Goal: Task Accomplishment & Management: Complete application form

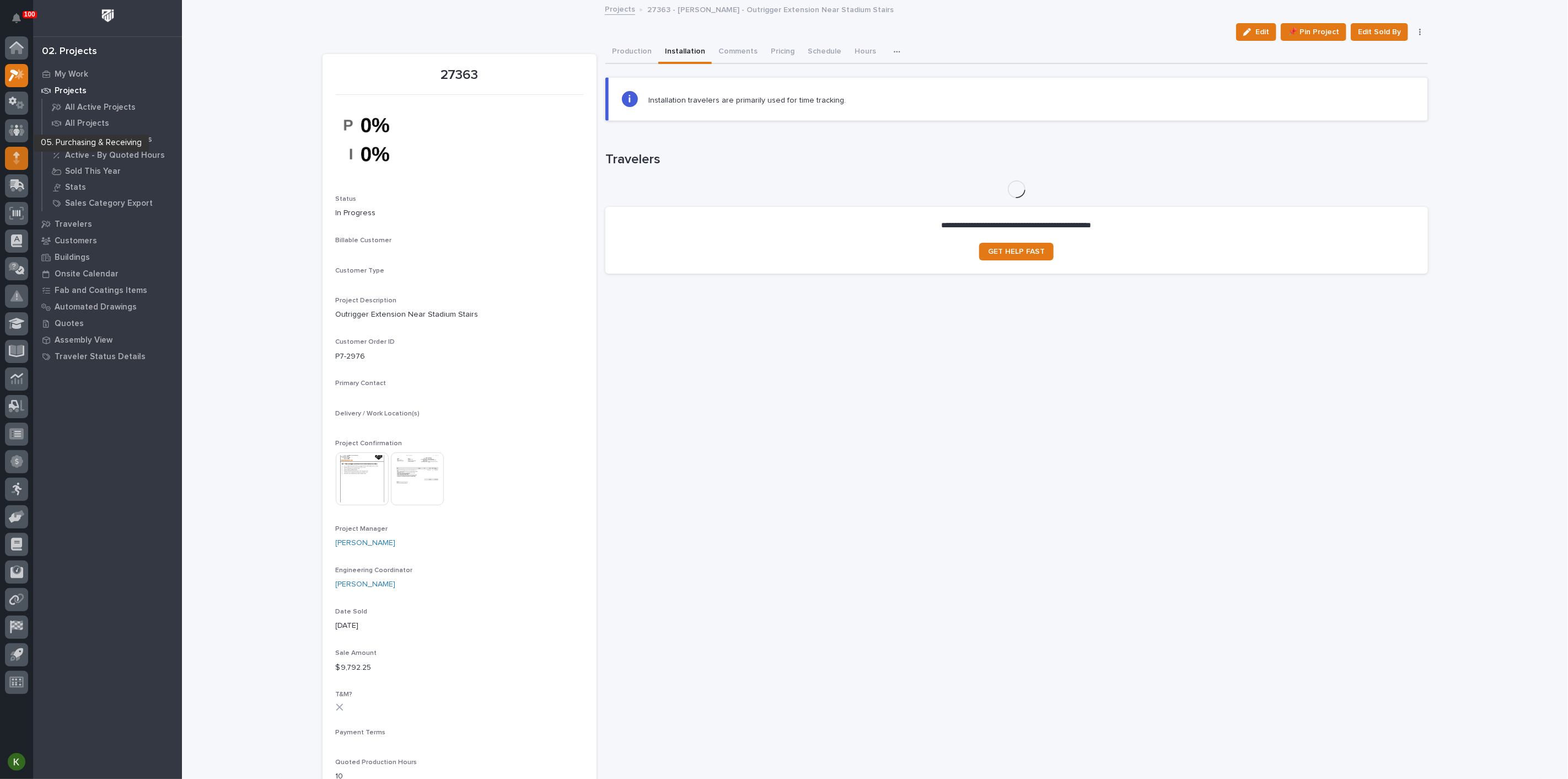
click at [20, 161] on div at bounding box center [17, 158] width 23 height 23
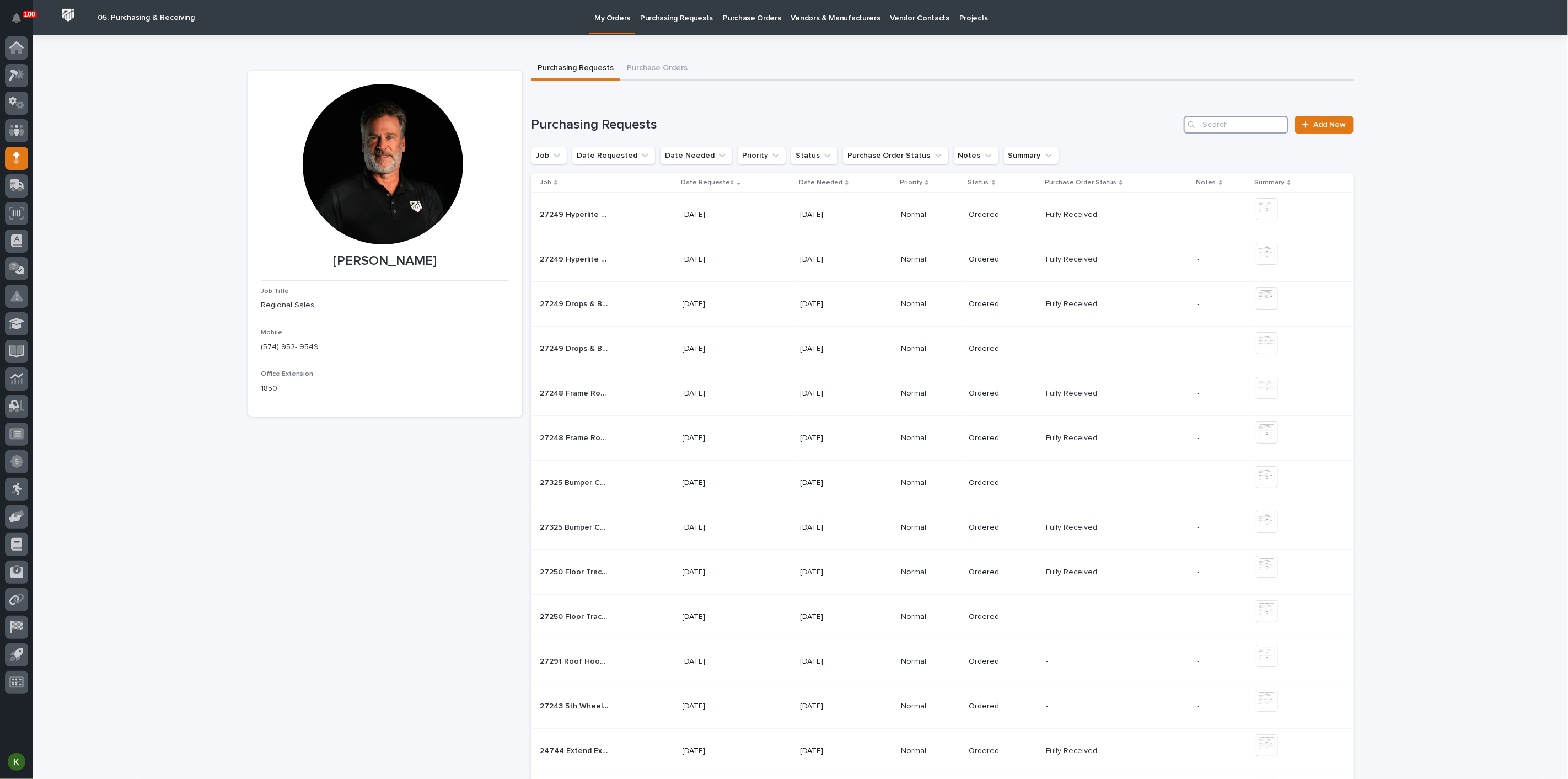
click at [1225, 134] on input "Search" at bounding box center [1236, 125] width 105 height 18
type input "24744"
click at [620, 358] on div "24744 Additional Flat Track PDI - Steel 24744 Additional Flat Track PDI - Steel" at bounding box center [606, 349] width 134 height 18
click at [1238, 134] on input "Search" at bounding box center [1236, 125] width 105 height 18
type input "24744"
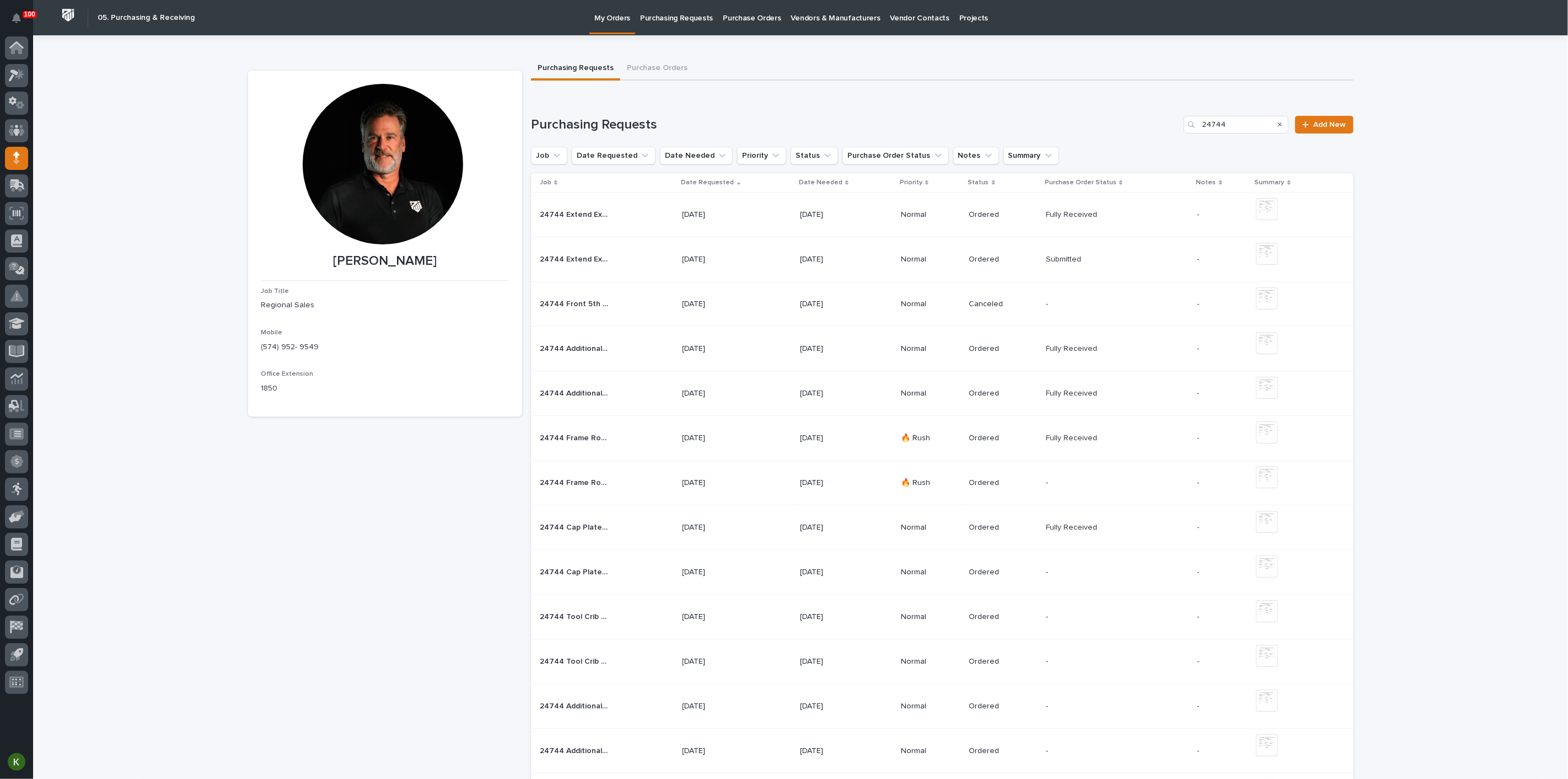
click at [621, 269] on div "24744 Extend Expandable Crosswalks by 2 Sections - Parts & HW 24744 Extend Expa…" at bounding box center [606, 259] width 134 height 18
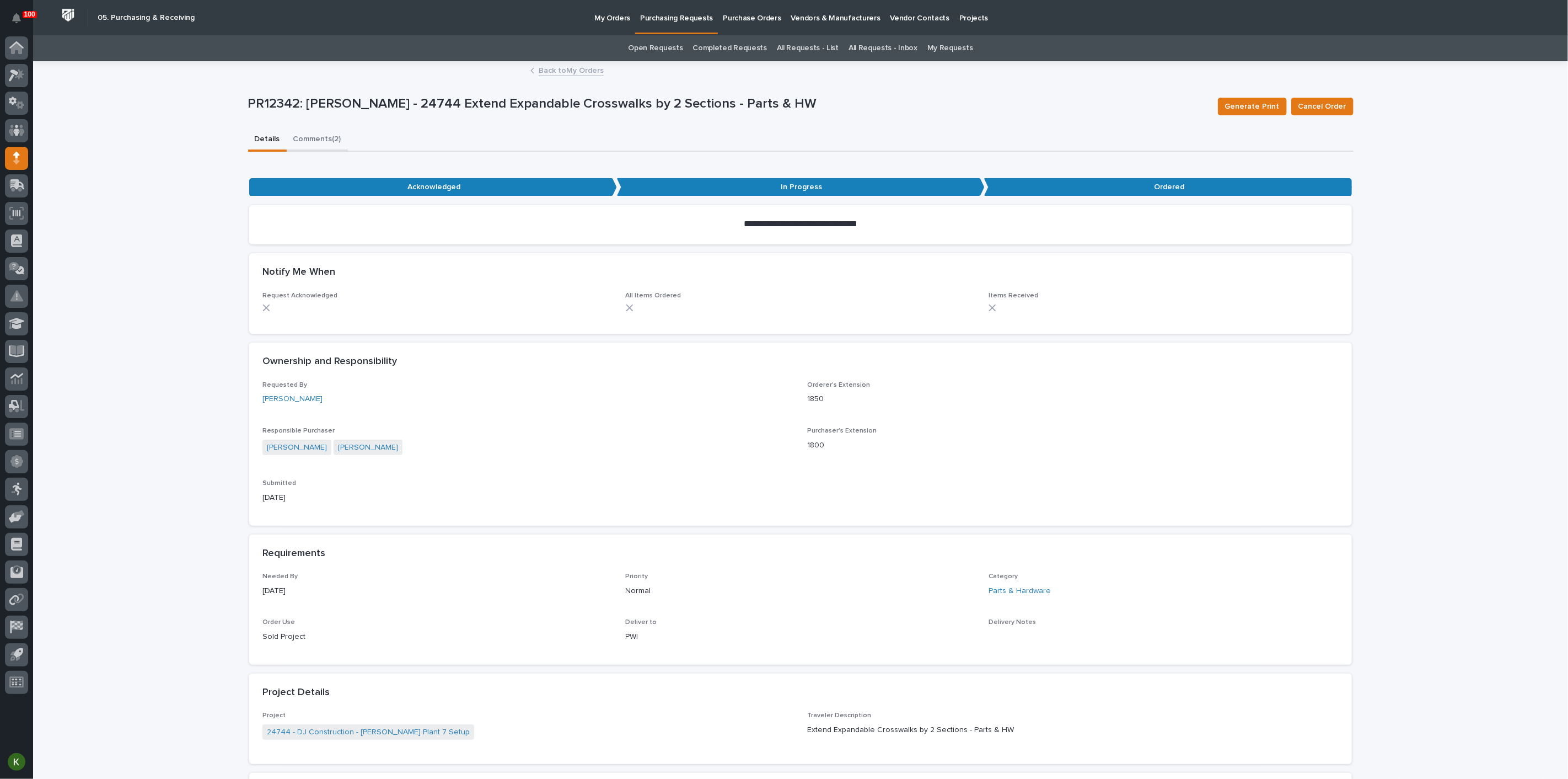
drag, startPoint x: 317, startPoint y: 149, endPoint x: 332, endPoint y: 166, distance: 22.7
click at [318, 149] on button "Comments (2)" at bounding box center [318, 140] width 61 height 23
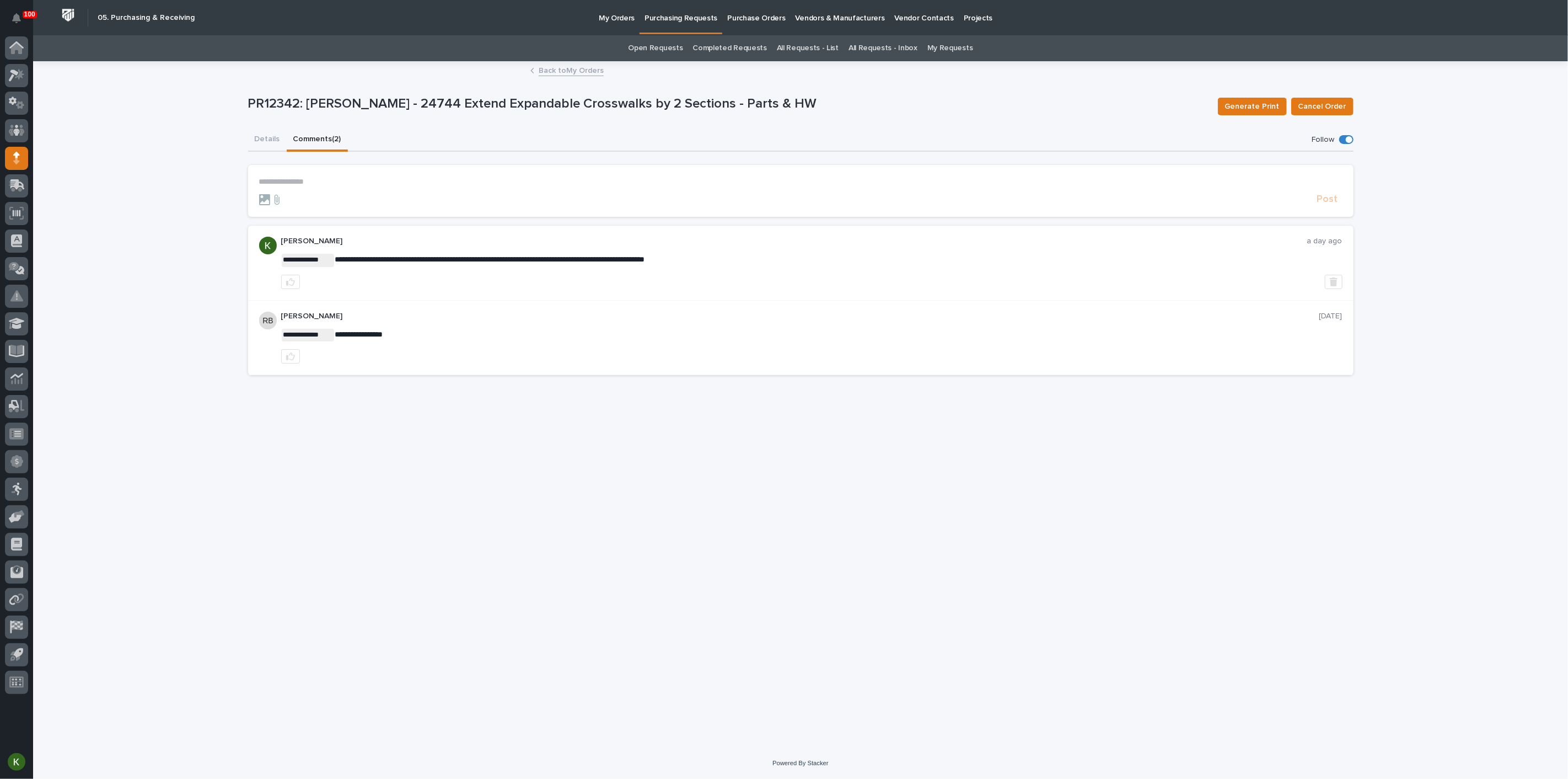
click at [309, 186] on p "**********" at bounding box center [801, 182] width 1084 height 9
click at [285, 186] on p "*****" at bounding box center [801, 182] width 1084 height 9
click at [306, 216] on span "Arlyn Miller" at bounding box center [296, 214] width 62 height 8
click at [335, 190] on p "**********" at bounding box center [801, 184] width 1084 height 13
click at [1317, 210] on span "Post" at bounding box center [1328, 204] width 21 height 13
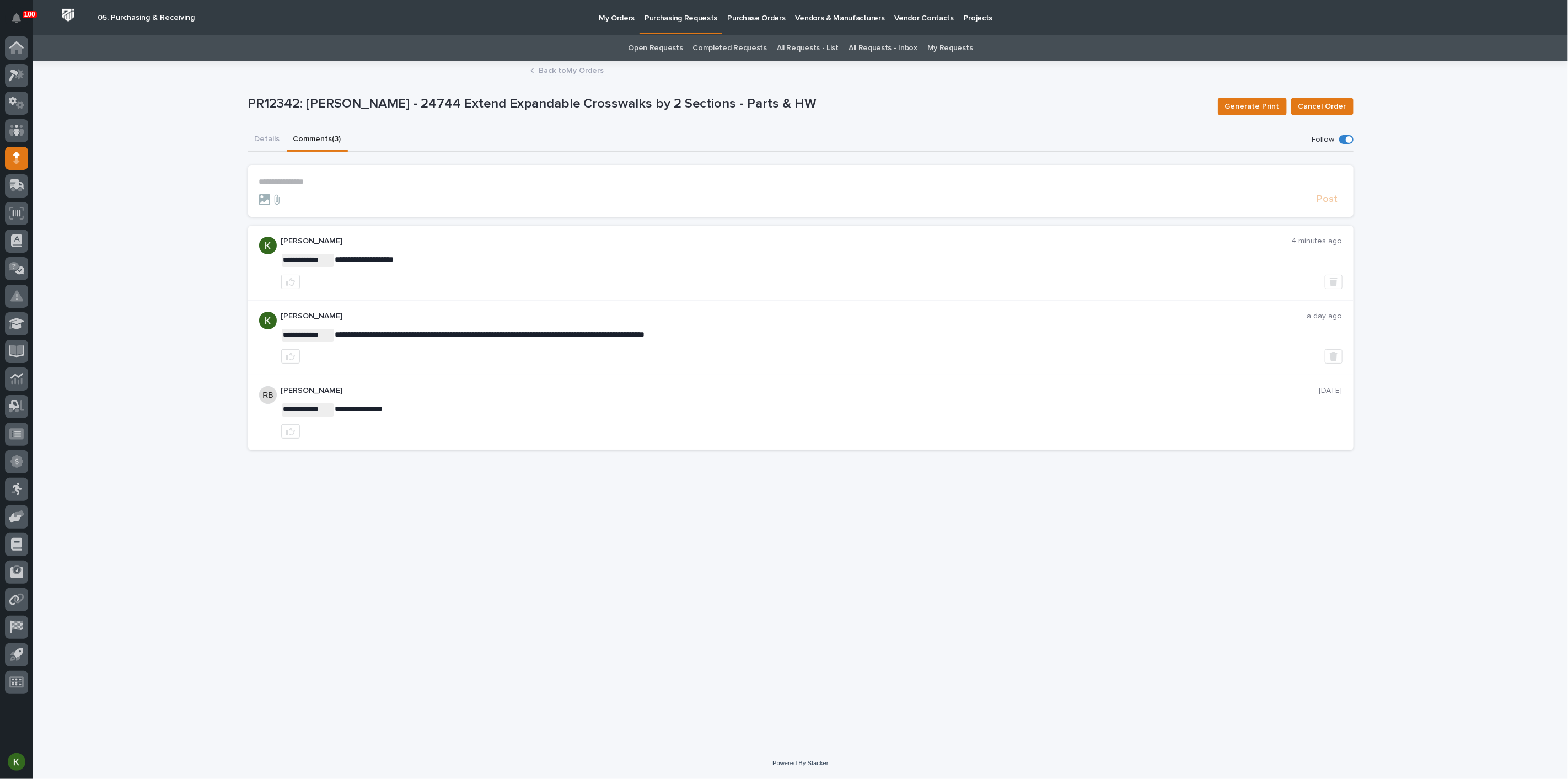
click at [556, 72] on link "Back to My Orders" at bounding box center [572, 69] width 65 height 13
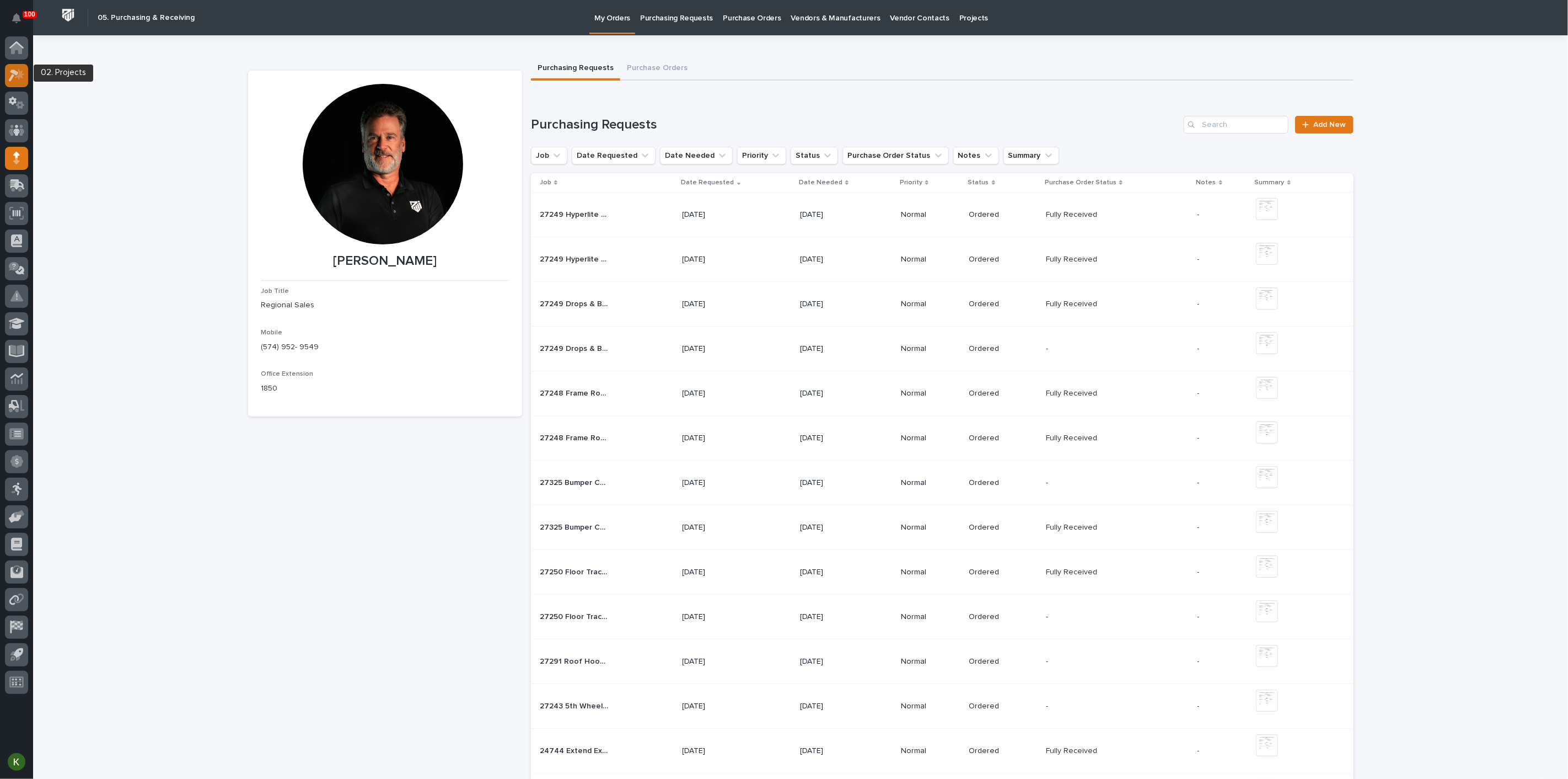
click at [17, 84] on div at bounding box center [17, 75] width 23 height 23
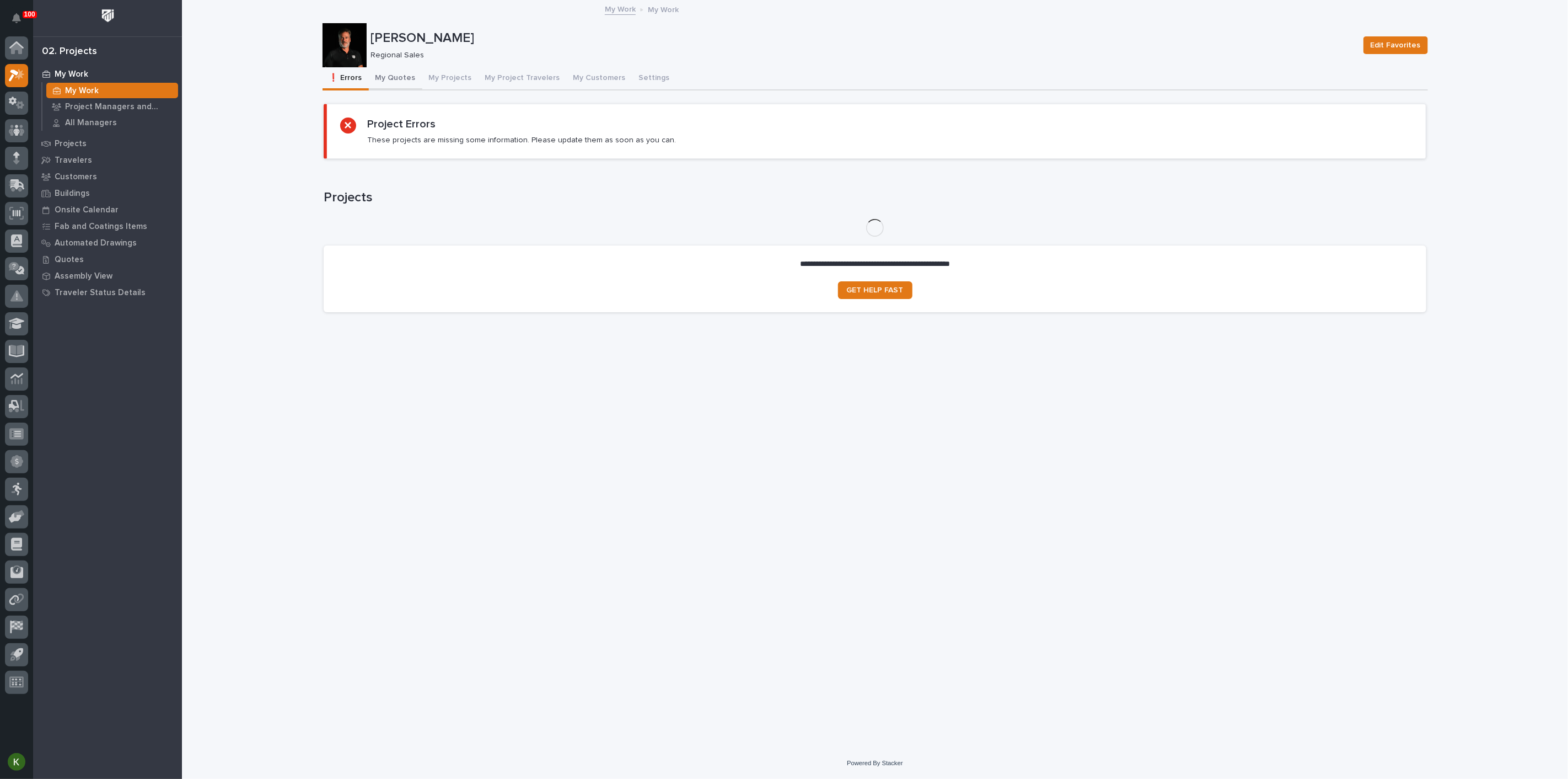
click at [416, 86] on button "My Quotes" at bounding box center [396, 79] width 53 height 23
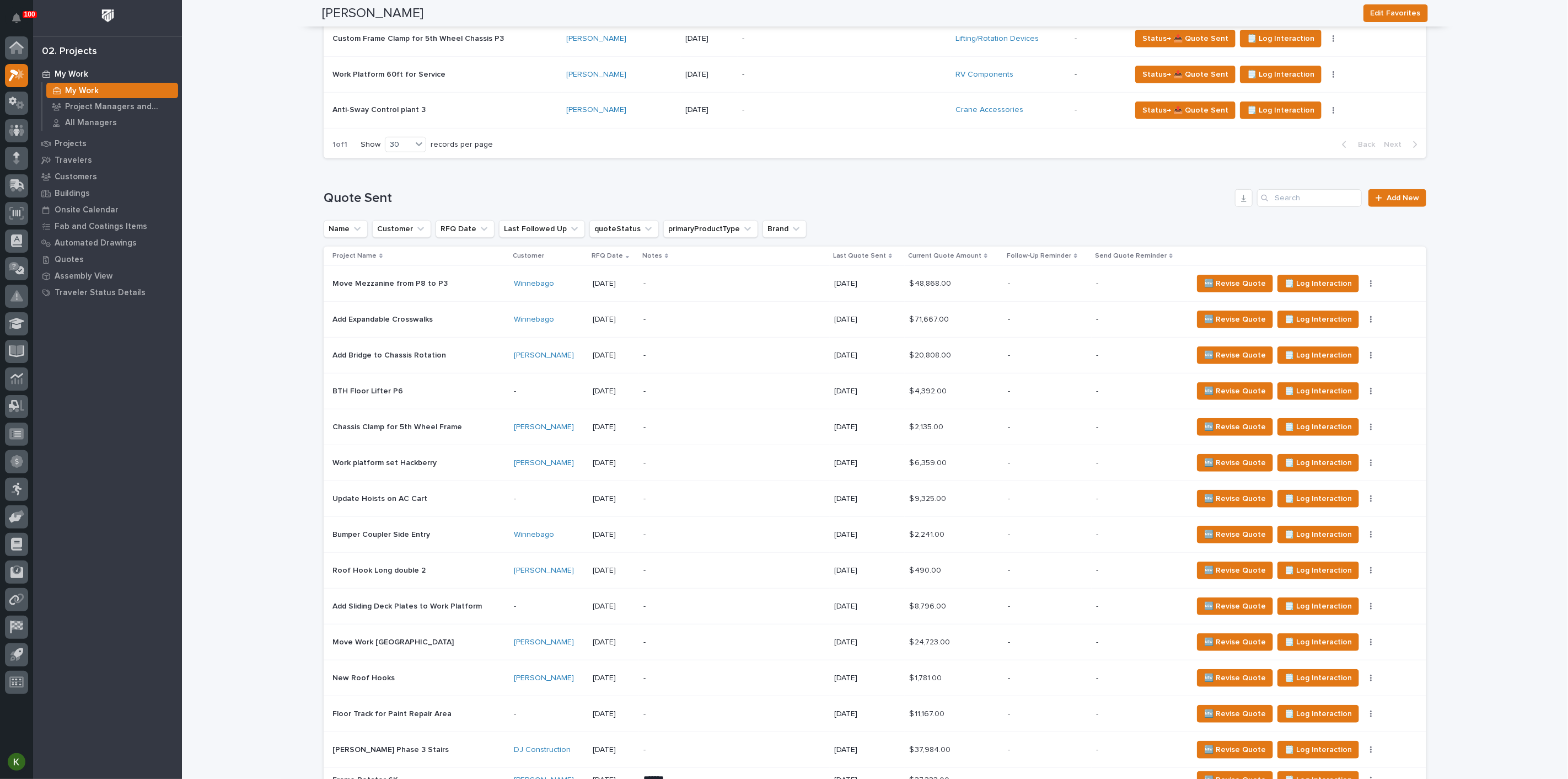
scroll to position [489, 0]
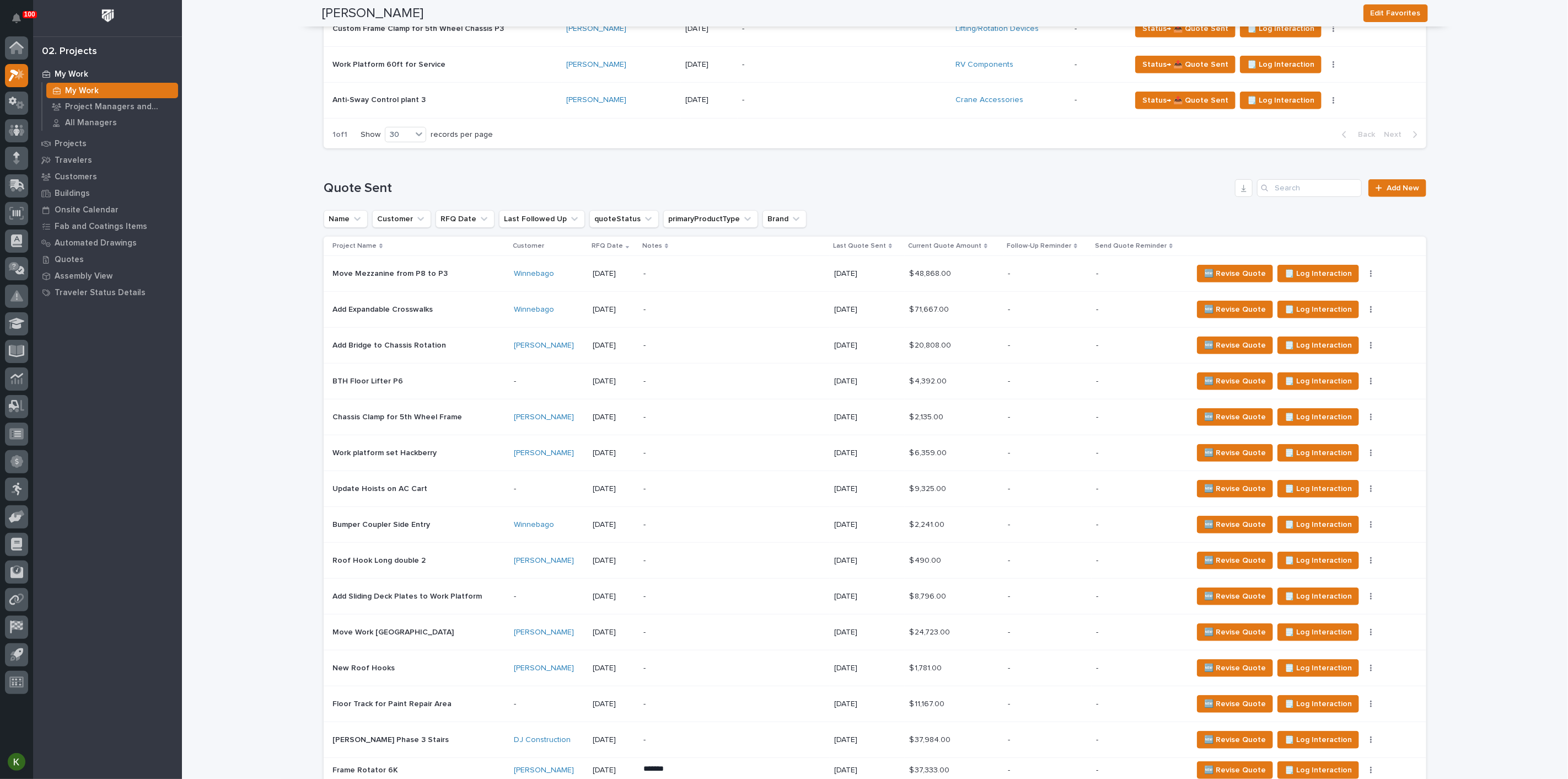
click at [1044, 315] on p "-" at bounding box center [1047, 309] width 79 height 9
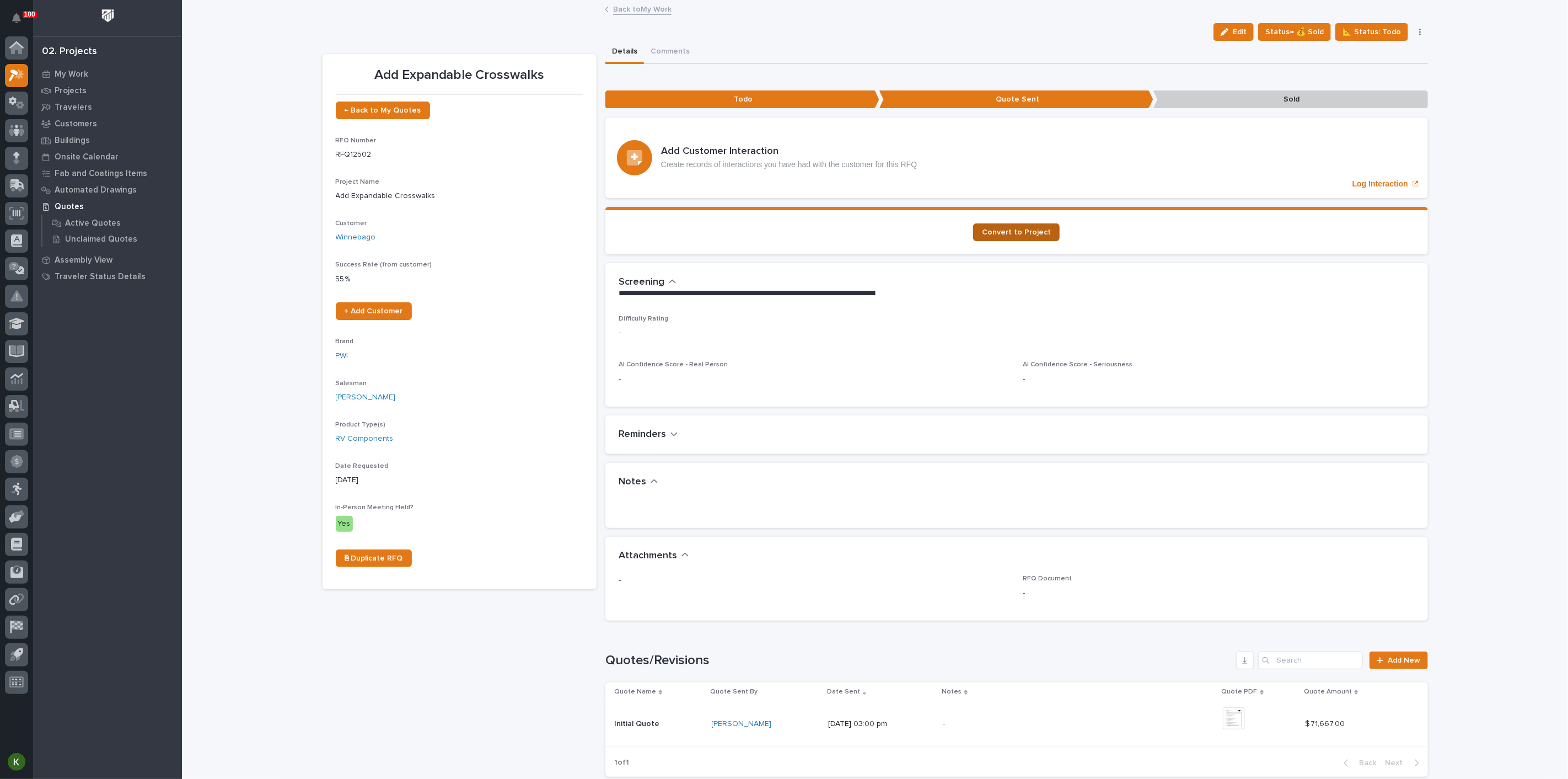
click at [1000, 241] on link "Convert to Project" at bounding box center [1016, 232] width 86 height 18
click at [644, 8] on link "Back to My Work" at bounding box center [642, 9] width 58 height 13
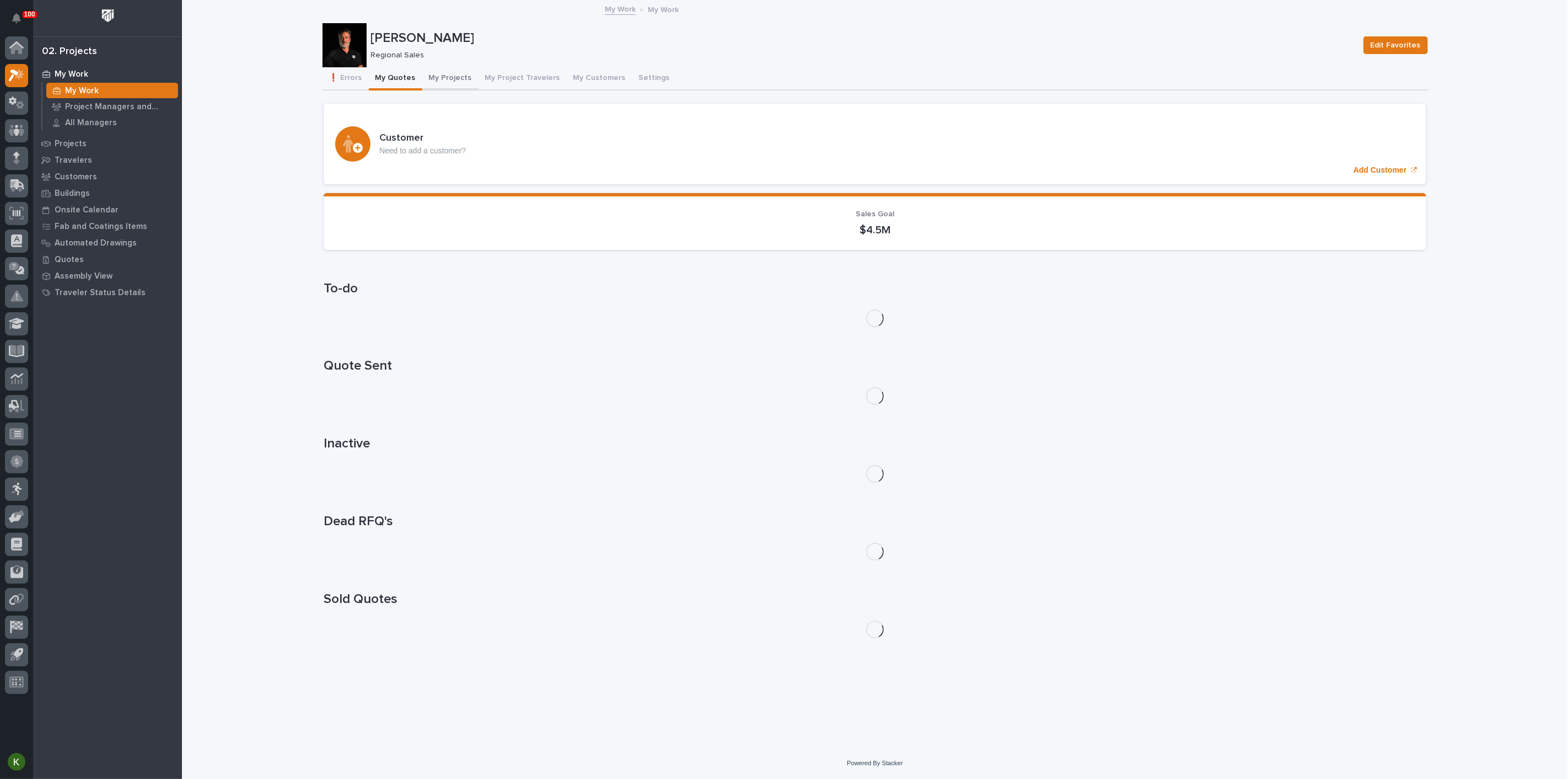
click at [479, 87] on button "My Projects" at bounding box center [451, 79] width 56 height 23
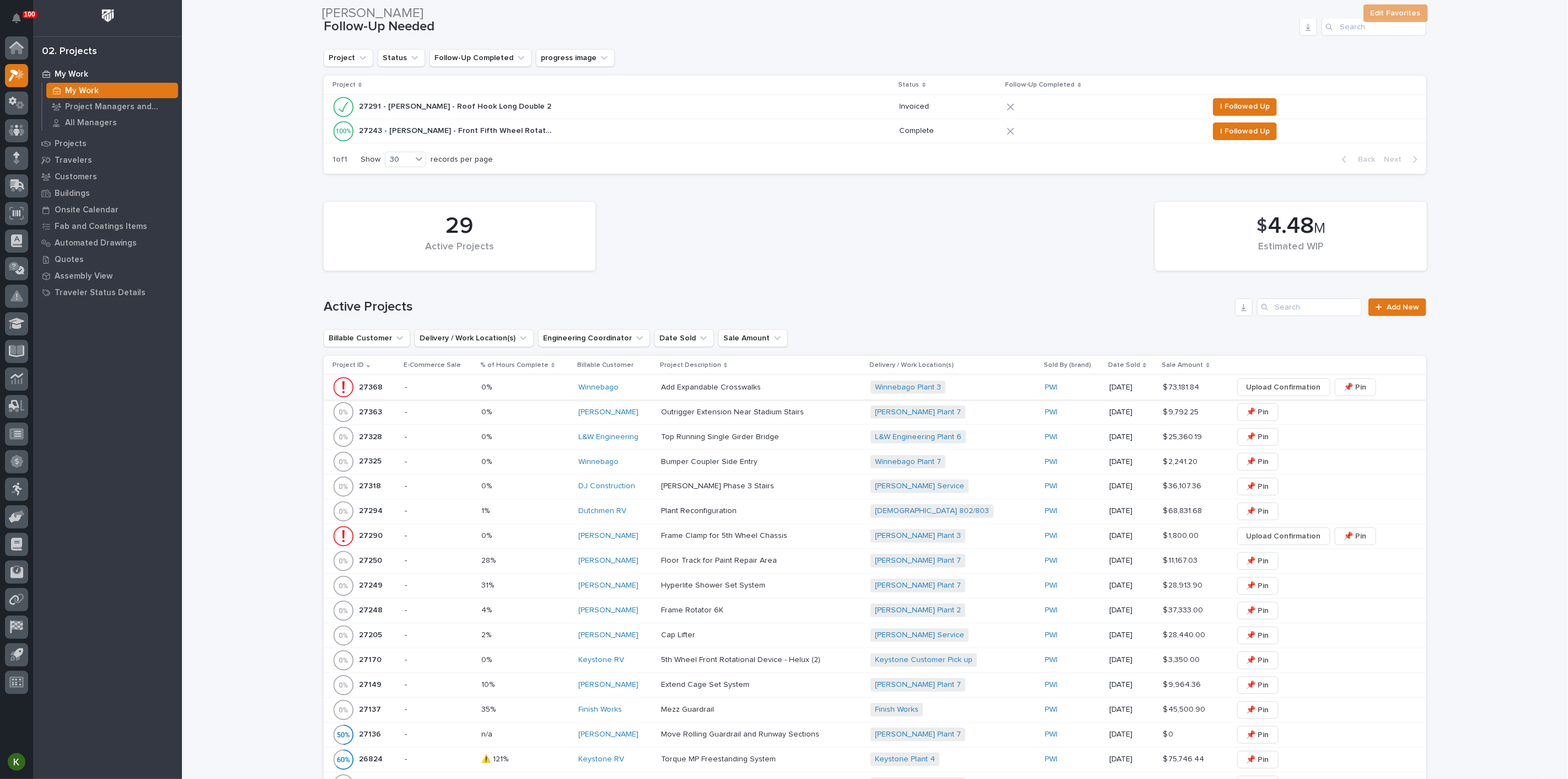
scroll to position [245, 0]
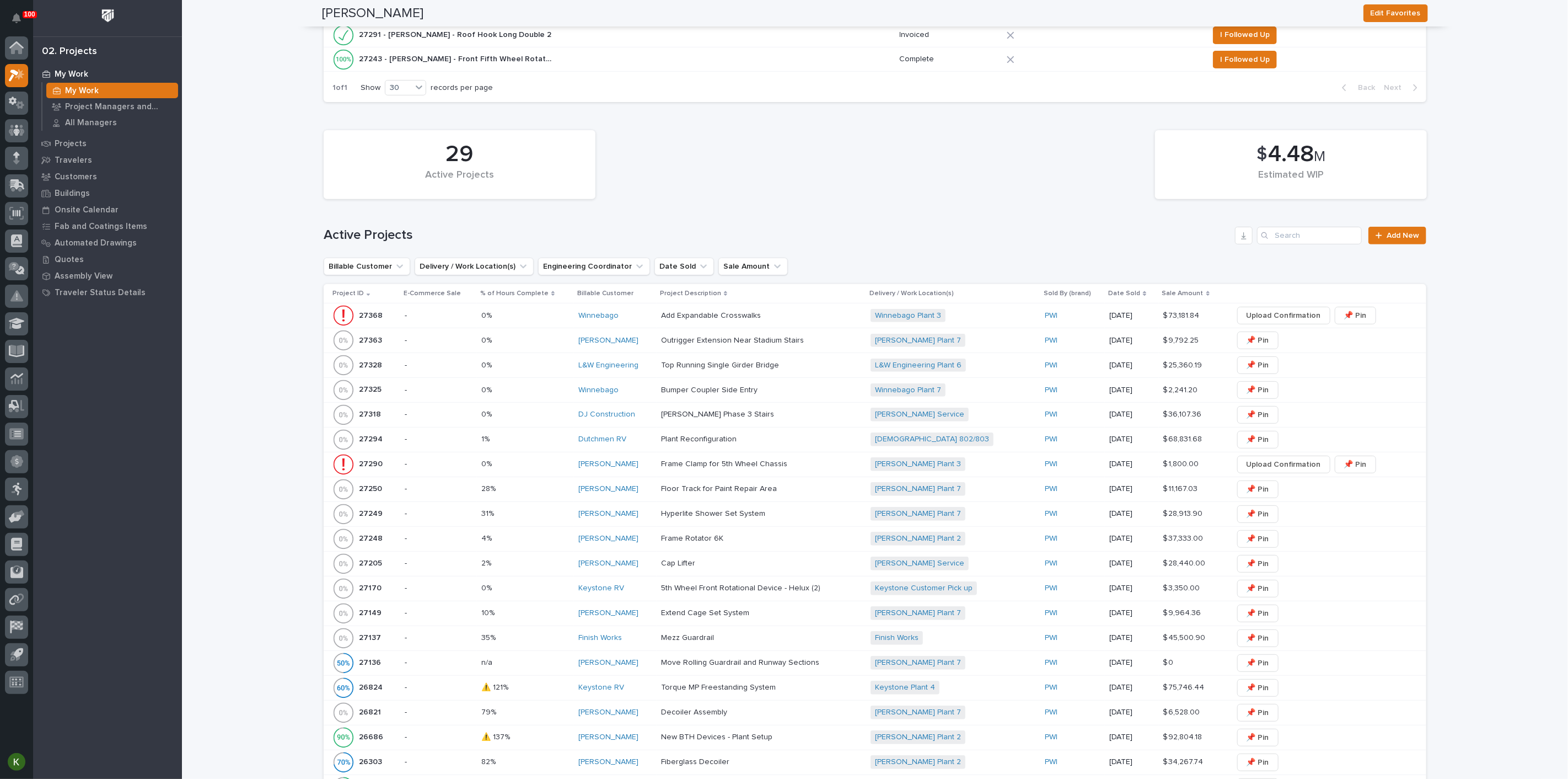
click at [526, 320] on p at bounding box center [526, 315] width 88 height 9
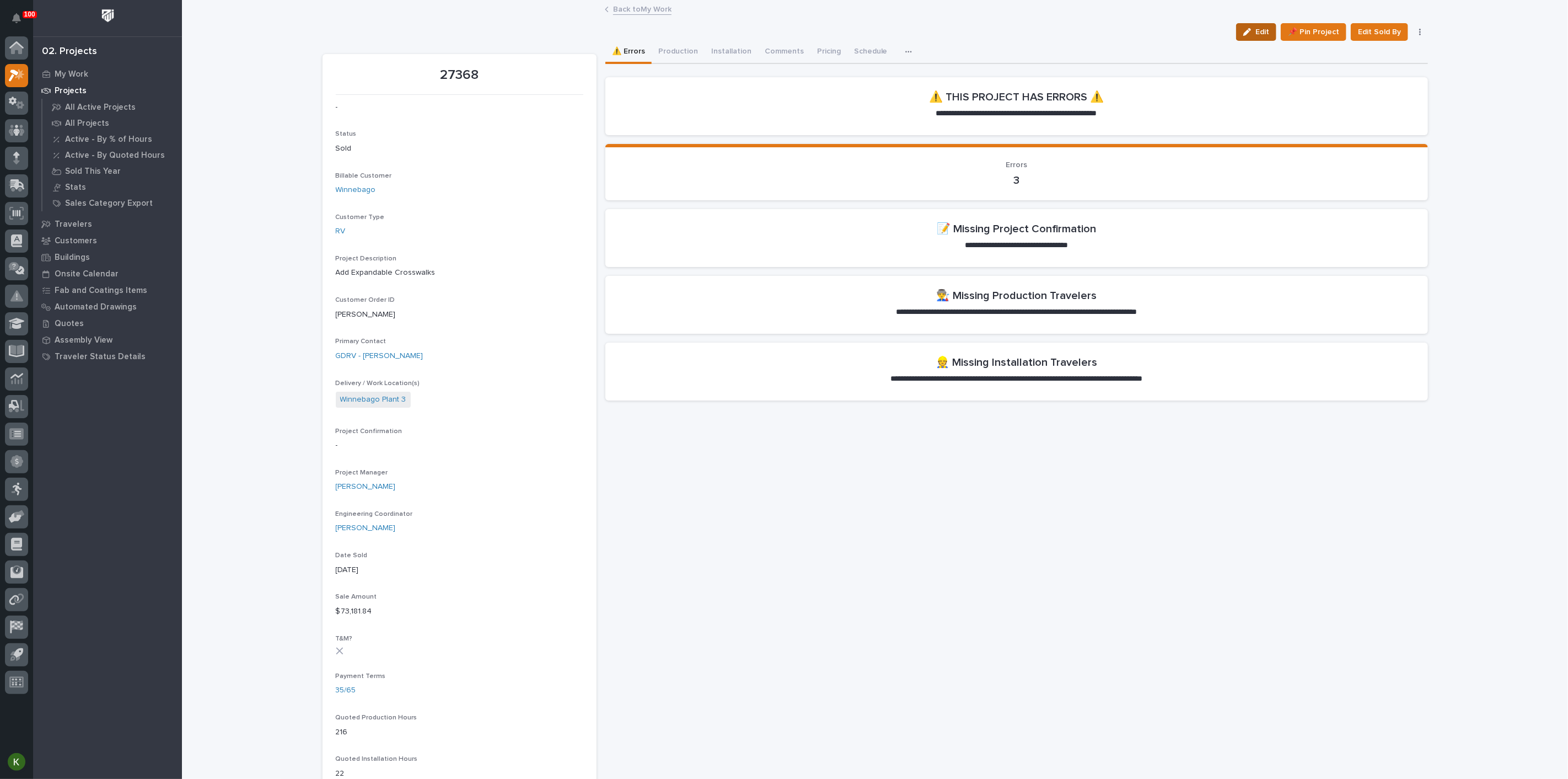
click at [1244, 36] on div "button" at bounding box center [1250, 32] width 12 height 8
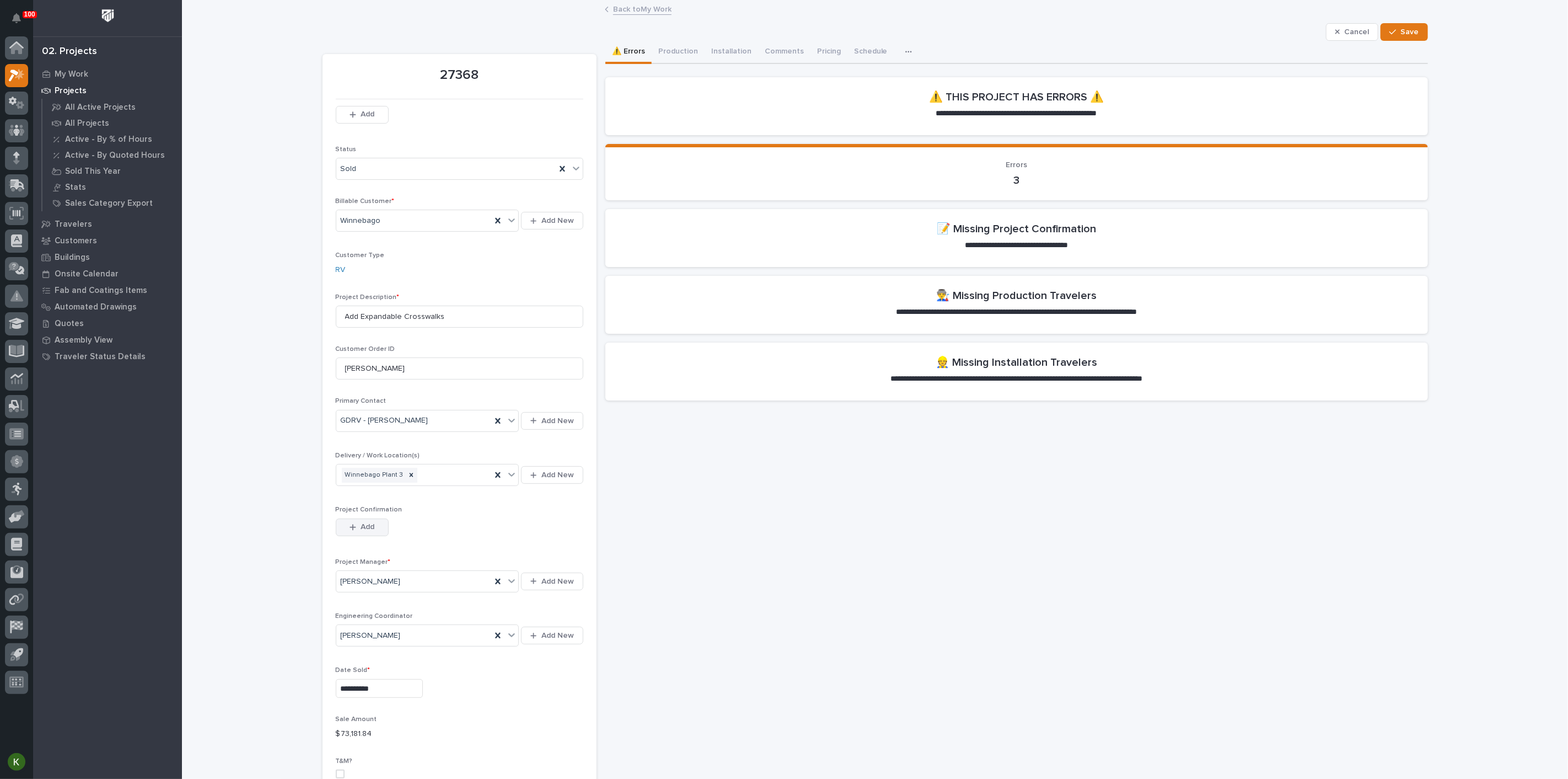
click at [365, 532] on span "Add" at bounding box center [367, 527] width 13 height 10
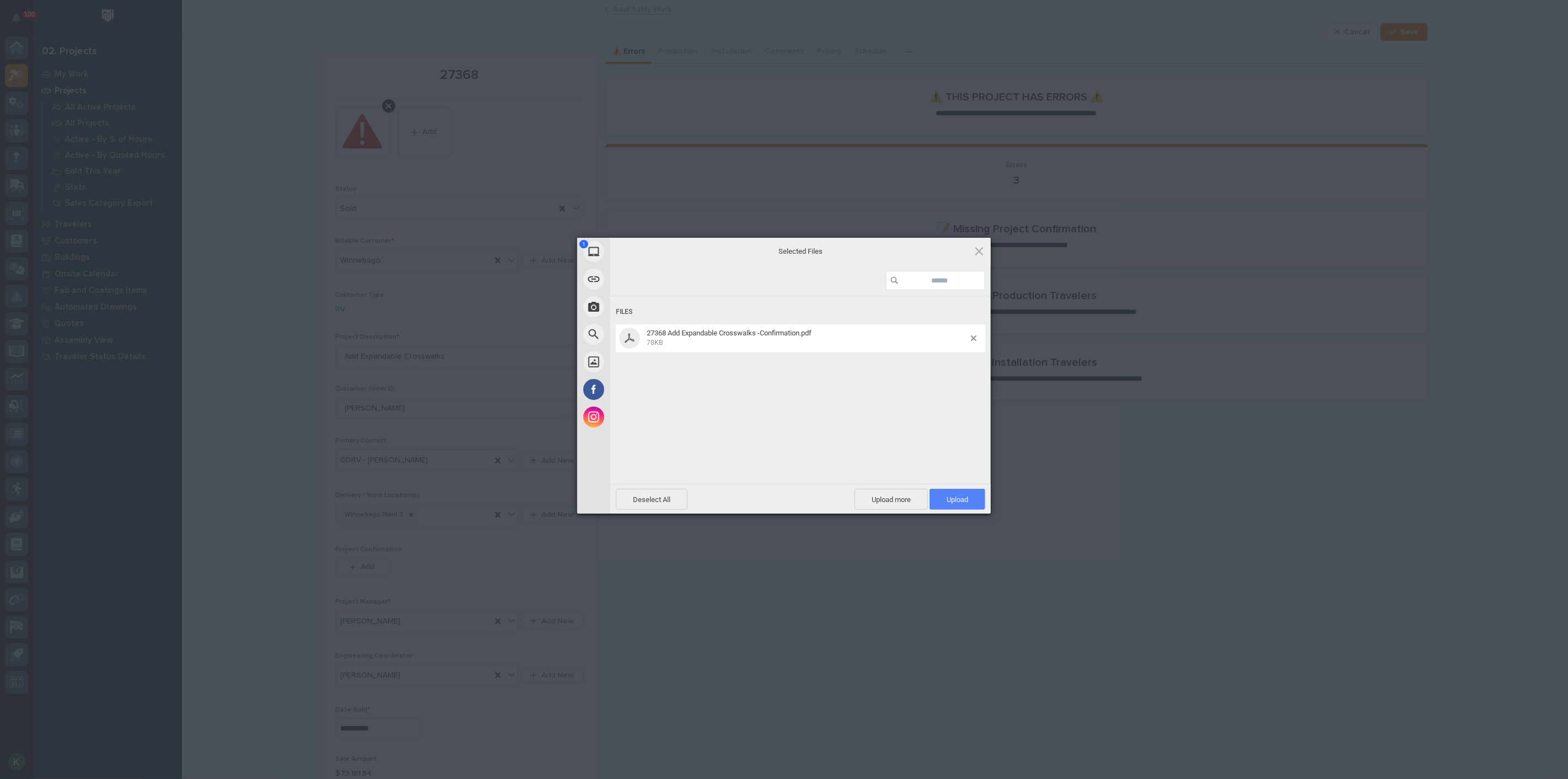
click at [958, 499] on span "Upload 1" at bounding box center [957, 499] width 21 height 8
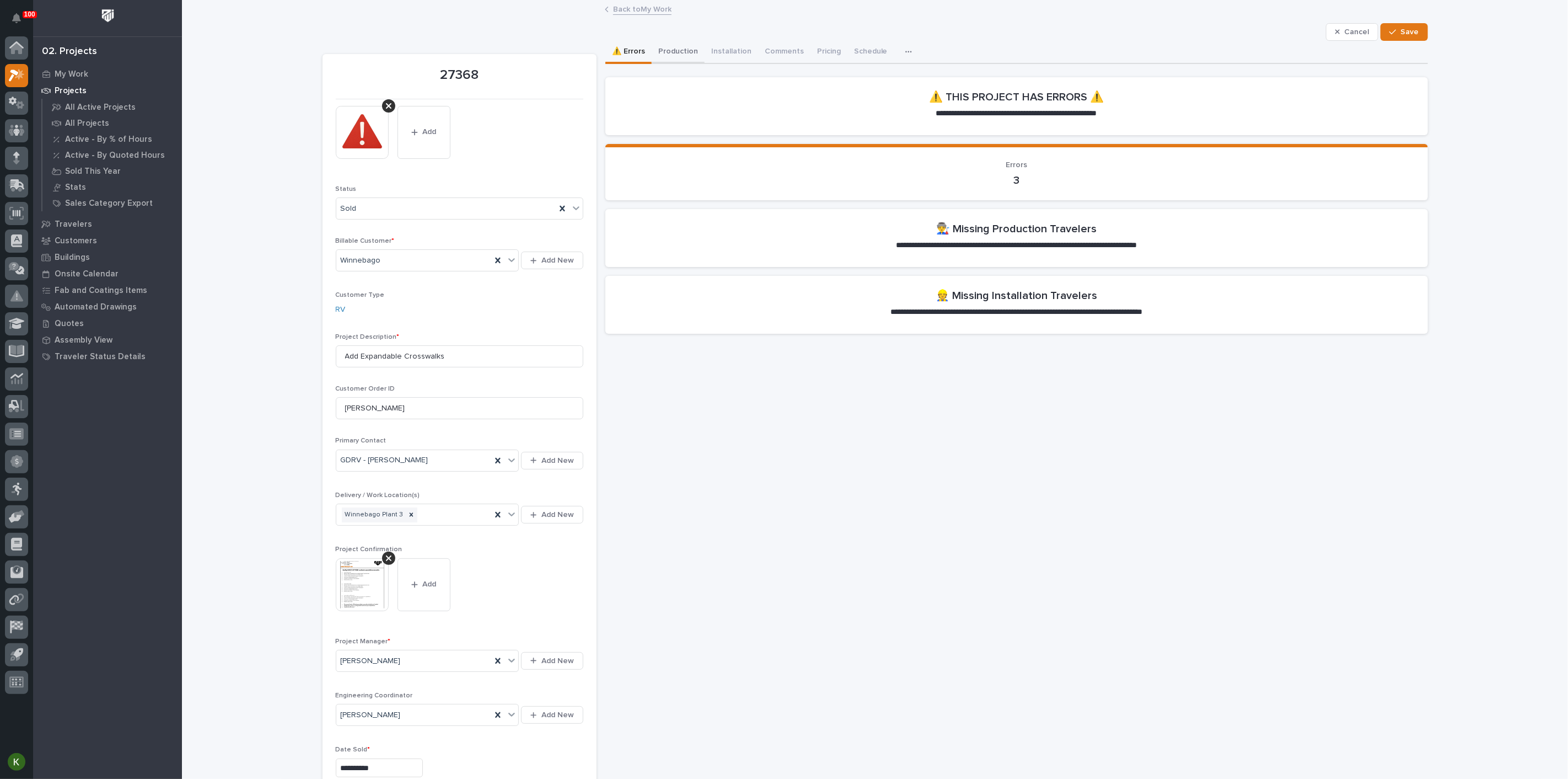
click at [690, 61] on button "Production" at bounding box center [678, 53] width 53 height 23
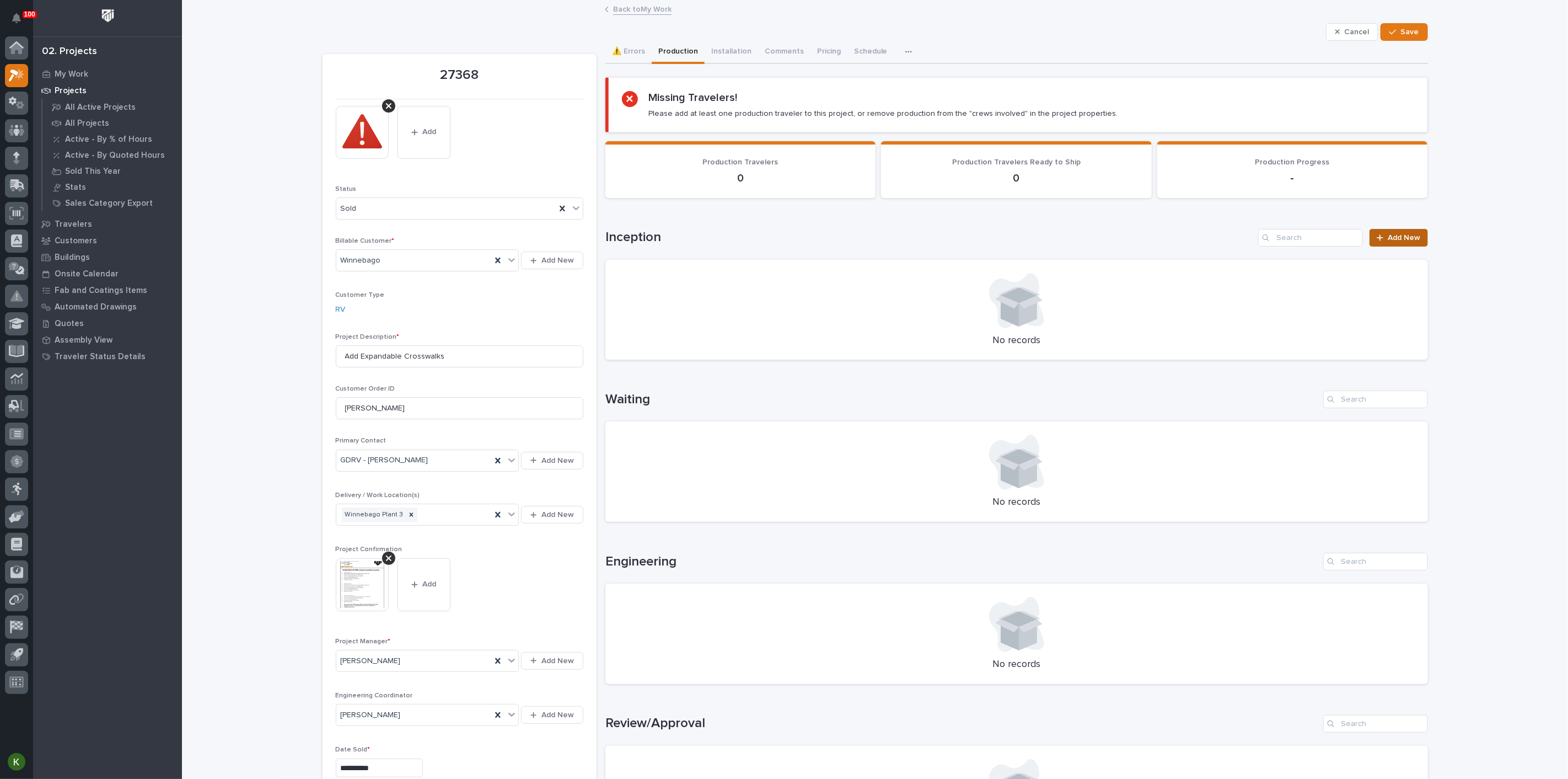
click at [1388, 242] on span "Add New" at bounding box center [1404, 237] width 33 height 8
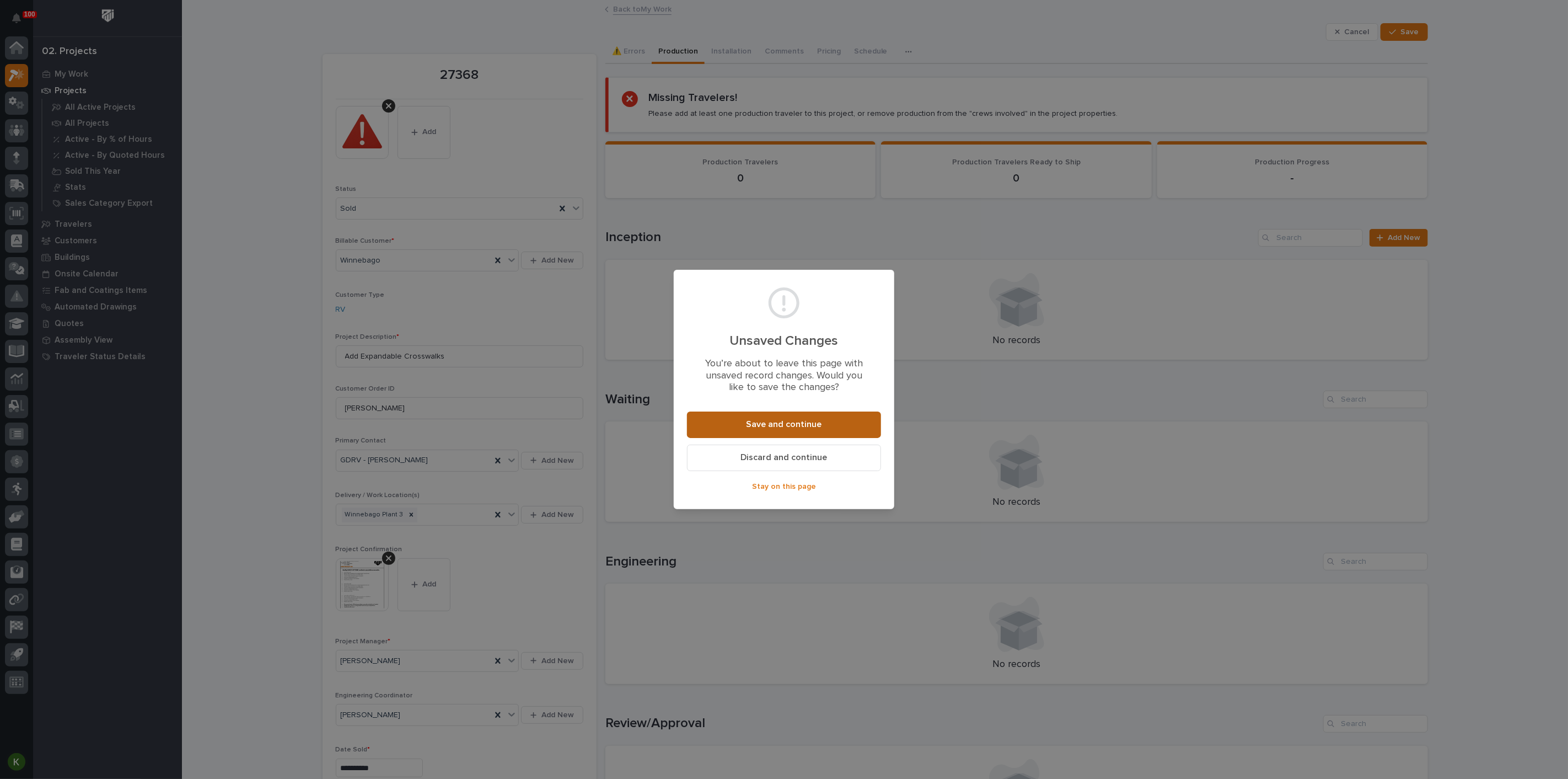
click at [736, 438] on button "Save and continue" at bounding box center [784, 424] width 194 height 26
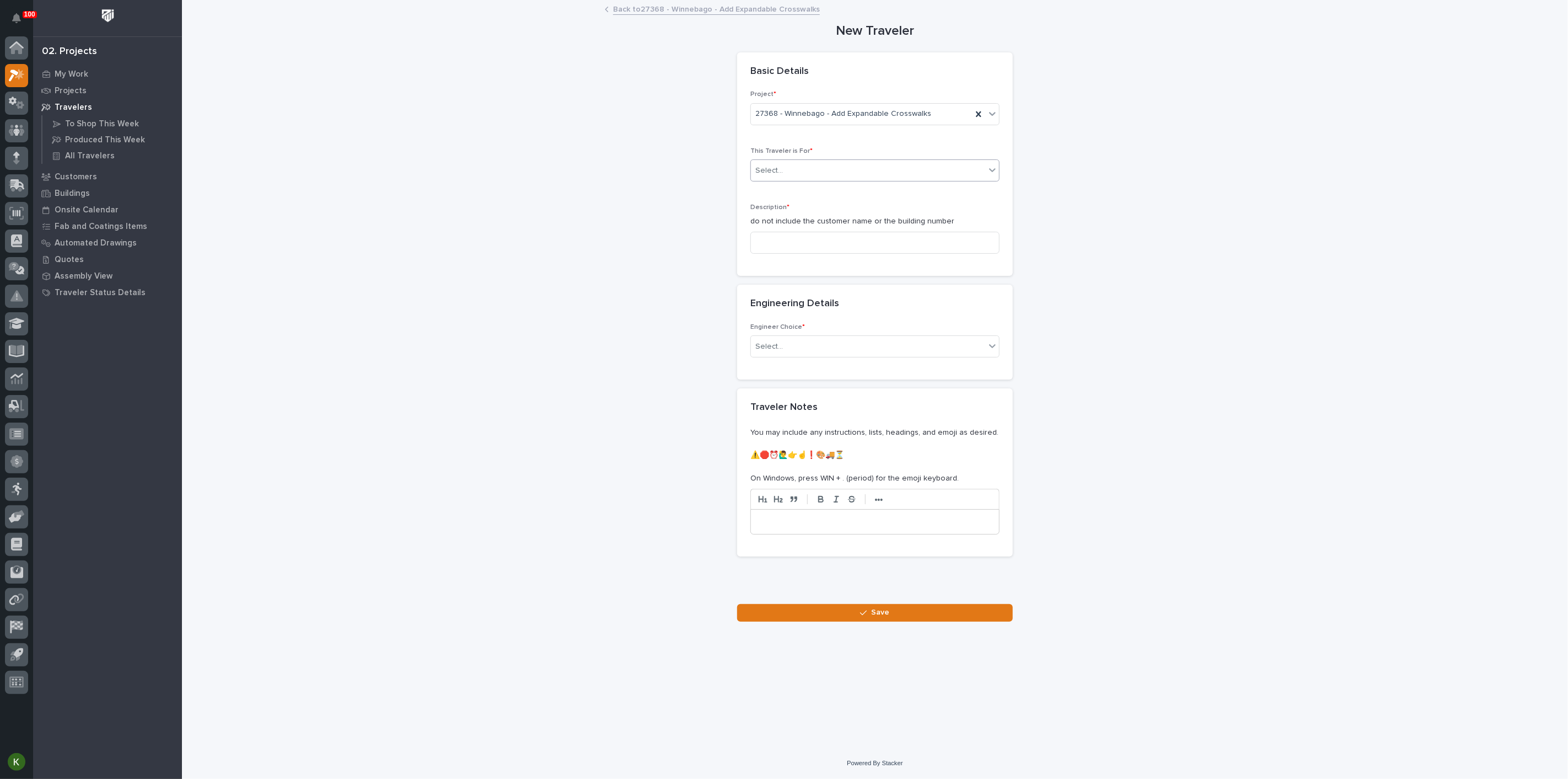
click at [811, 180] on div "Select..." at bounding box center [868, 171] width 234 height 18
click at [797, 258] on span "Production" at bounding box center [775, 255] width 42 height 12
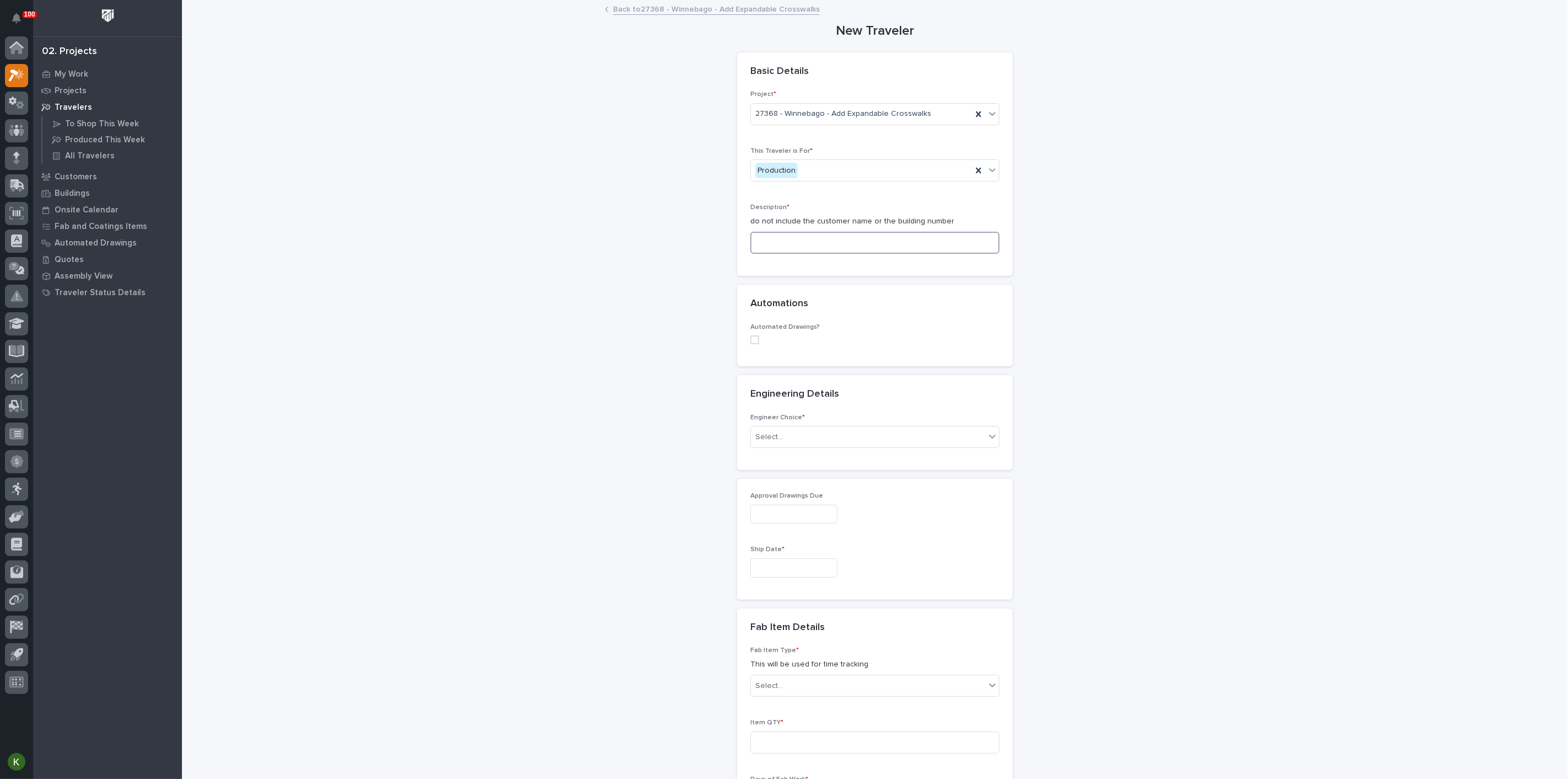
click at [786, 254] on input at bounding box center [875, 243] width 249 height 22
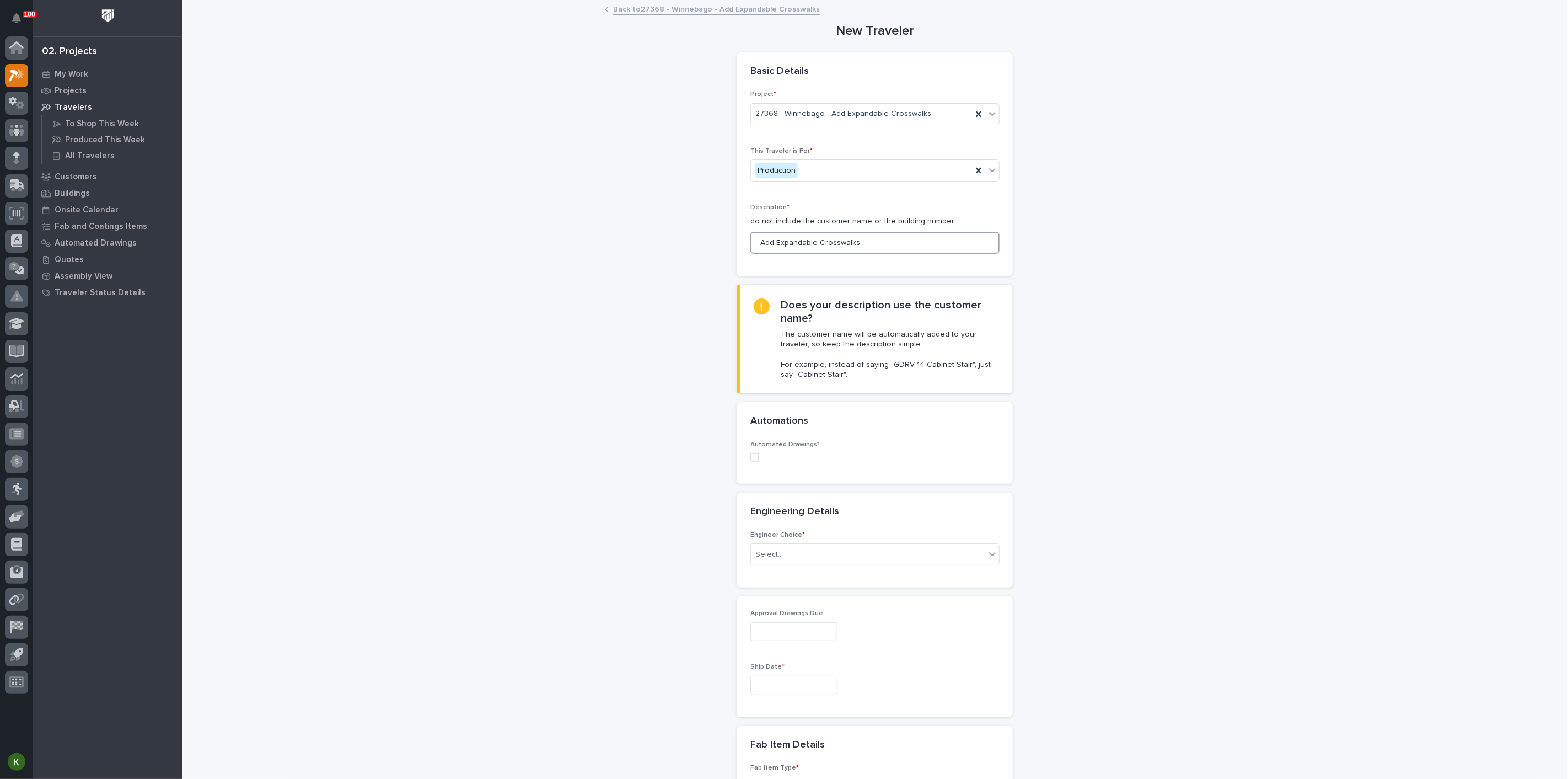
click at [779, 254] on input "Add Expandable Crosswalks" at bounding box center [875, 243] width 249 height 22
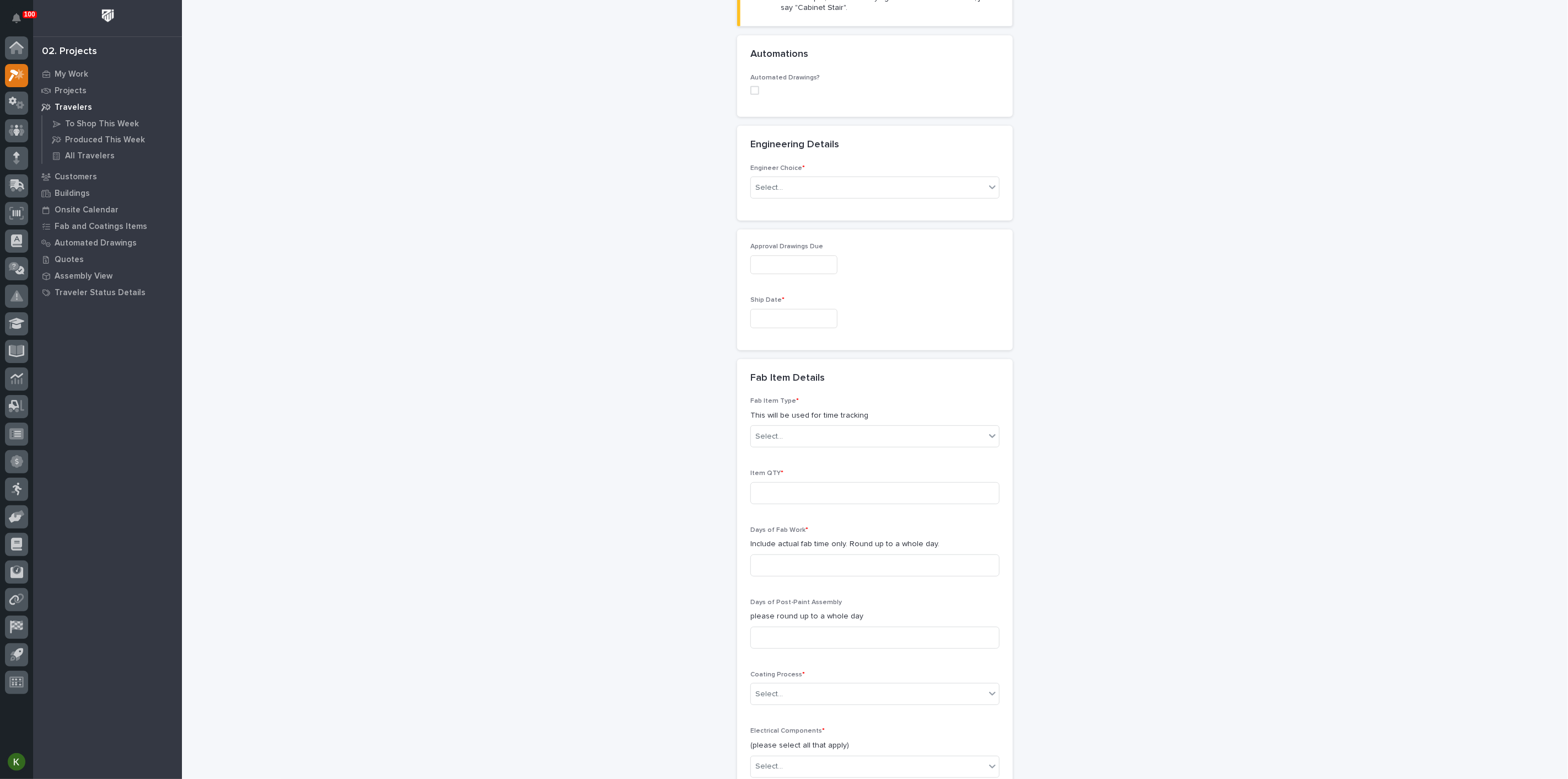
scroll to position [245, 0]
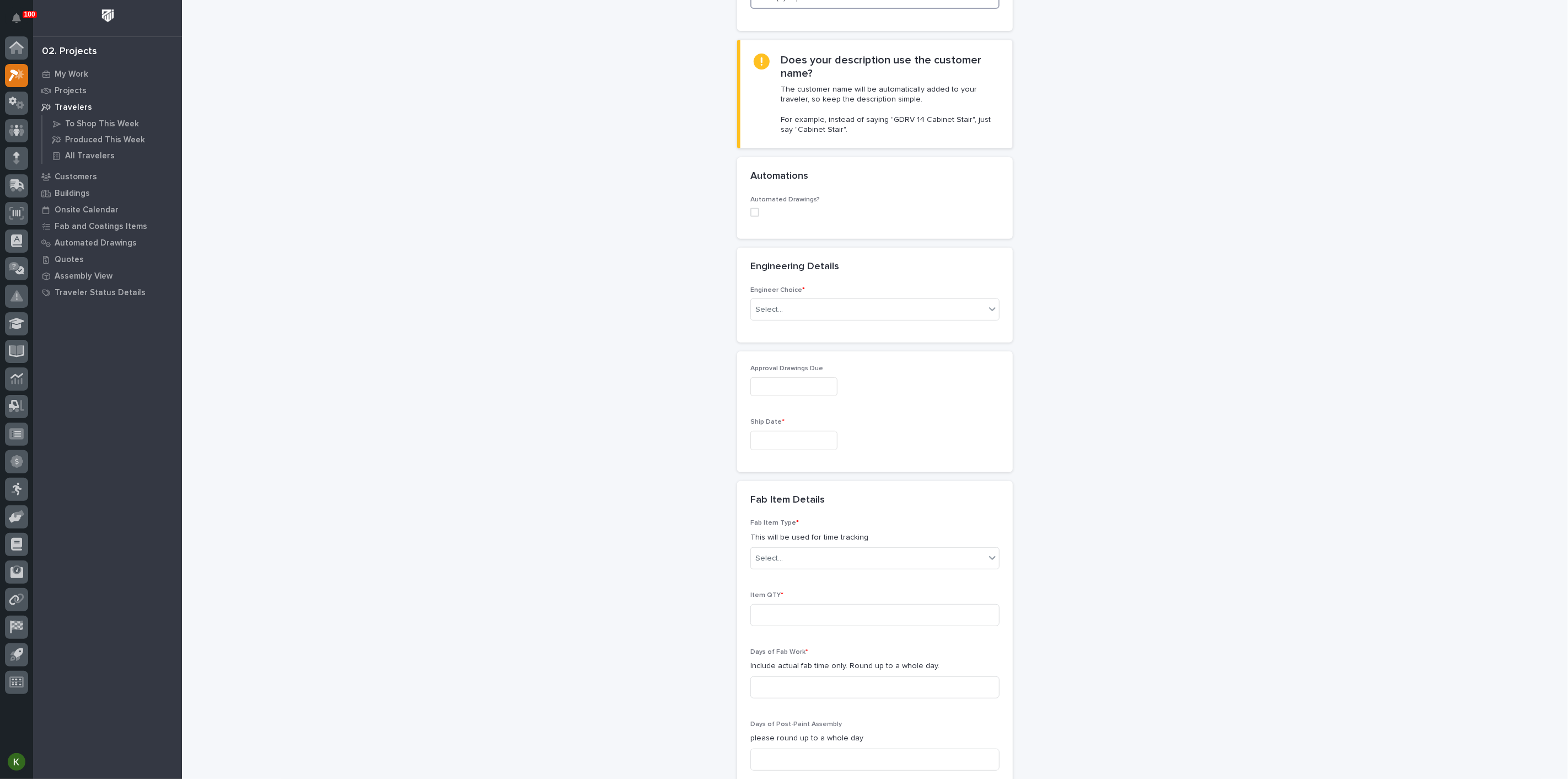
drag, startPoint x: 792, startPoint y: 93, endPoint x: 786, endPoint y: 111, distance: 19.0
type input "Add Expandable Crosswalks"
click at [785, 315] on input "text" at bounding box center [785, 309] width 1 height 9
click at [795, 517] on div "I want my coordinator to choose an engineer" at bounding box center [871, 518] width 242 height 19
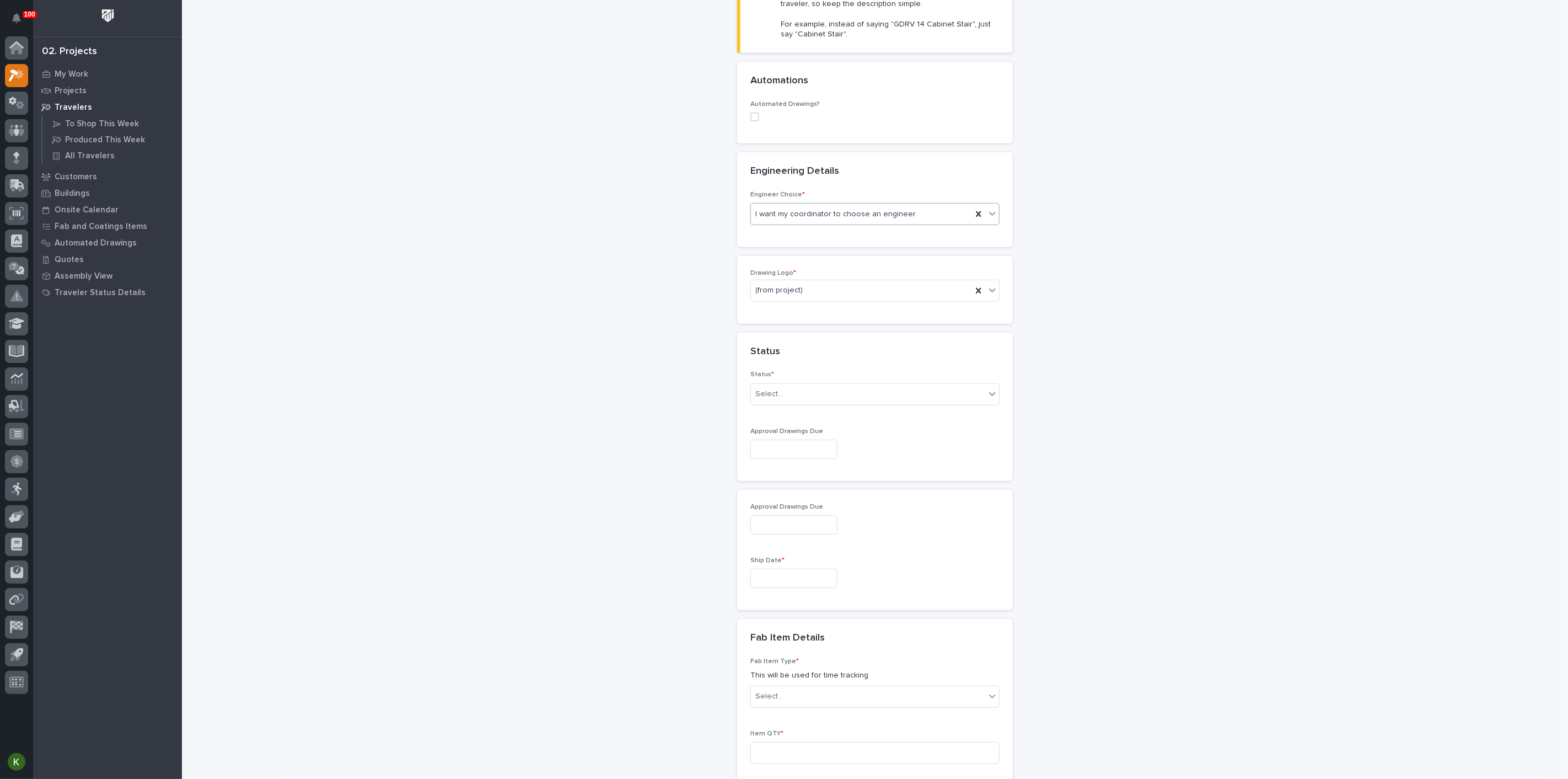
scroll to position [384, 0]
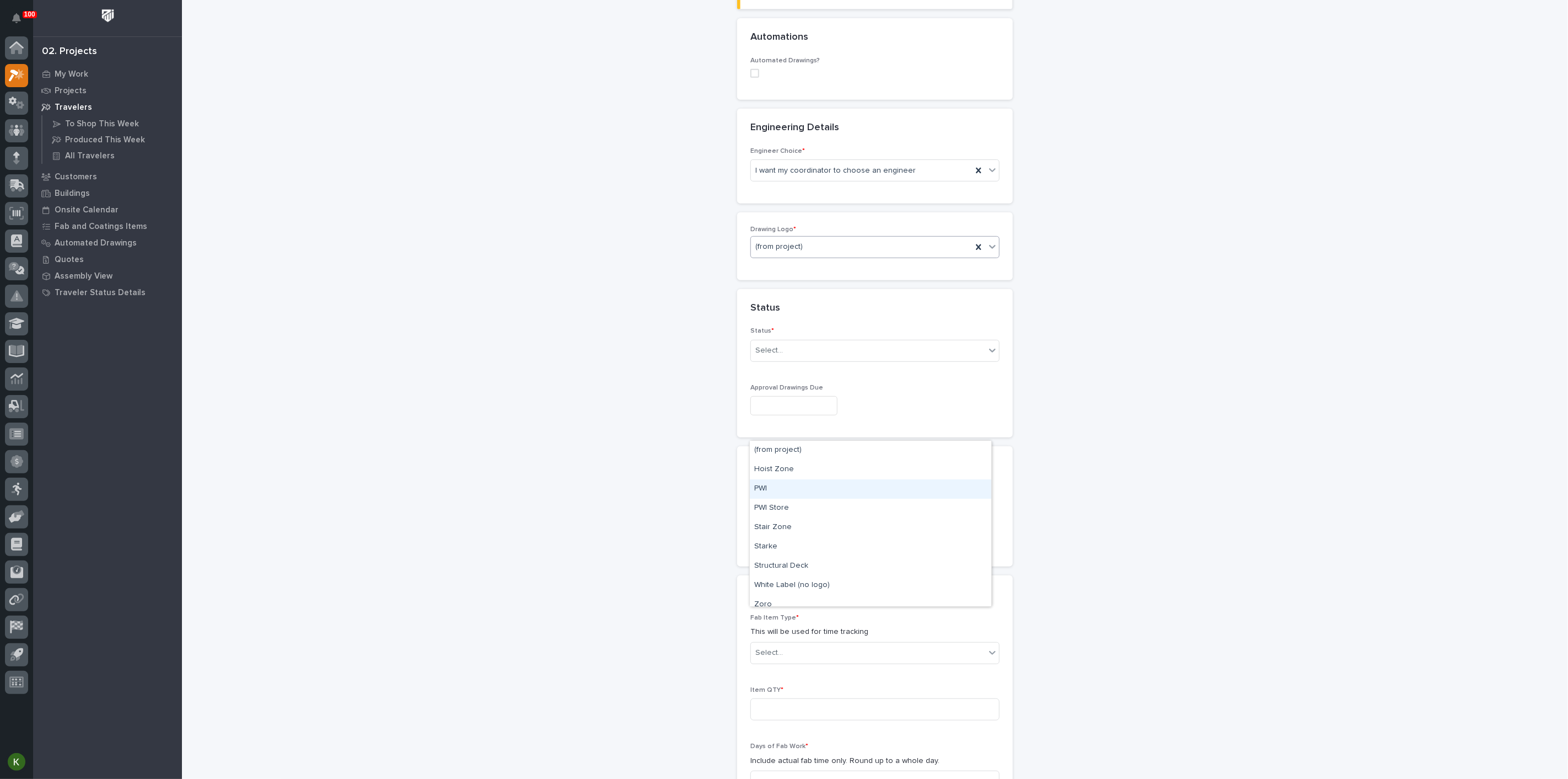
click at [795, 485] on div "PWI" at bounding box center [871, 488] width 242 height 19
click at [797, 359] on div "Select..." at bounding box center [868, 351] width 234 height 18
click at [790, 574] on div "Sold (no traveler printed)" at bounding box center [871, 574] width 242 height 19
click at [789, 415] on input "text" at bounding box center [794, 405] width 87 height 19
click at [862, 436] on button "Next Month" at bounding box center [866, 445] width 18 height 18
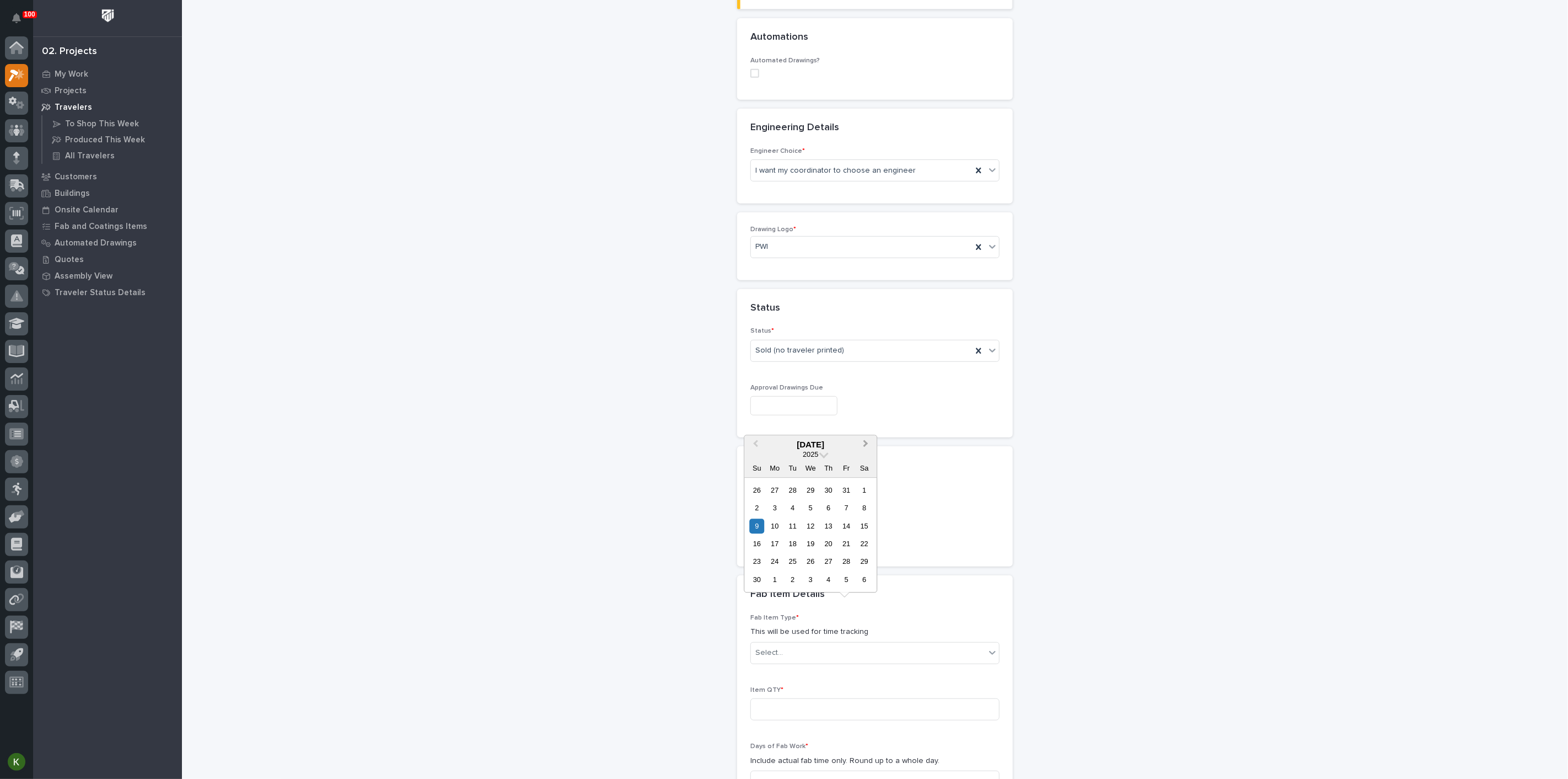
click at [866, 437] on span "Next Month" at bounding box center [866, 444] width 0 height 14
click at [768, 483] on div "1" at bounding box center [775, 490] width 15 height 15
type input "**********"
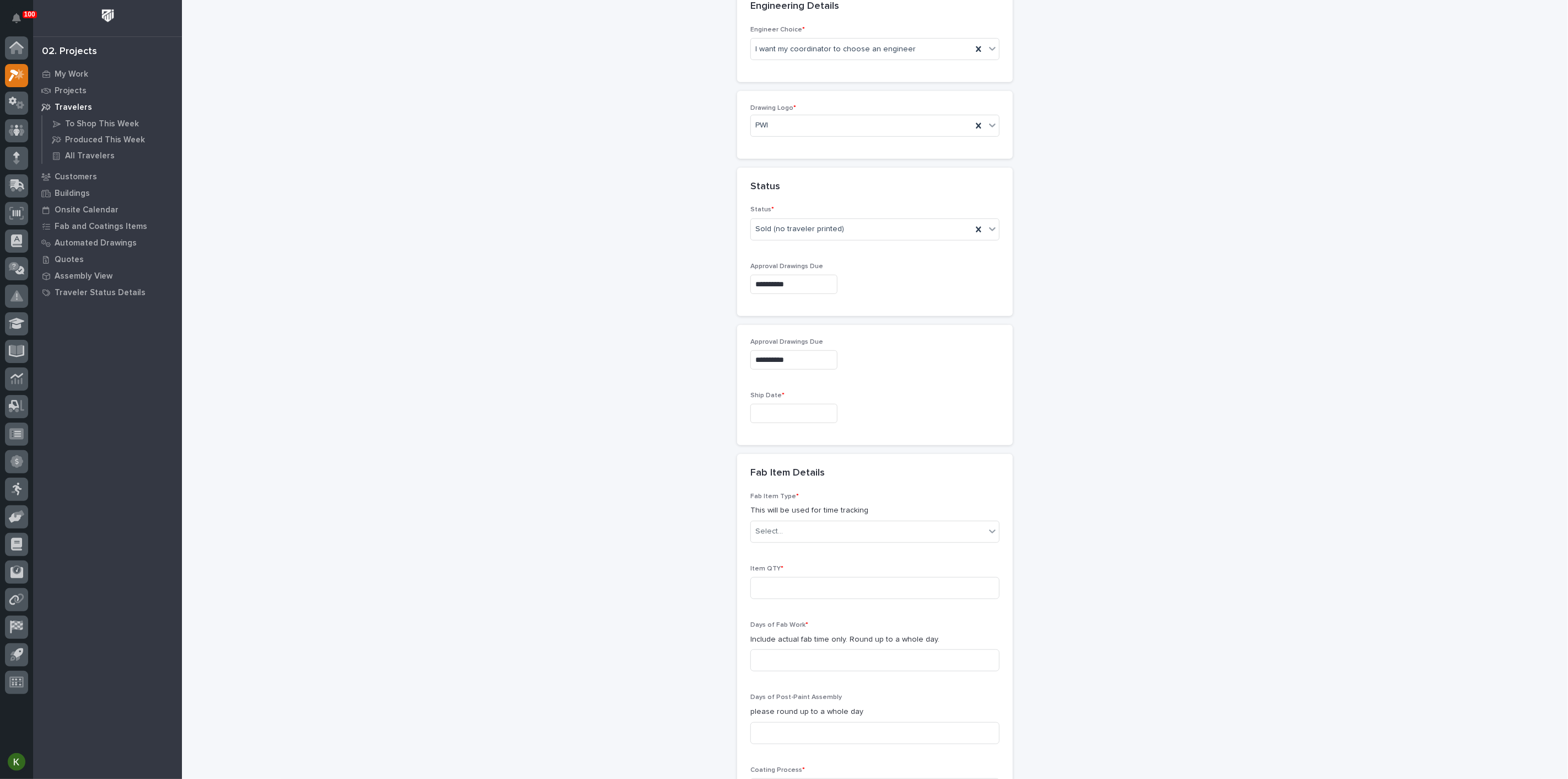
scroll to position [506, 0]
click at [794, 422] on input "text" at bounding box center [794, 412] width 87 height 19
click at [866, 471] on span "Next Month" at bounding box center [866, 478] width 0 height 14
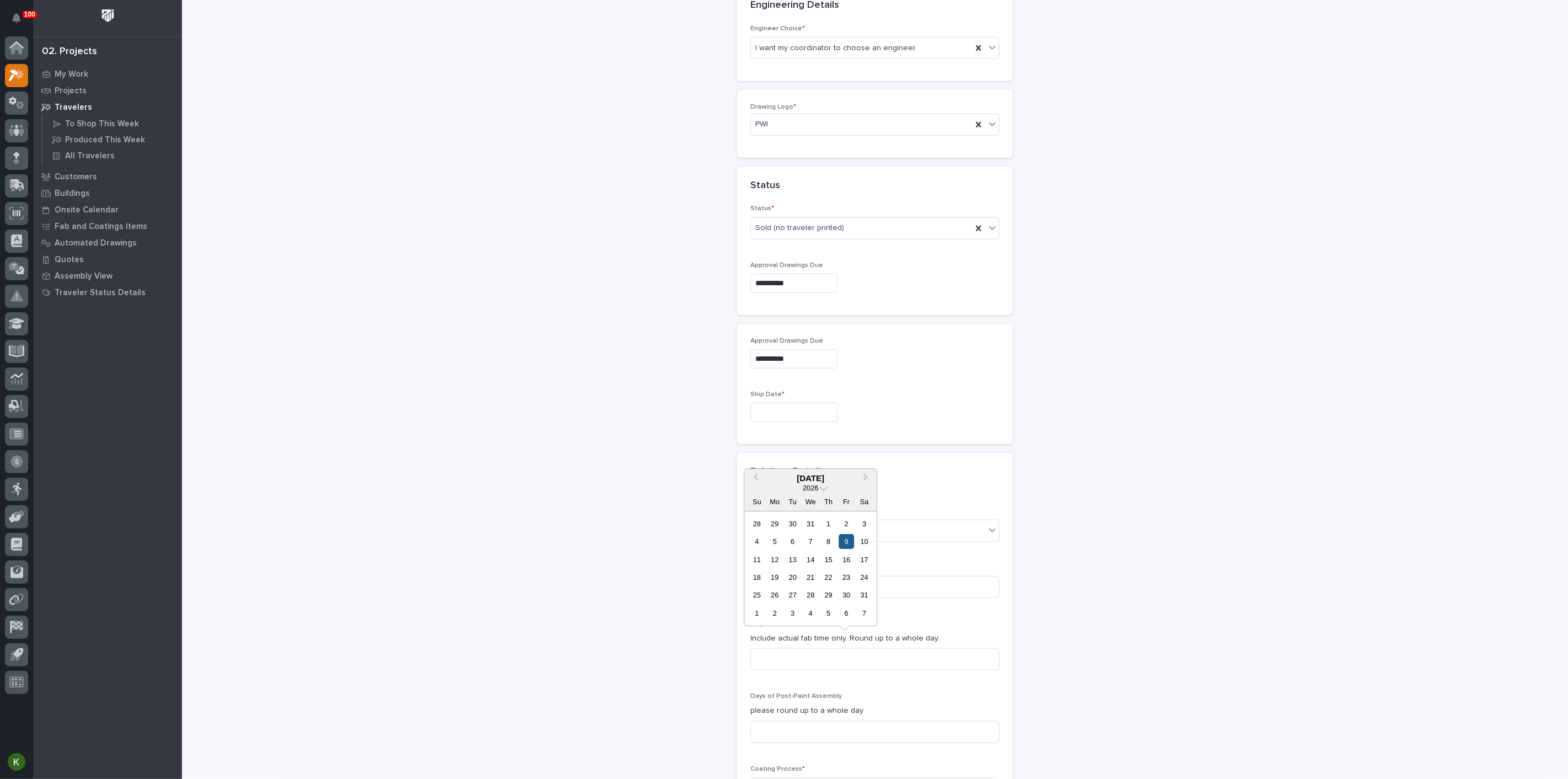
click at [839, 534] on div "9" at bounding box center [847, 541] width 15 height 15
type input "**********"
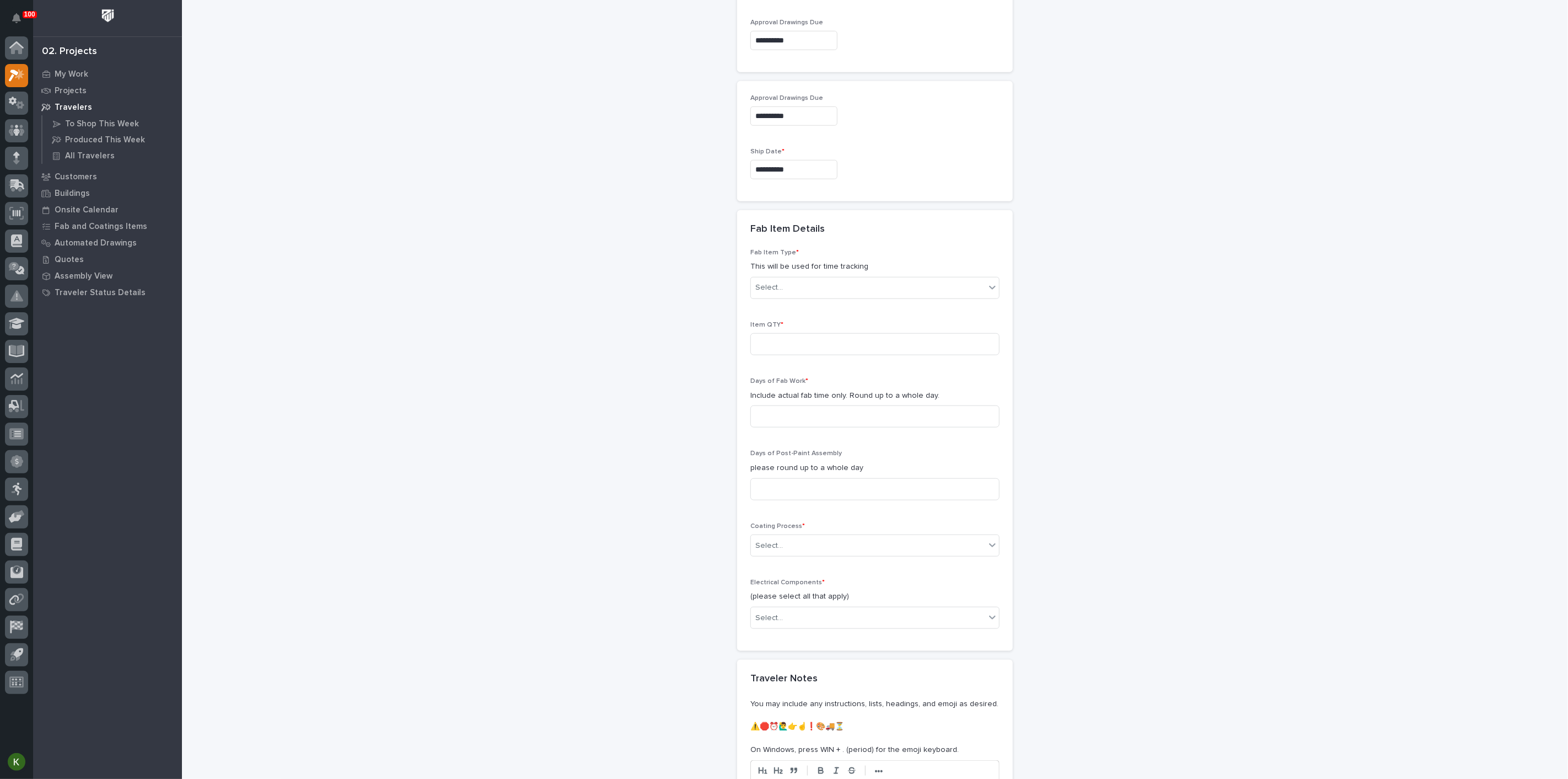
scroll to position [751, 0]
click at [813, 294] on div "Select..." at bounding box center [868, 286] width 234 height 18
click at [806, 697] on div "Work Platform Crosswalks" at bounding box center [871, 696] width 242 height 19
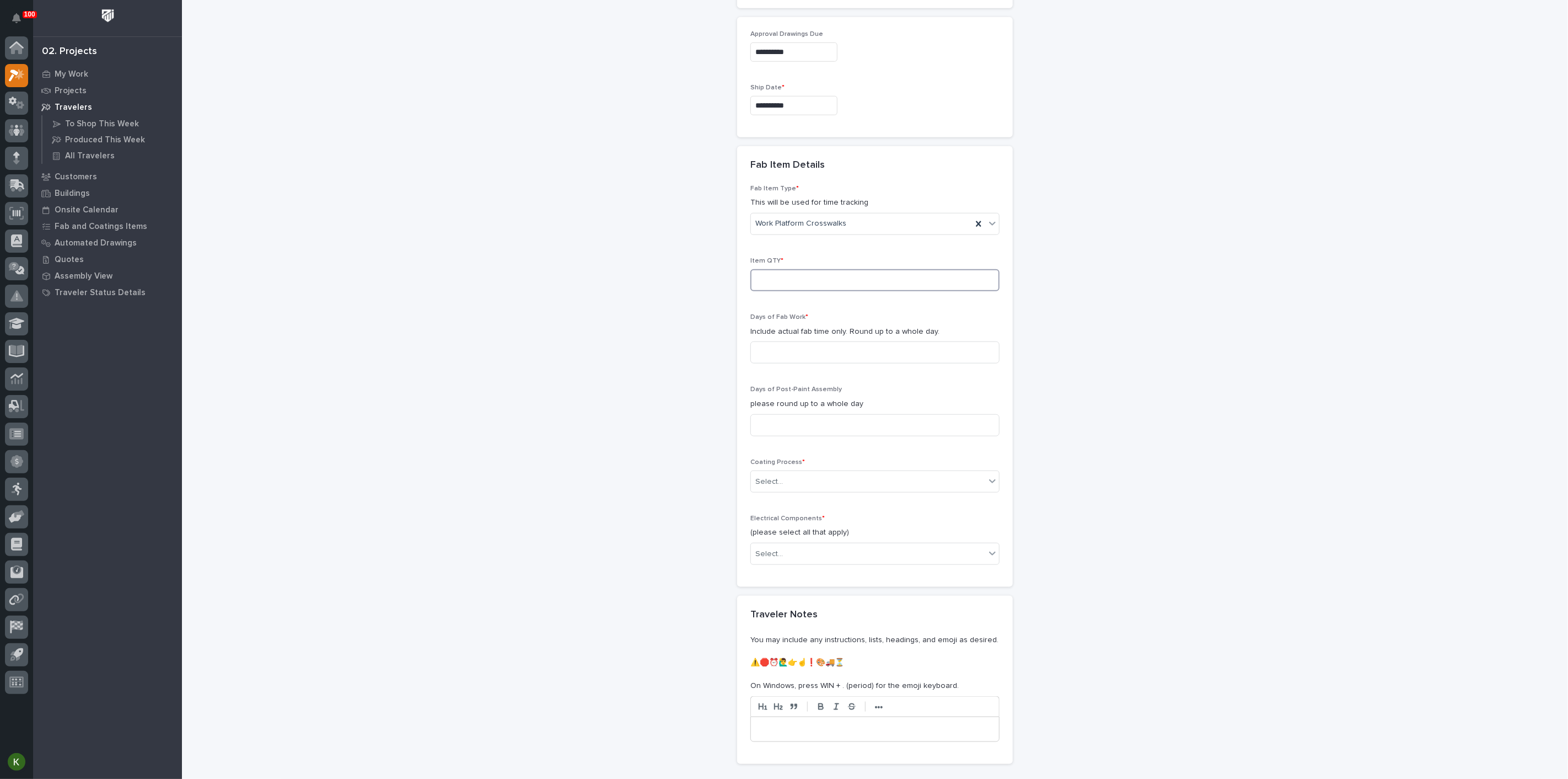
click at [787, 291] on input at bounding box center [875, 280] width 249 height 22
type input "6"
click at [778, 364] on input at bounding box center [875, 353] width 249 height 22
click at [792, 364] on input at bounding box center [875, 353] width 249 height 22
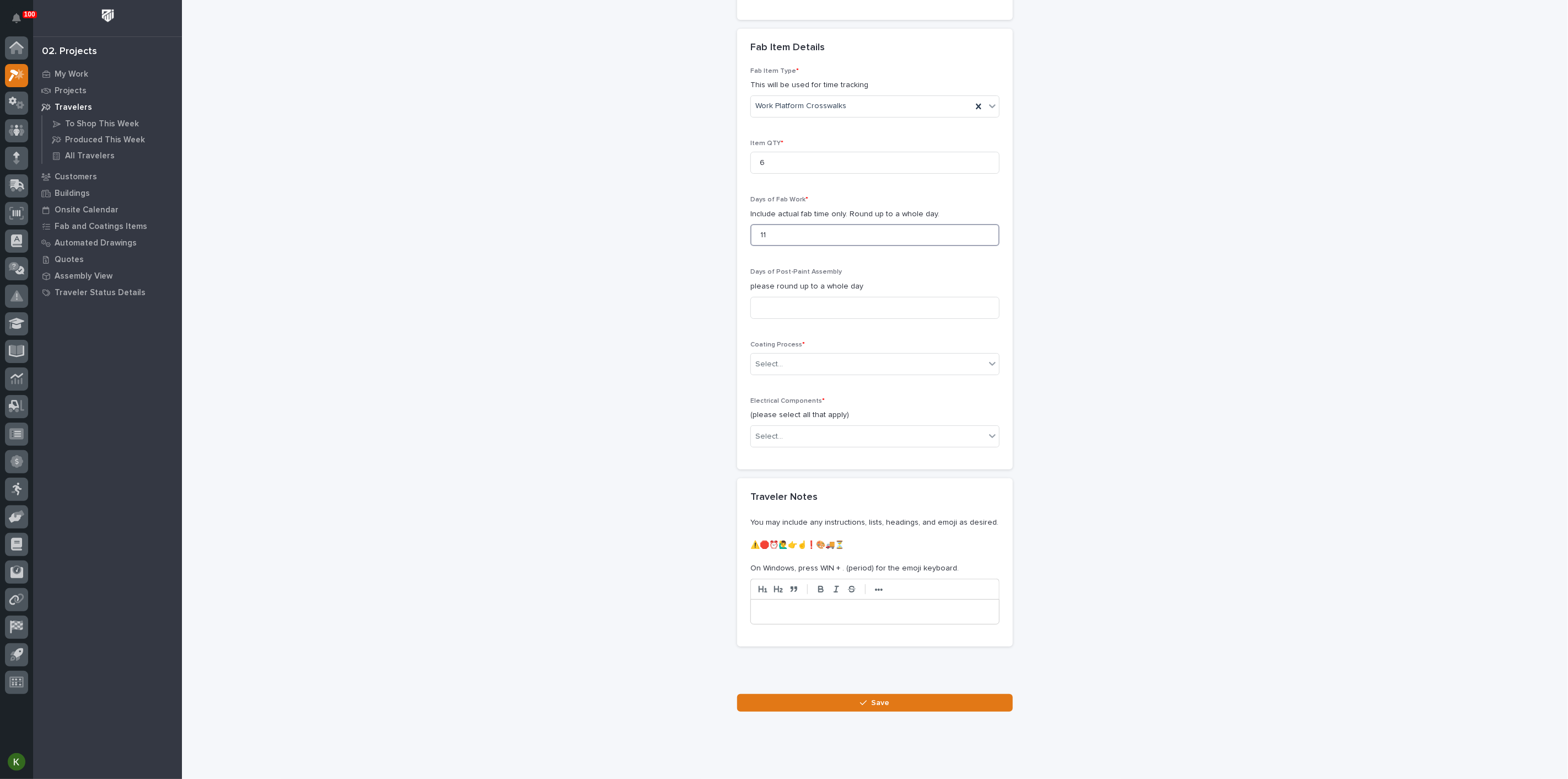
scroll to position [935, 0]
click at [806, 314] on input at bounding box center [875, 303] width 249 height 22
click at [783, 241] on input "11" at bounding box center [875, 230] width 249 height 22
type input "1"
click at [772, 314] on input at bounding box center [875, 303] width 249 height 22
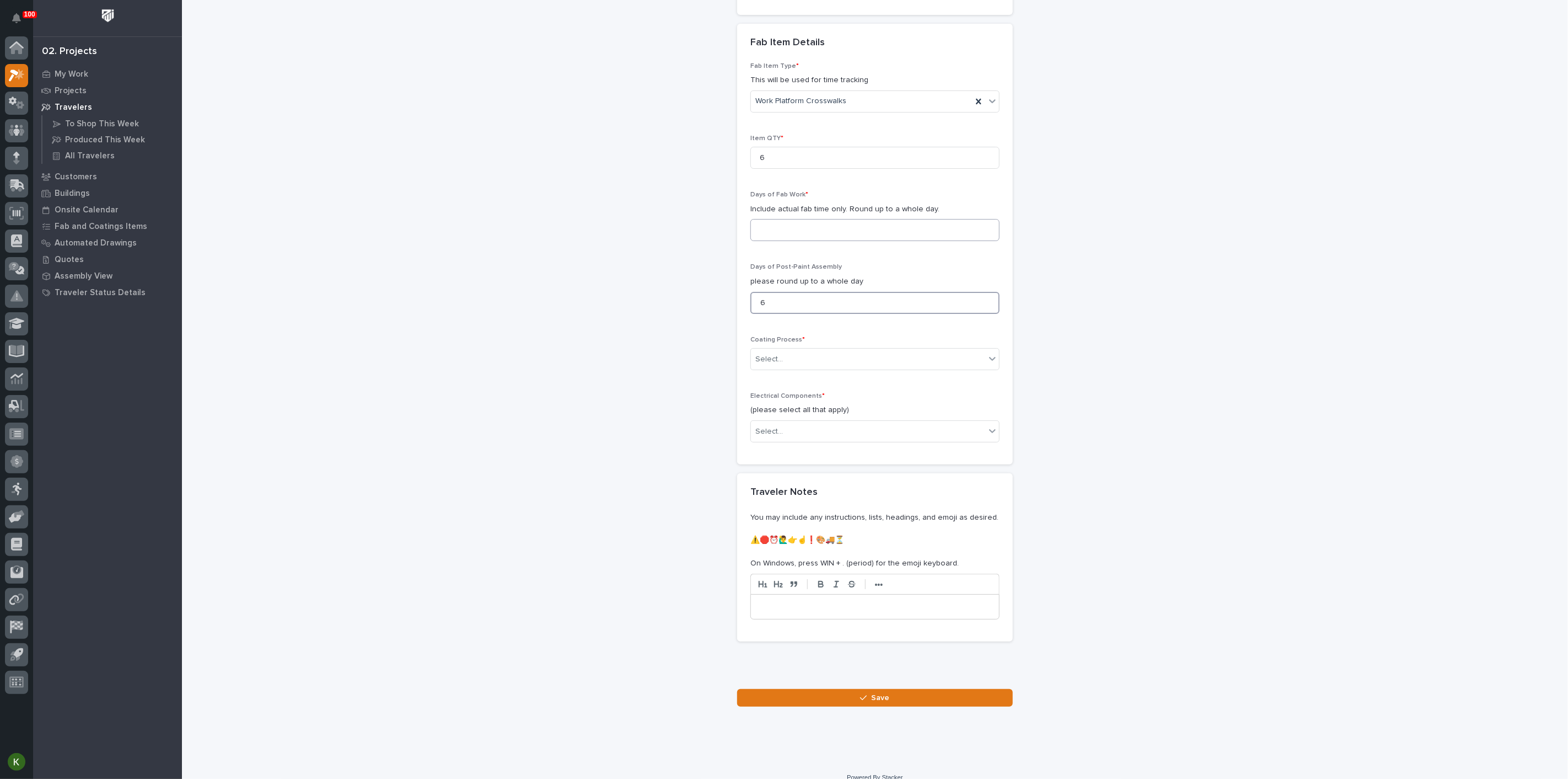
type input "6"
click at [769, 241] on input at bounding box center [875, 230] width 249 height 22
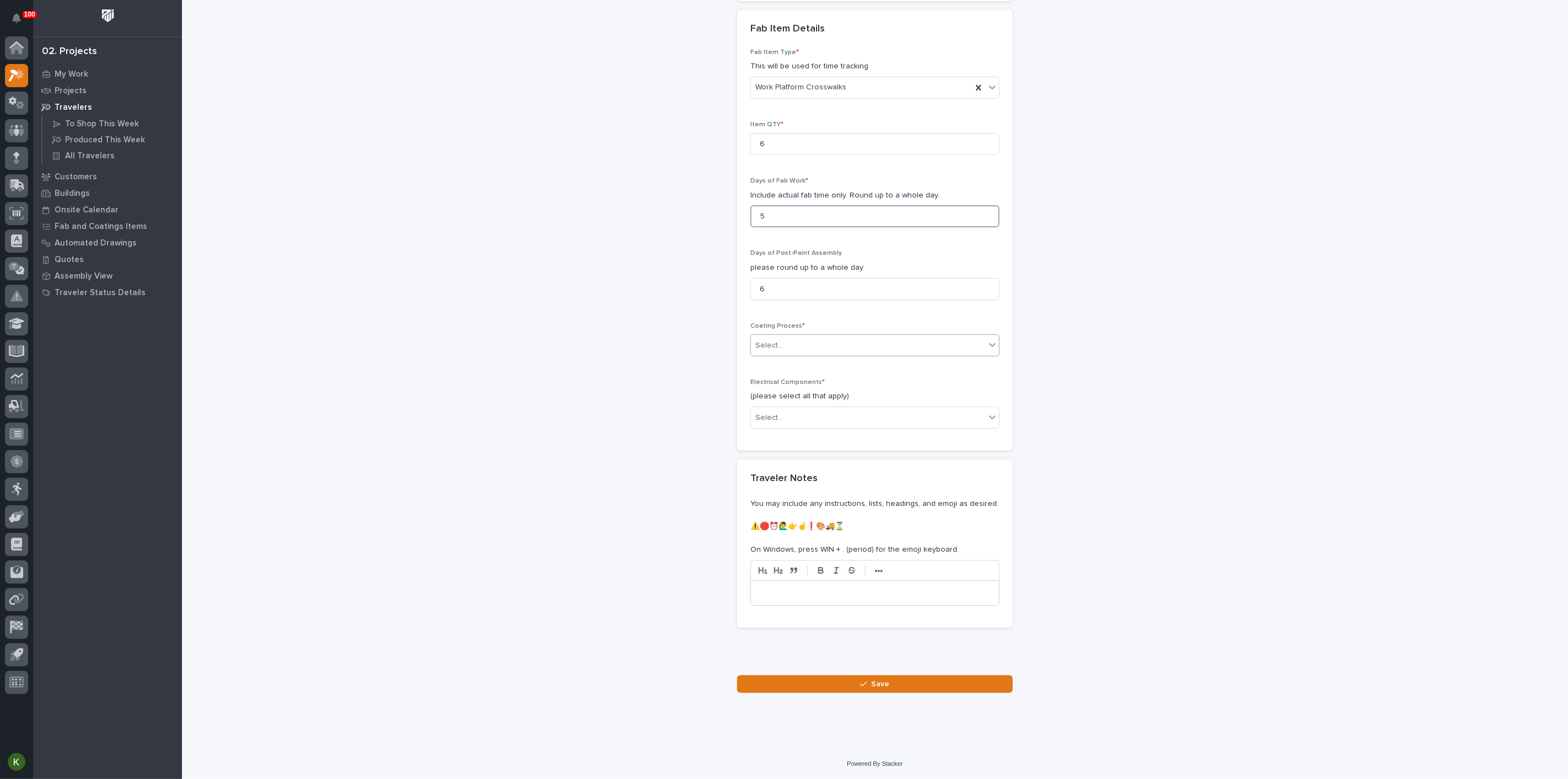
type input "5"
click at [817, 355] on div "Select..." at bounding box center [868, 346] width 234 height 18
click at [810, 658] on div "In-House Paint/Powder" at bounding box center [871, 660] width 242 height 19
click at [838, 427] on div "Select..." at bounding box center [868, 418] width 234 height 18
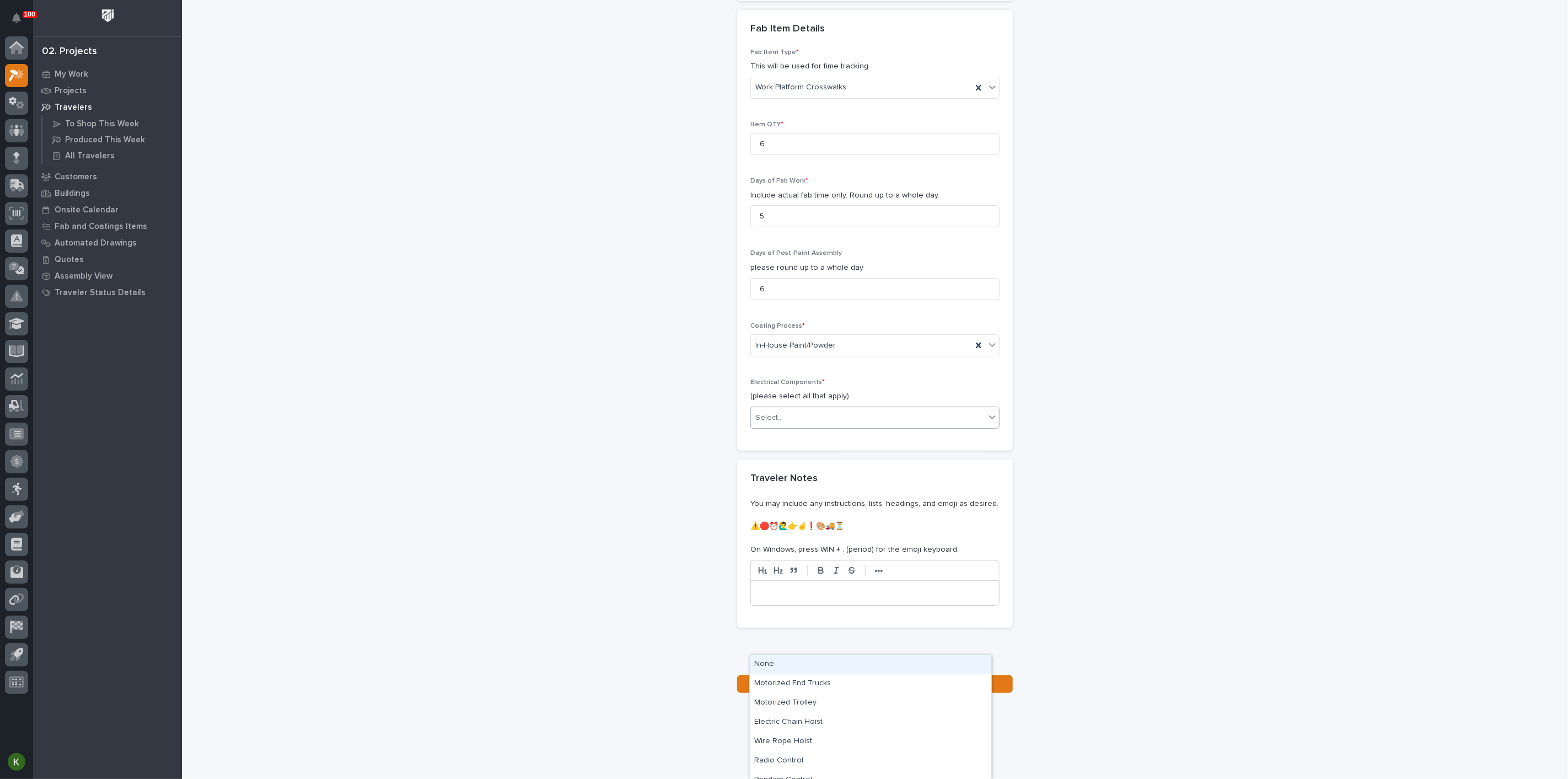
click at [829, 668] on div "None" at bounding box center [871, 664] width 242 height 19
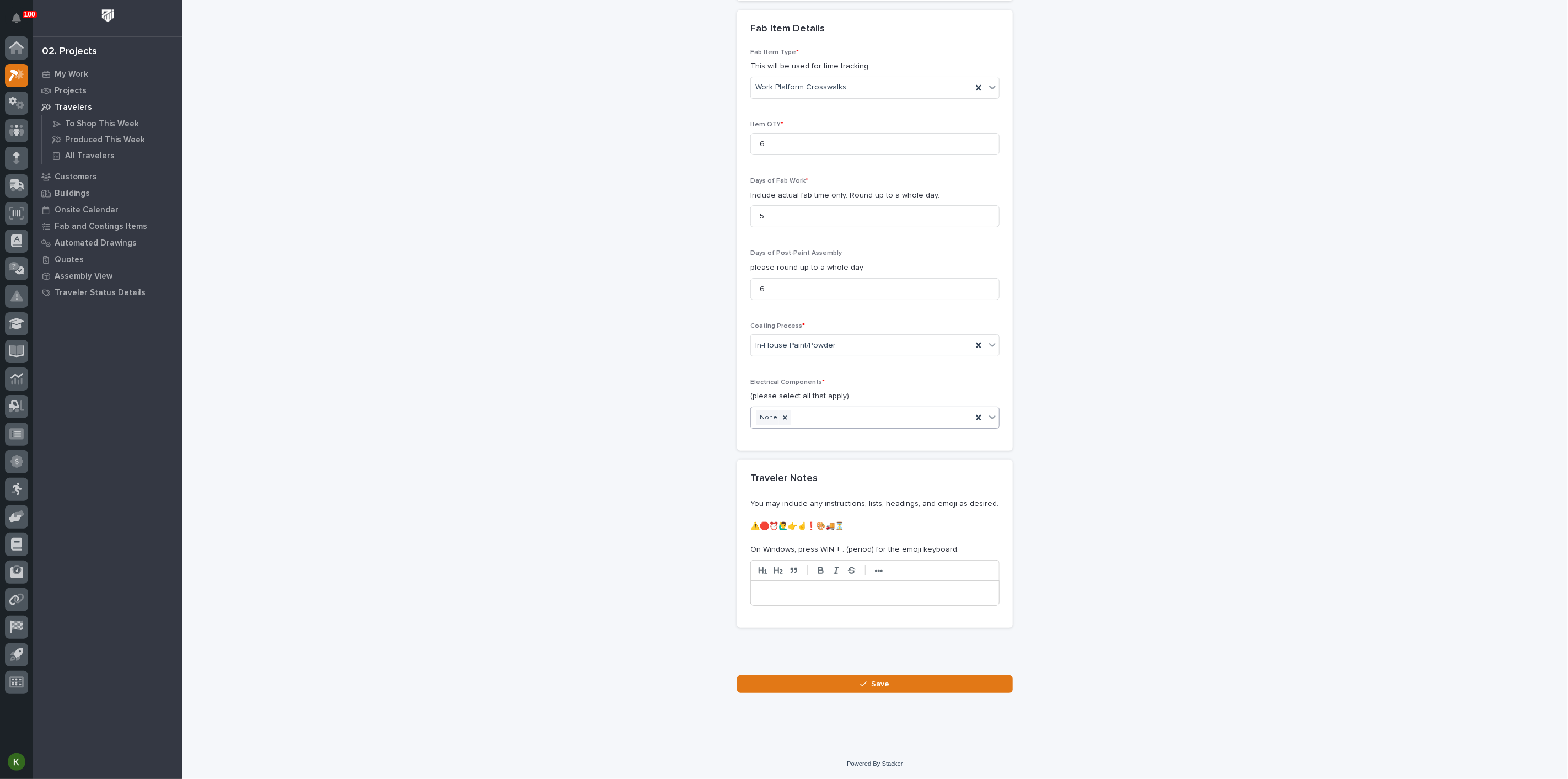
scroll to position [1358, 0]
click at [835, 683] on button "Save" at bounding box center [875, 684] width 276 height 18
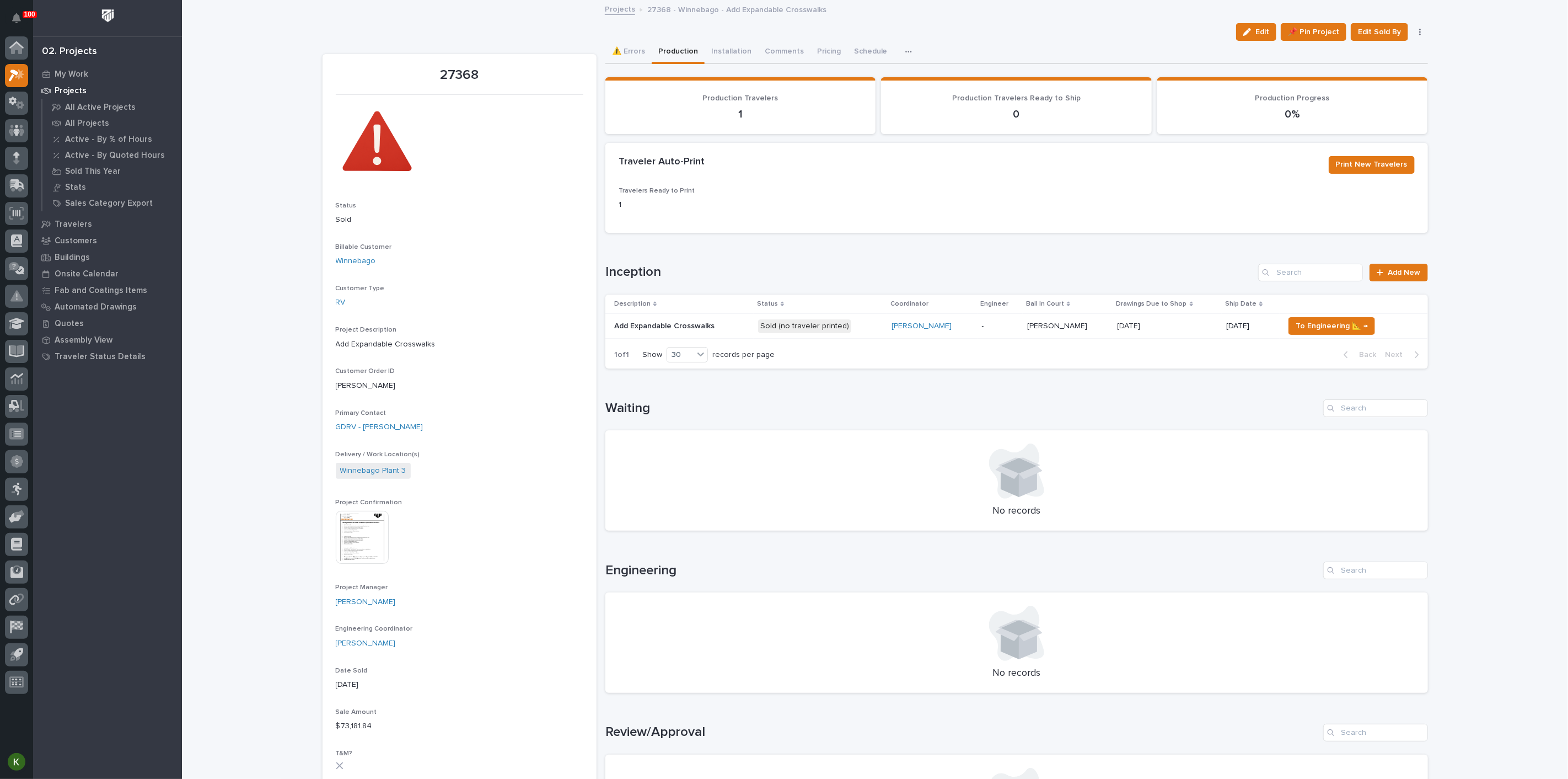
click at [749, 331] on p at bounding box center [682, 326] width 135 height 9
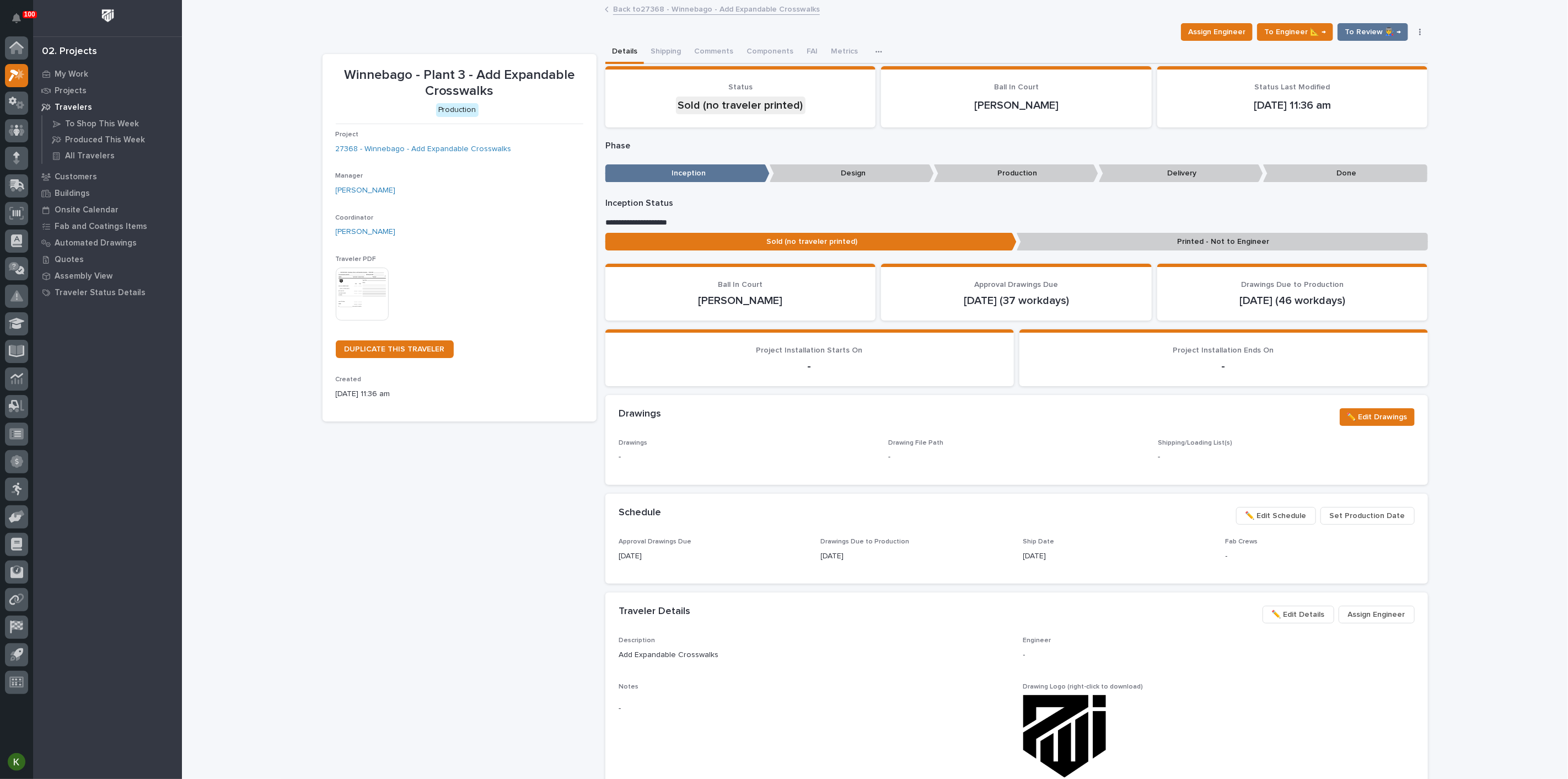
click at [369, 320] on img at bounding box center [362, 294] width 53 height 53
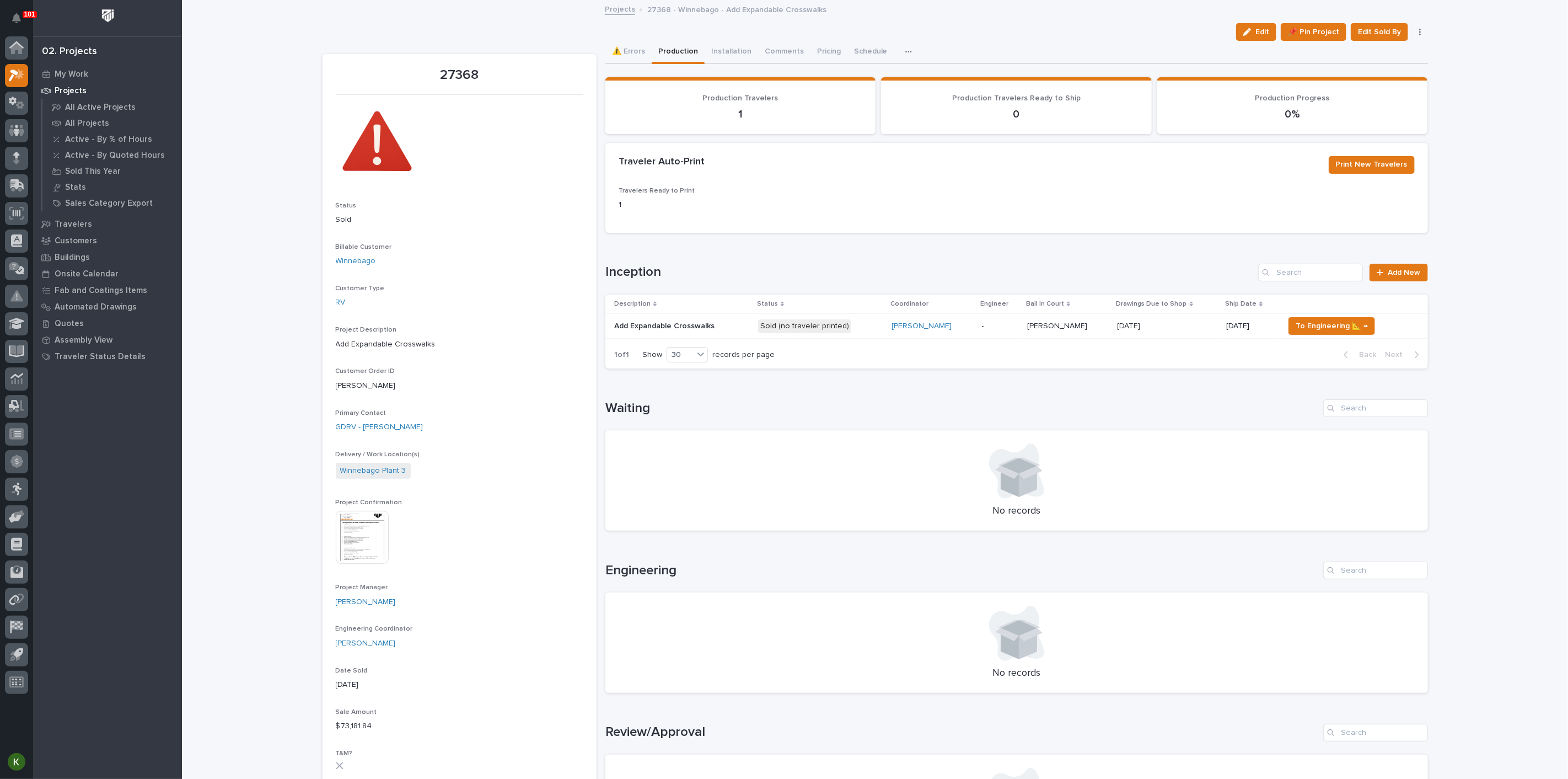
scroll to position [61, 0]
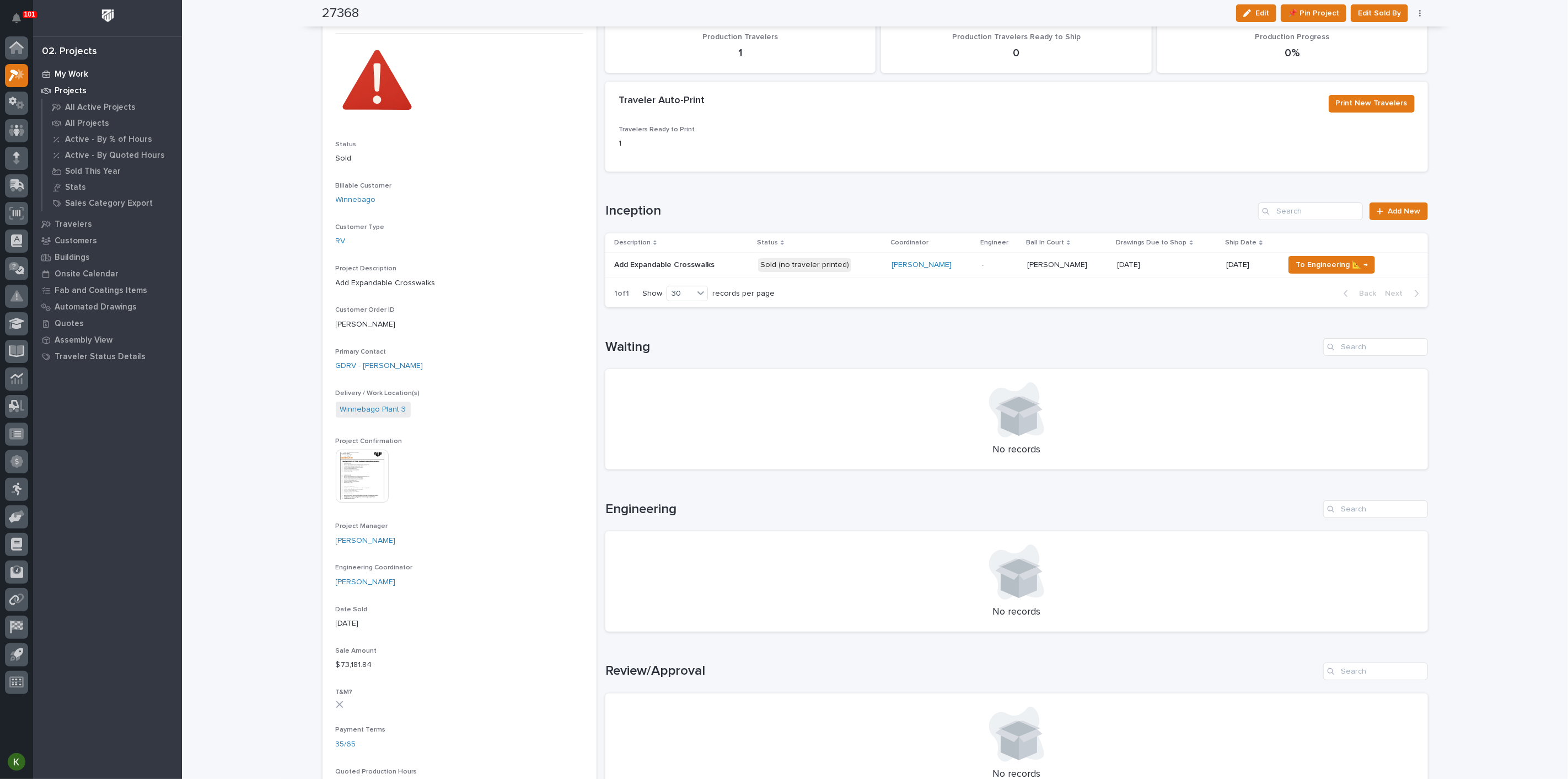
click at [78, 72] on p "My Work" at bounding box center [71, 74] width 34 height 10
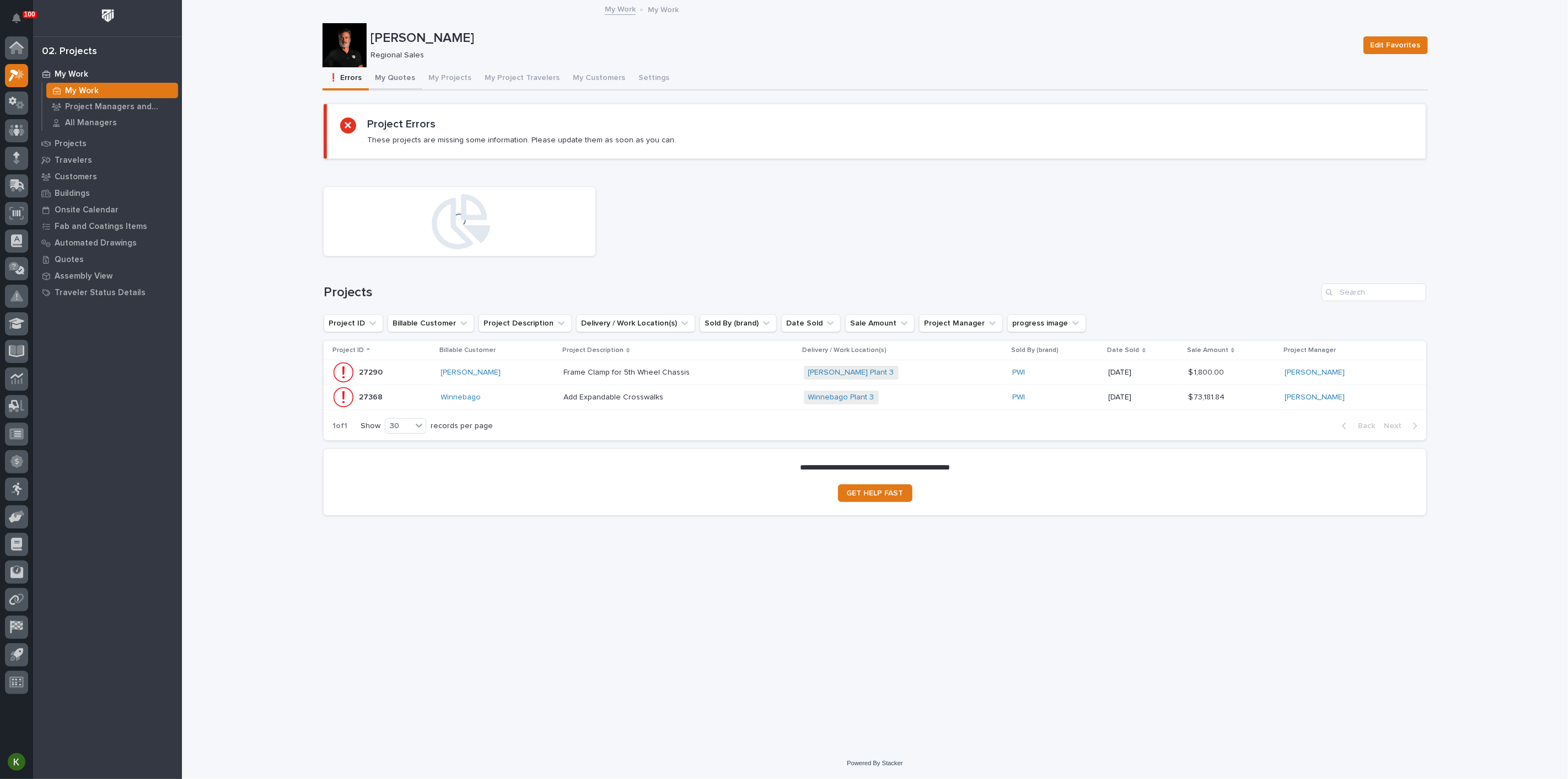
click at [411, 89] on button "My Quotes" at bounding box center [396, 79] width 53 height 23
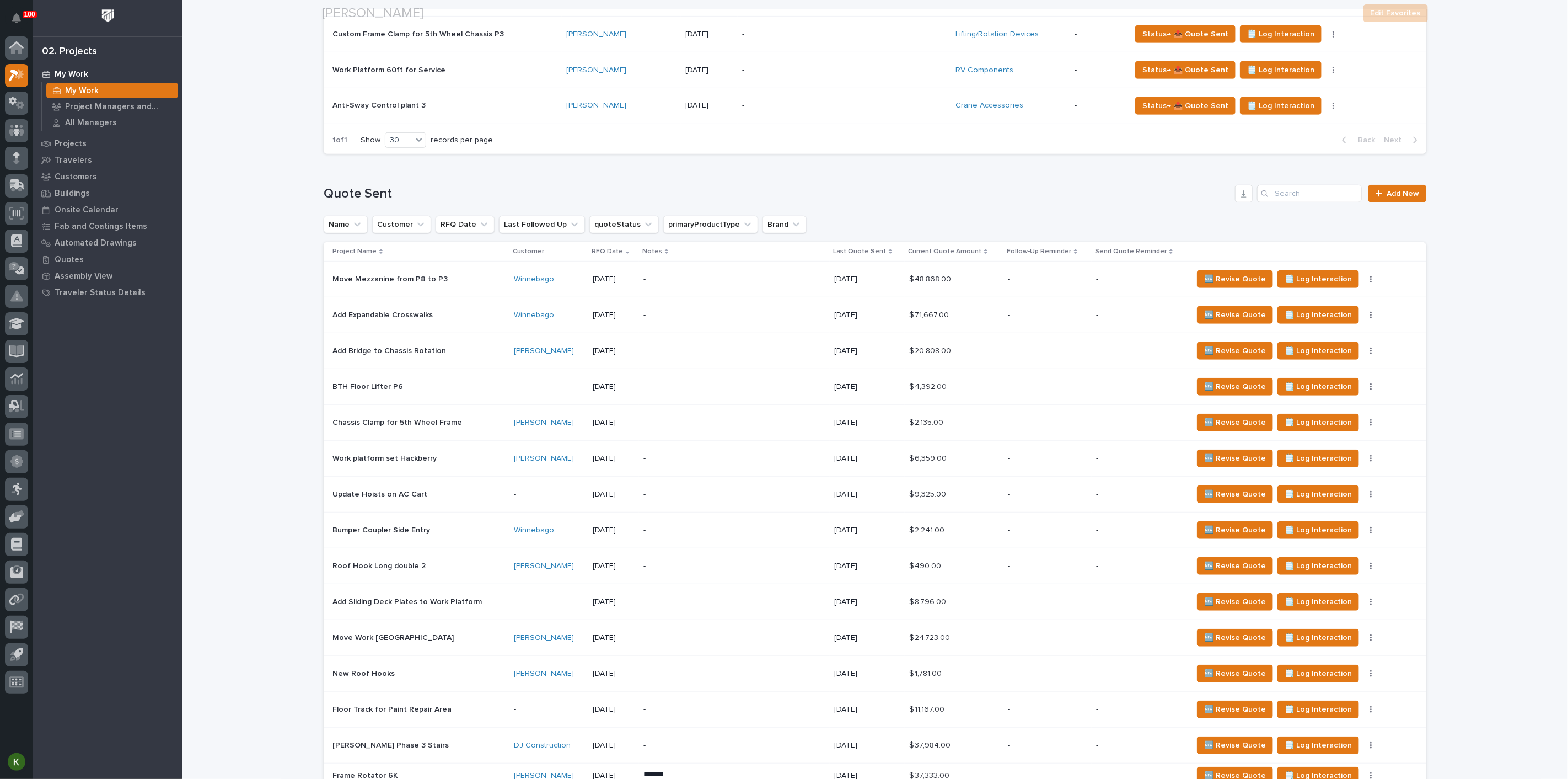
scroll to position [489, 0]
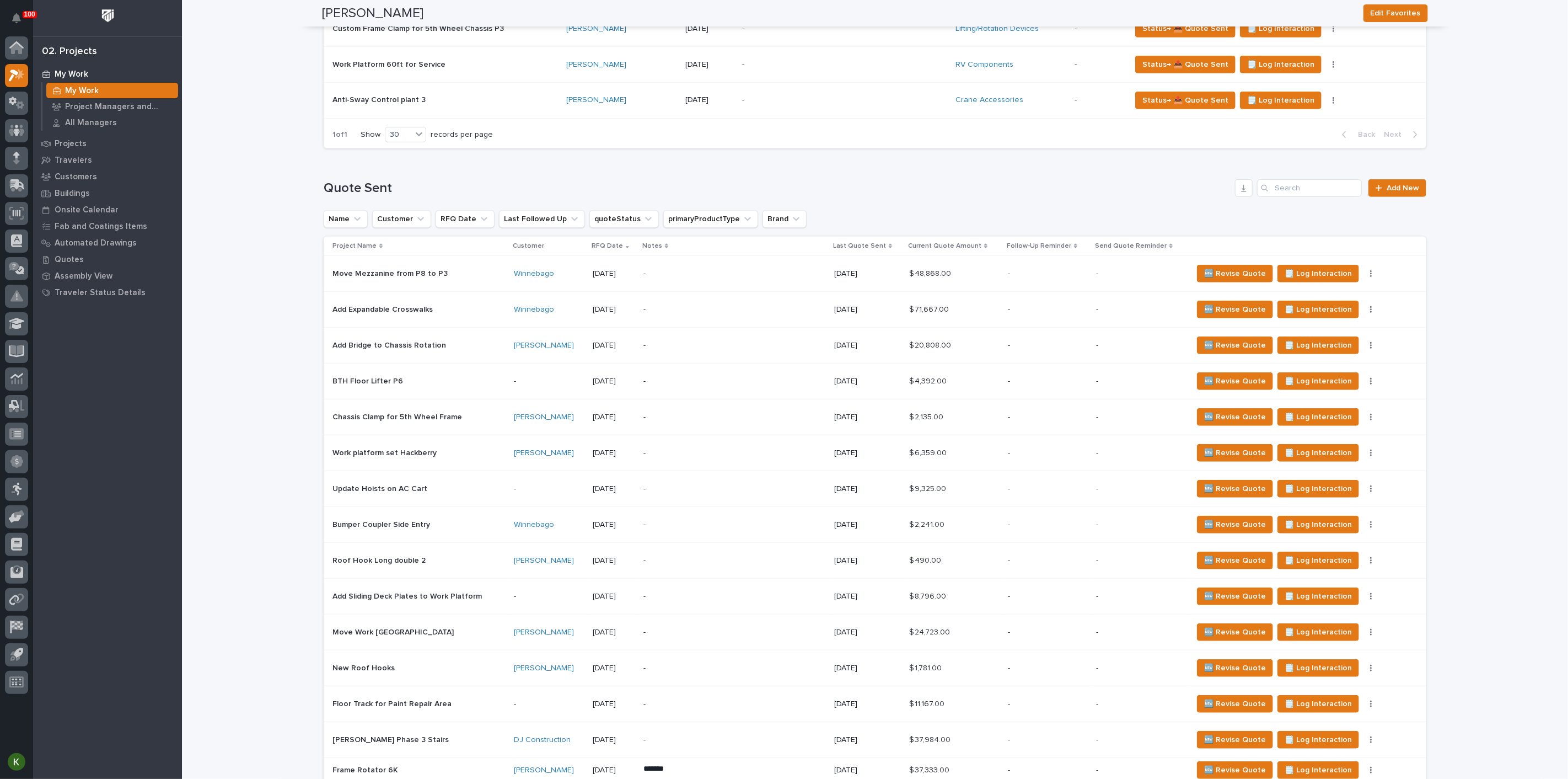
click at [782, 286] on div "-" at bounding box center [734, 274] width 182 height 25
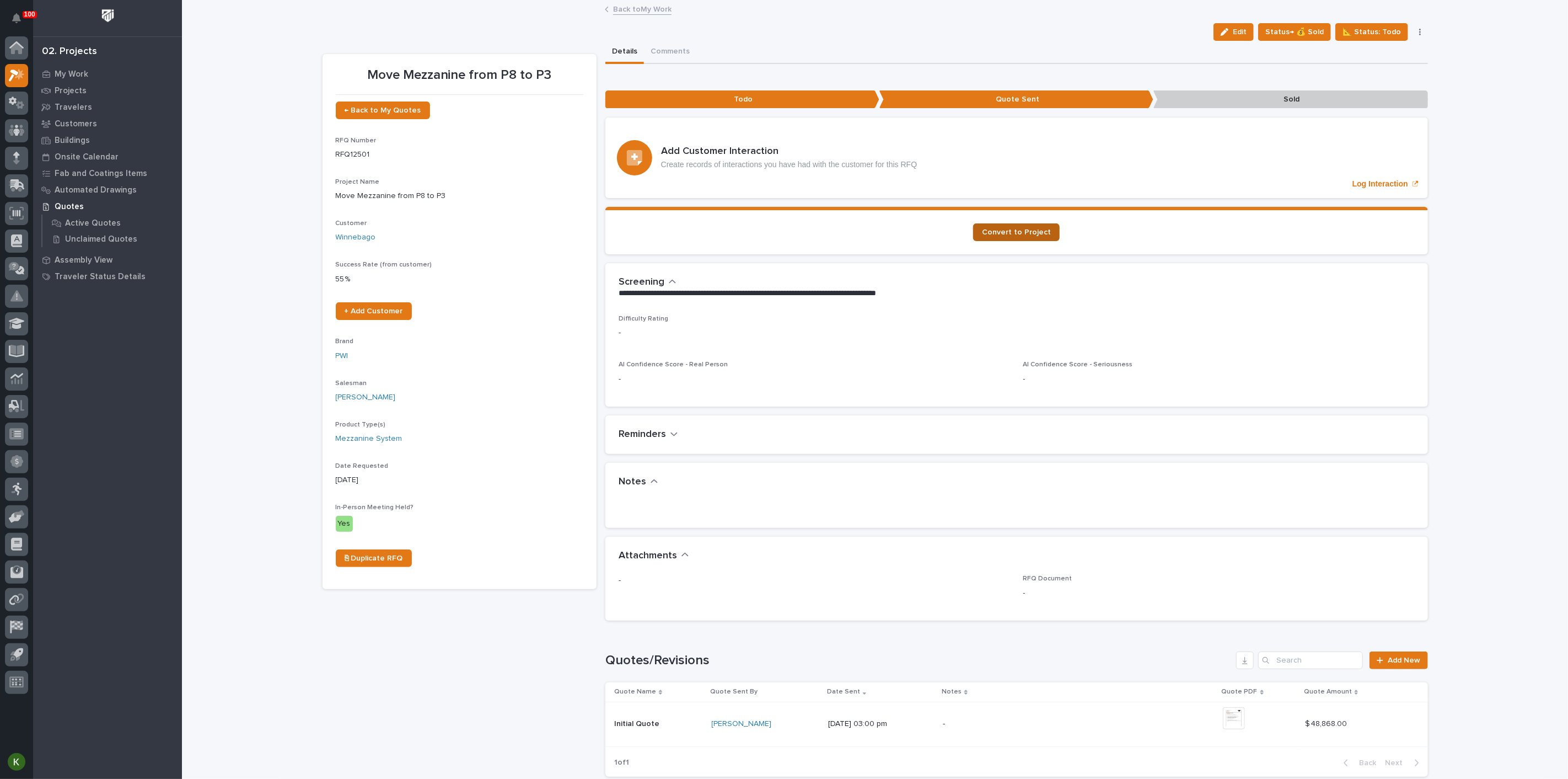
click at [1011, 236] on span "Convert to Project" at bounding box center [1016, 232] width 69 height 8
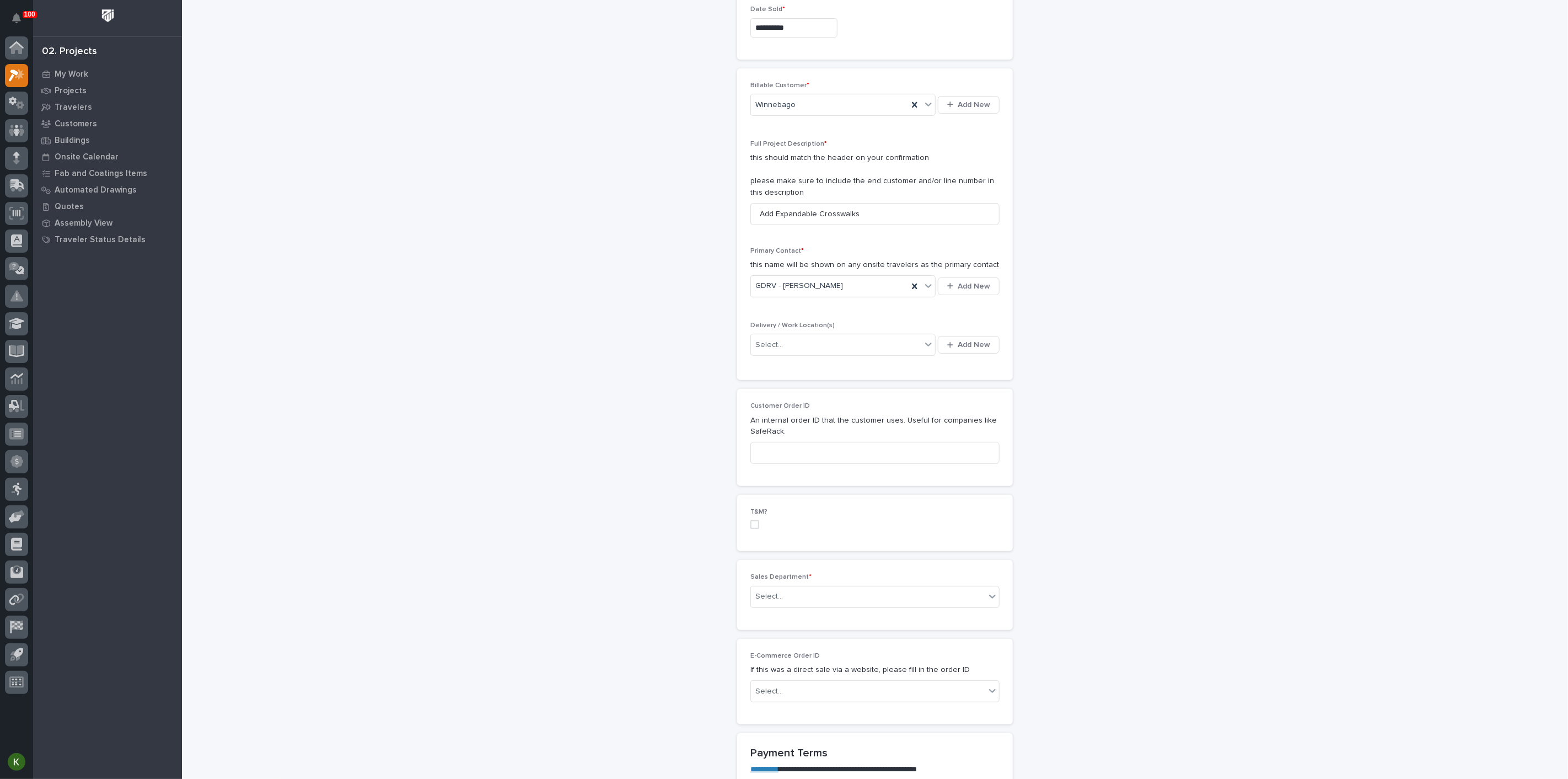
scroll to position [245, 0]
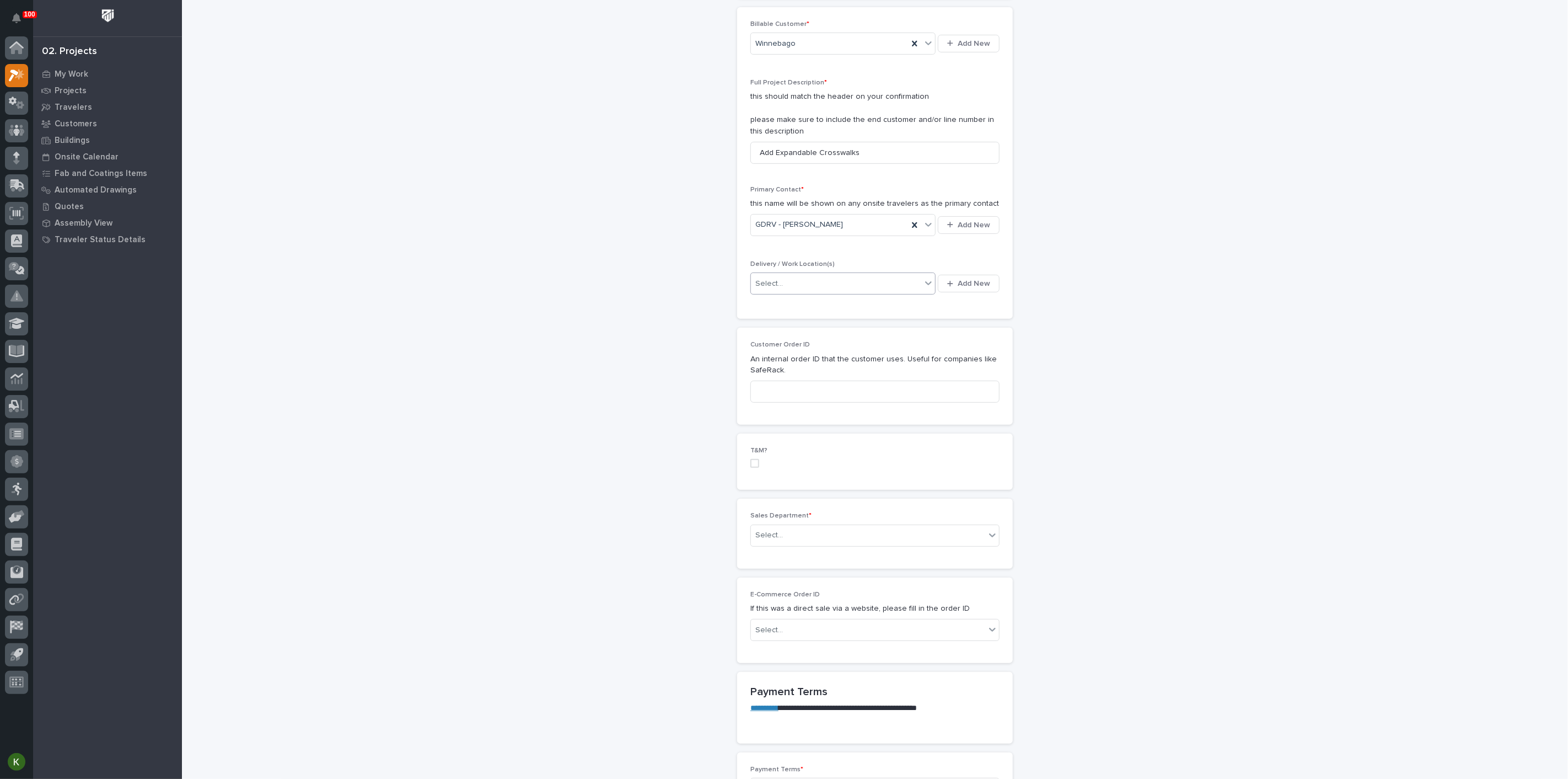
click at [816, 293] on div "Select..." at bounding box center [836, 284] width 170 height 18
type input "******"
click at [819, 440] on div "Winnebago Plant 3" at bounding box center [831, 440] width 162 height 19
click at [784, 402] on input at bounding box center [875, 391] width 249 height 22
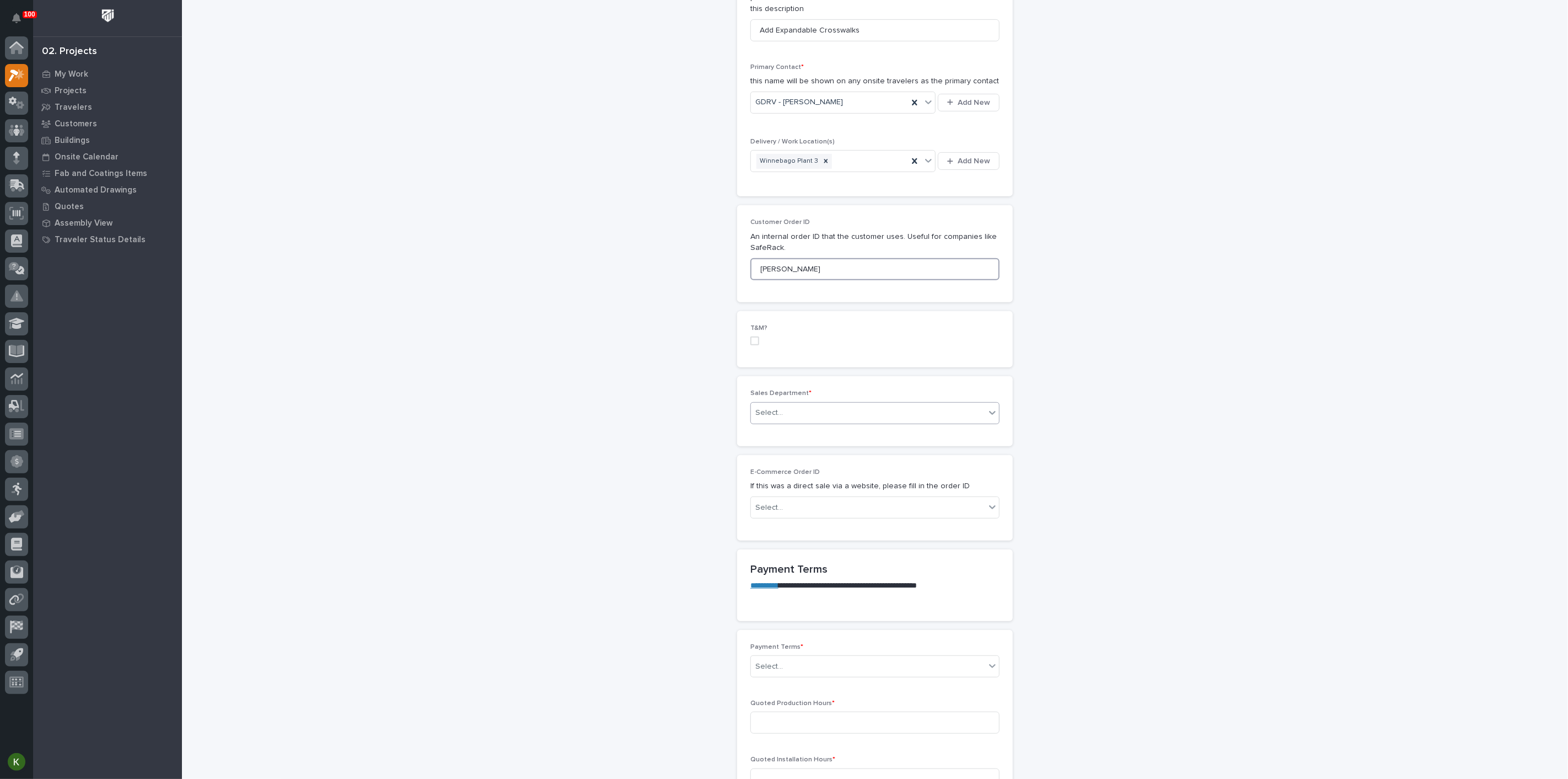
type input "[PERSON_NAME]"
click at [825, 422] on div "Select..." at bounding box center [868, 413] width 234 height 18
click at [813, 626] on span "Regional Sales" at bounding box center [783, 627] width 58 height 12
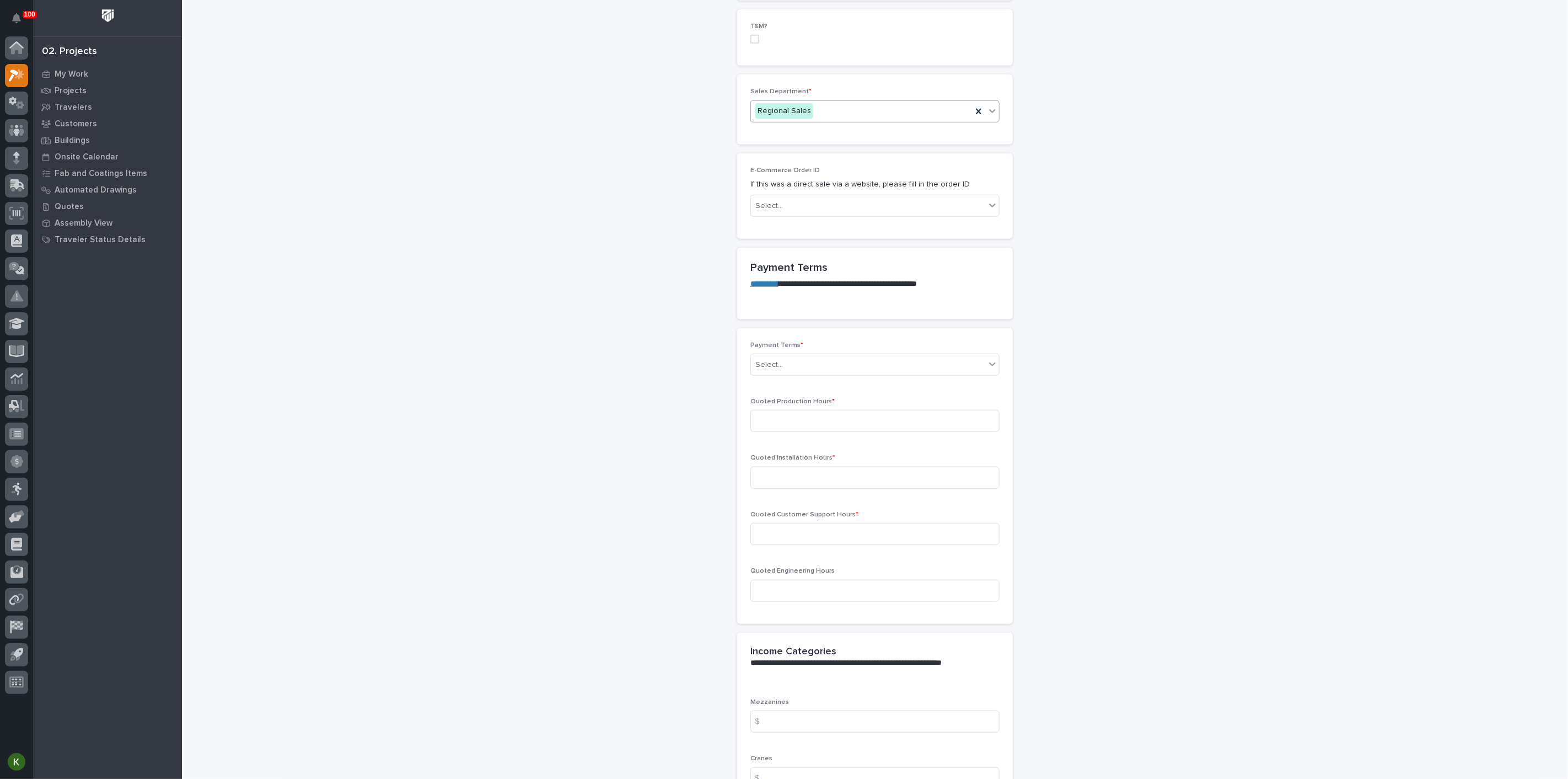
scroll to position [674, 0]
click at [812, 369] on div "Select..." at bounding box center [868, 360] width 234 height 18
drag, startPoint x: 803, startPoint y: 666, endPoint x: 802, endPoint y: 654, distance: 12.0
click at [802, 654] on div "35/65" at bounding box center [871, 653] width 242 height 19
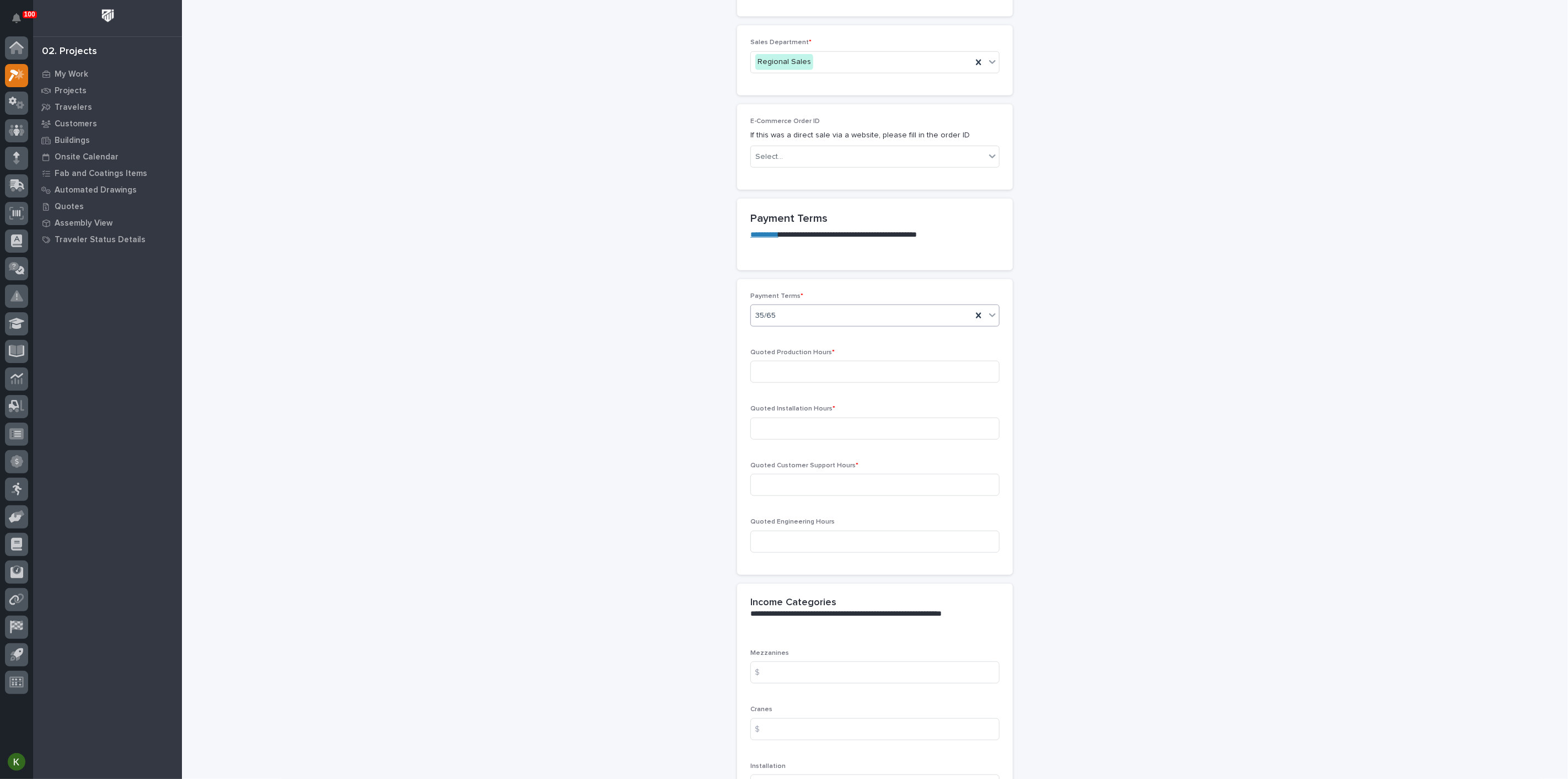
scroll to position [796, 0]
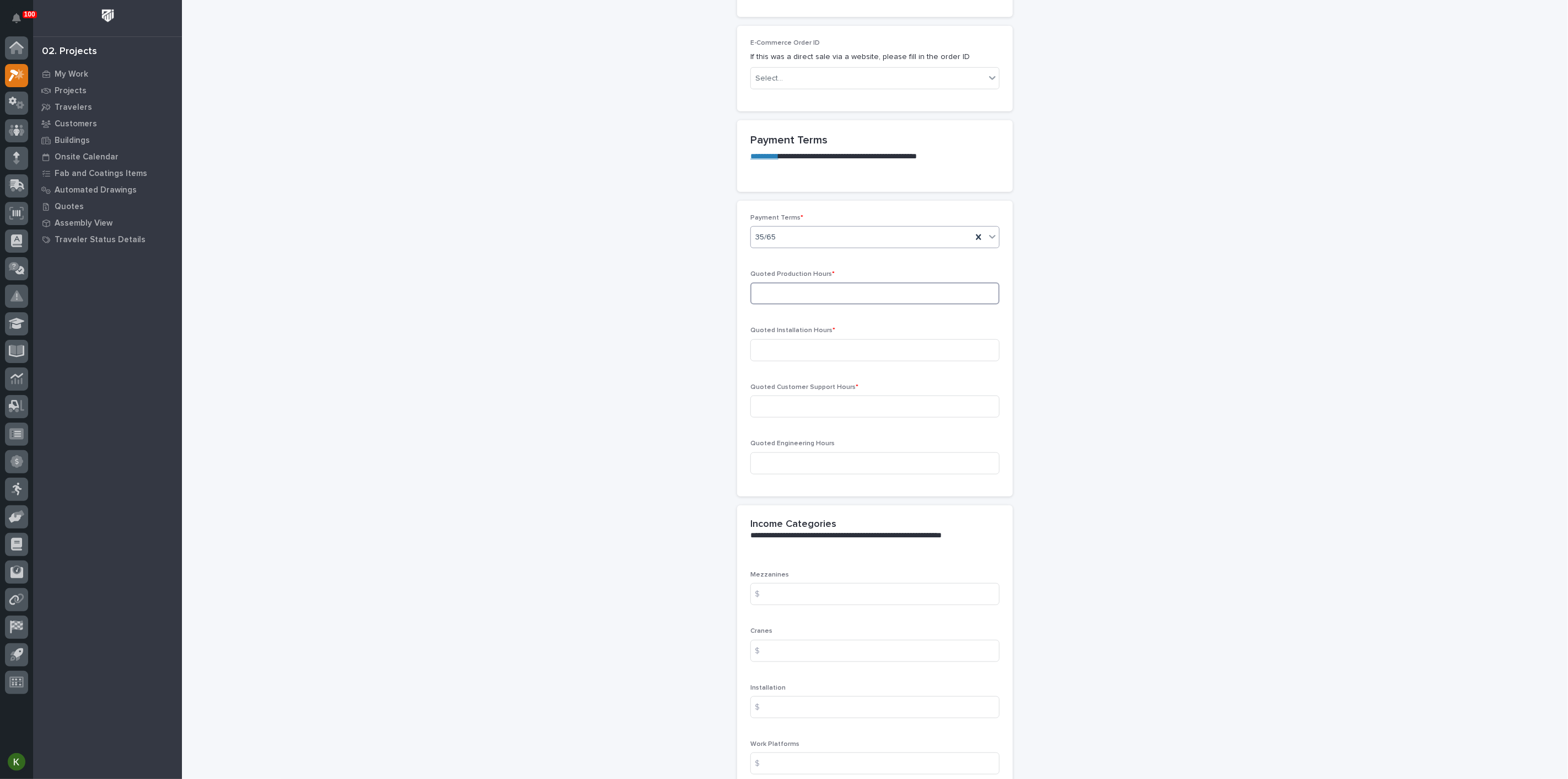
click at [797, 304] on input at bounding box center [875, 293] width 249 height 22
click at [789, 304] on input at bounding box center [875, 293] width 249 height 22
type input "216"
click at [786, 361] on input at bounding box center [875, 350] width 249 height 22
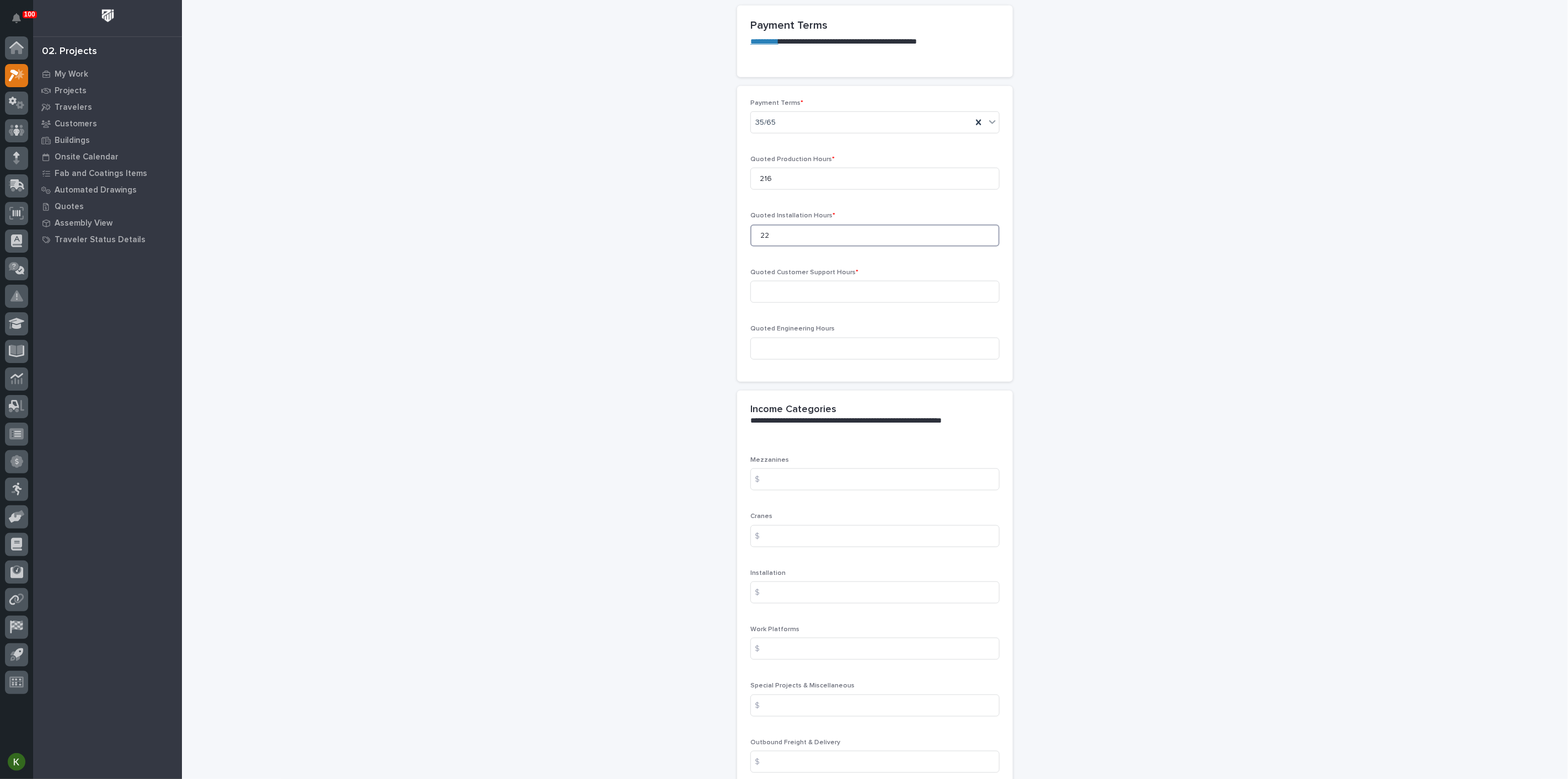
scroll to position [919, 0]
type input "22"
click at [784, 295] on input at bounding box center [875, 284] width 249 height 22
type input "0"
click at [779, 352] on input at bounding box center [875, 341] width 249 height 22
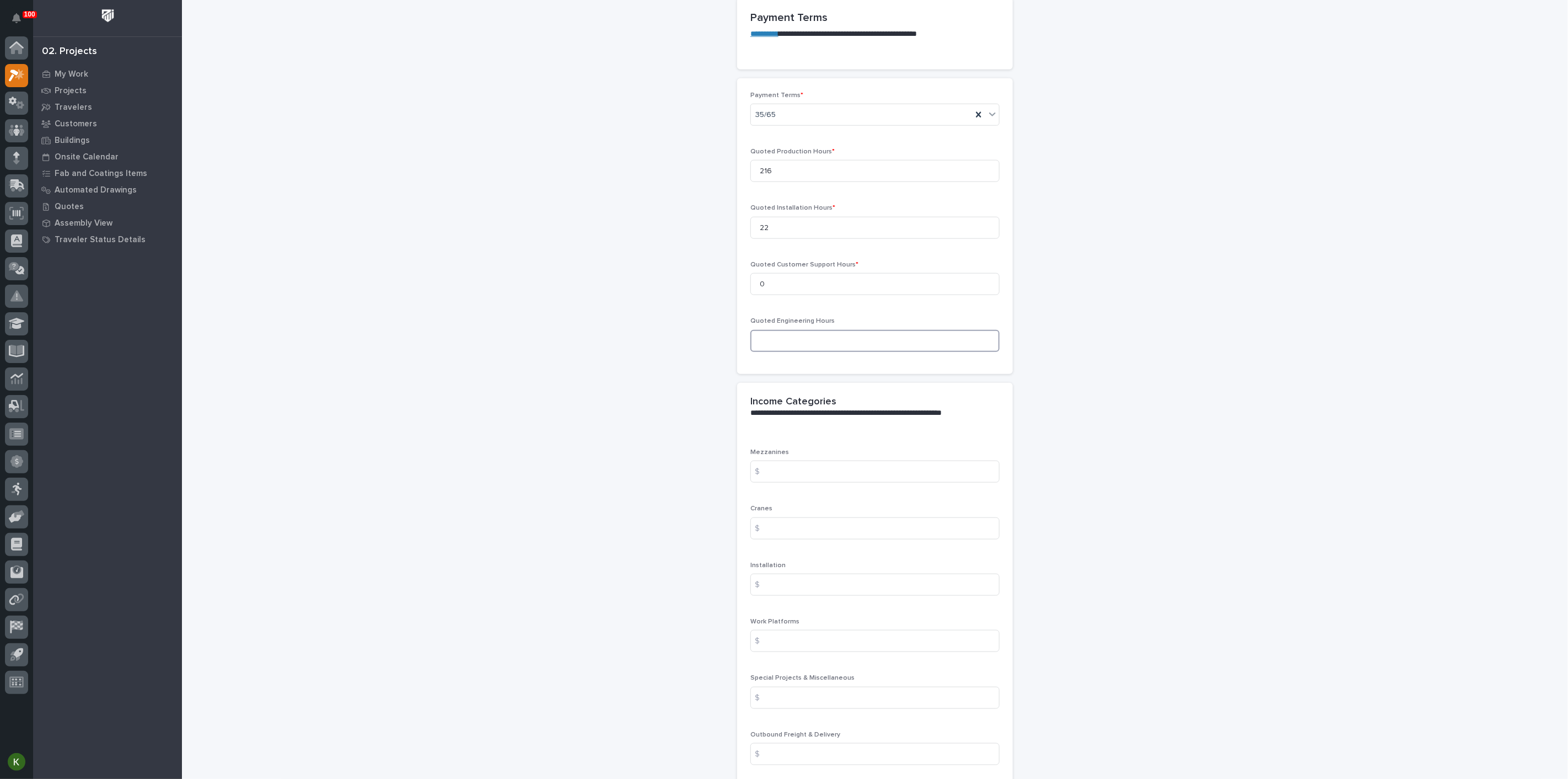
click at [835, 352] on input at bounding box center [875, 341] width 249 height 22
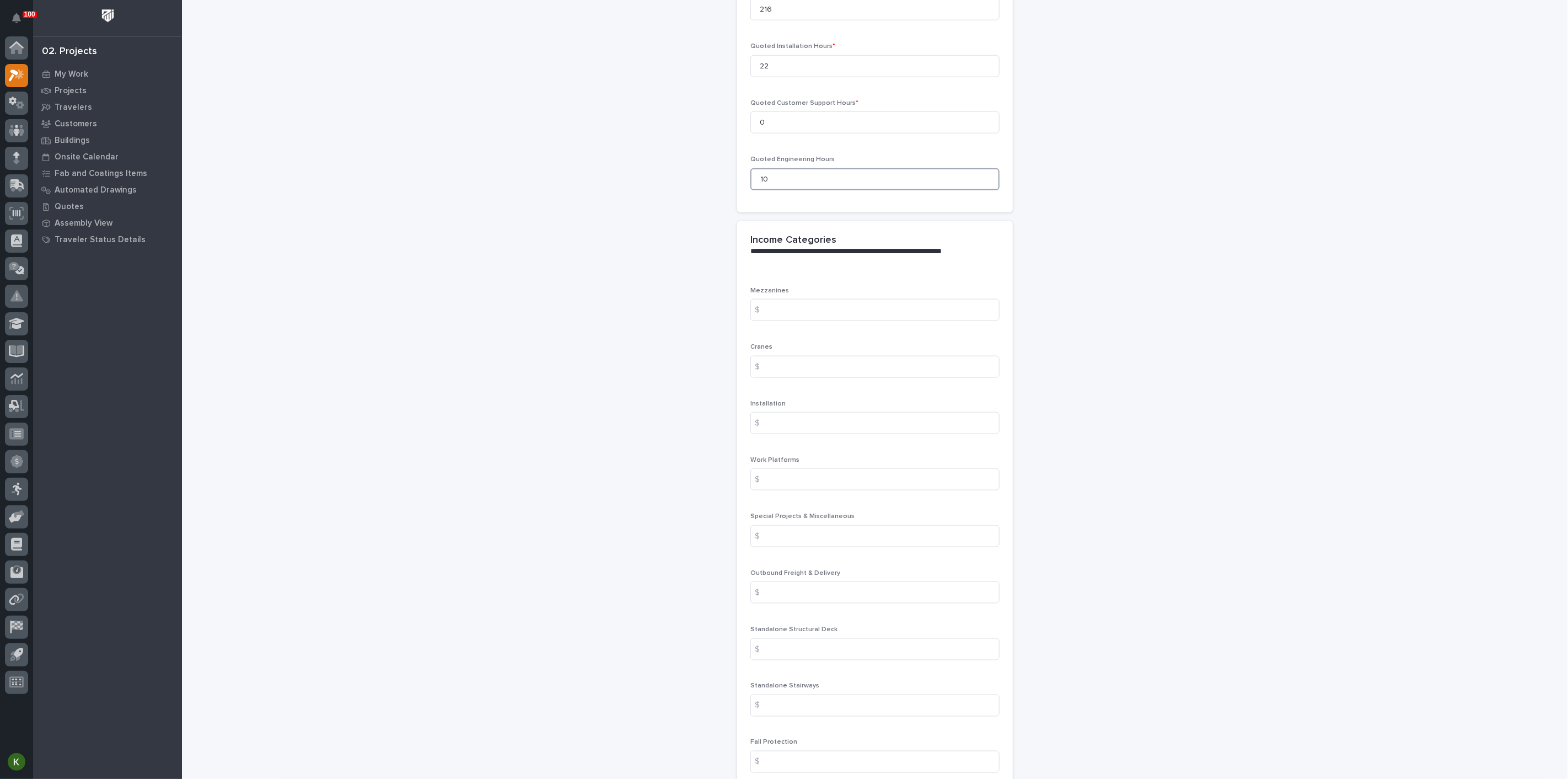
scroll to position [1103, 0]
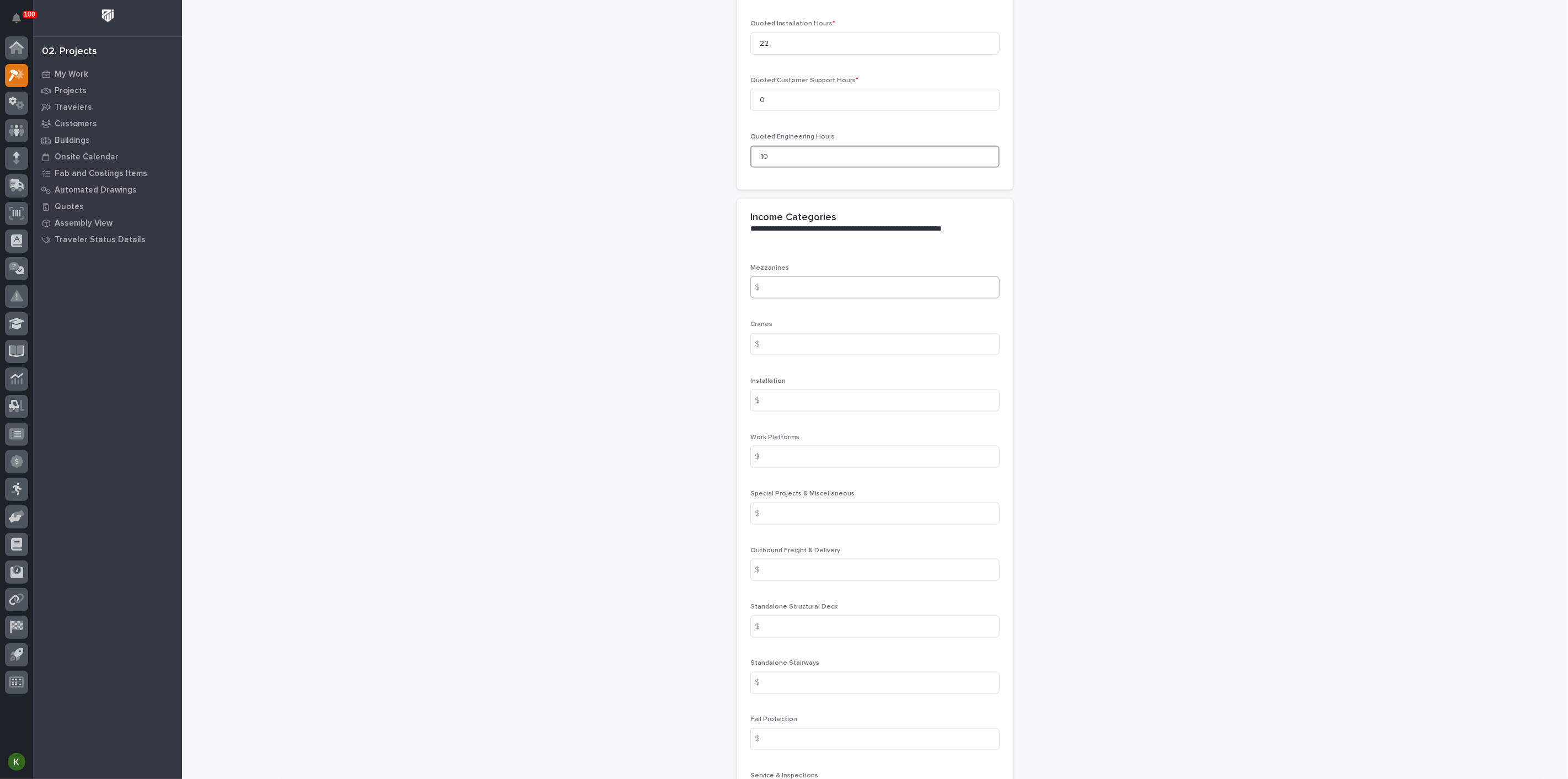
type input "10"
click at [823, 298] on input at bounding box center [875, 288] width 249 height 22
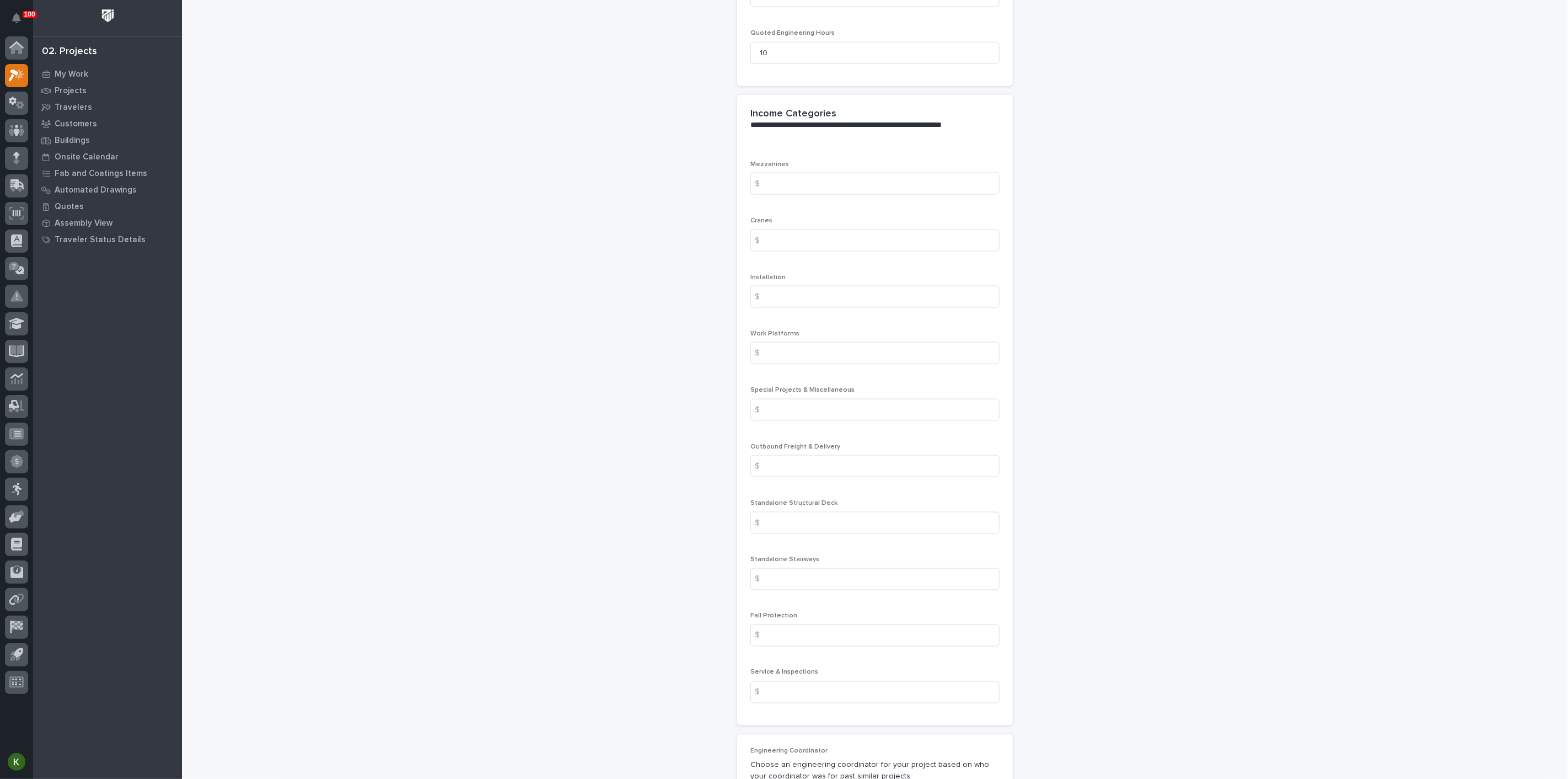
scroll to position [1226, 0]
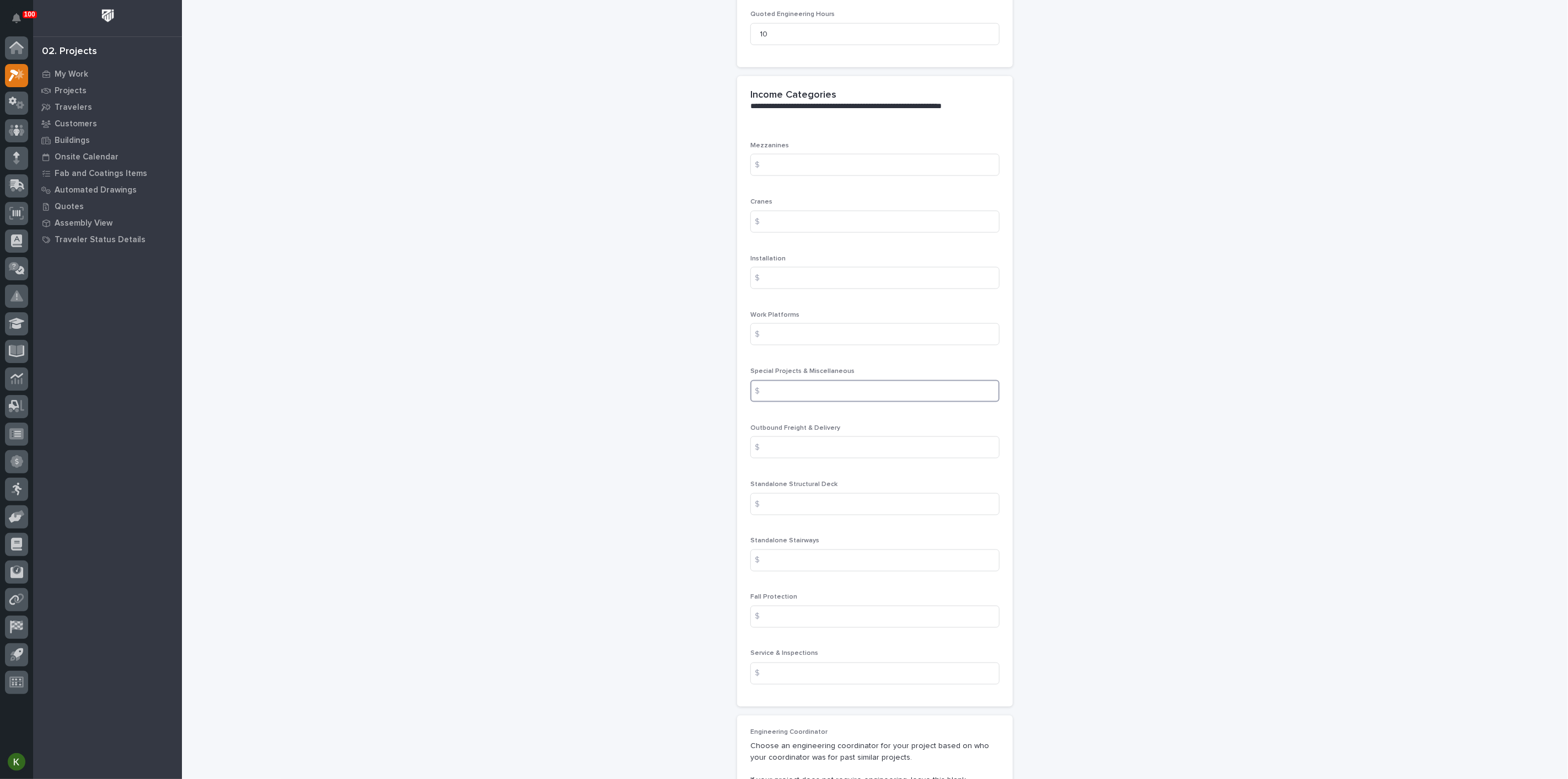
click at [789, 402] on input at bounding box center [875, 391] width 249 height 22
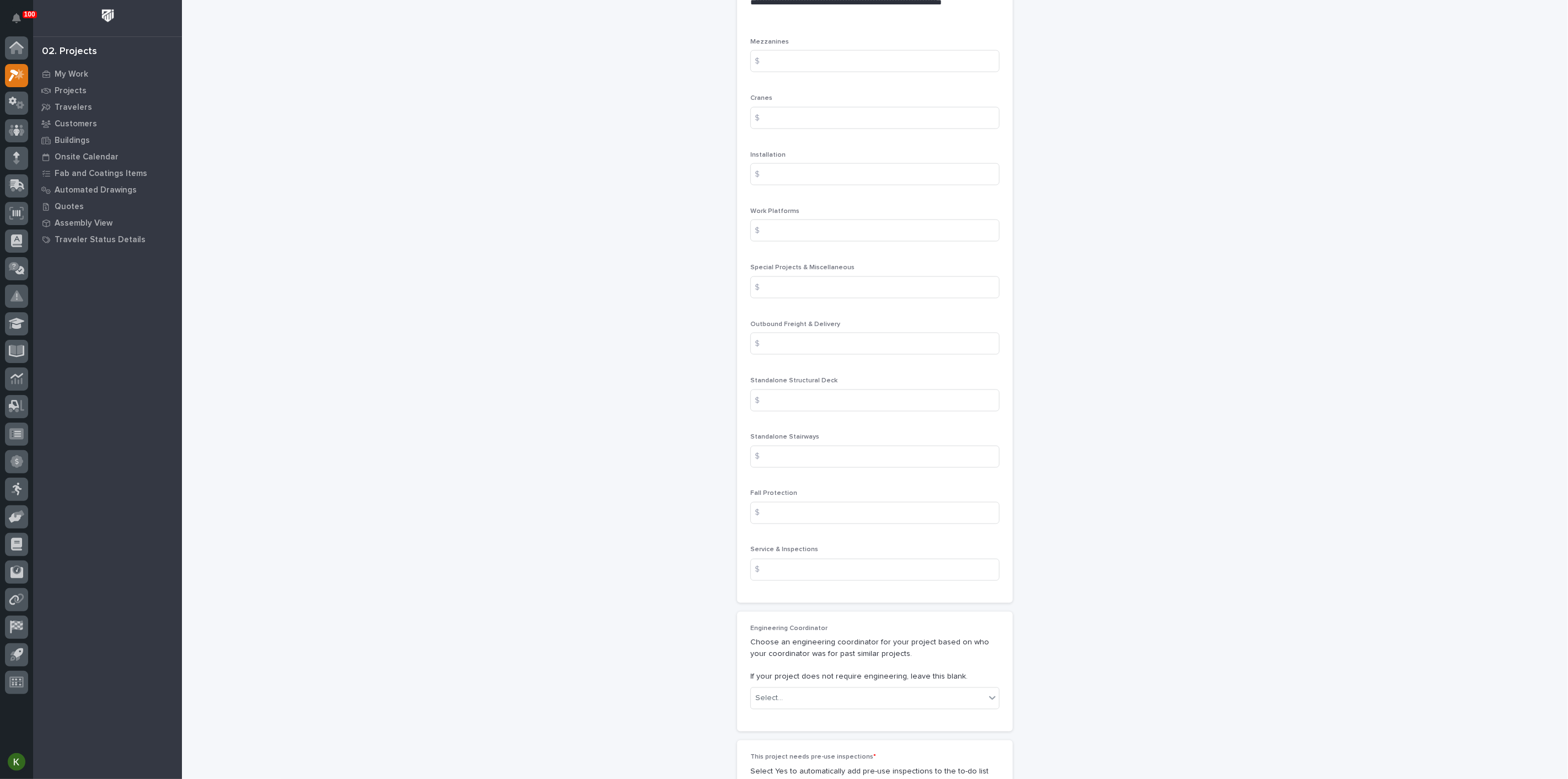
scroll to position [1348, 0]
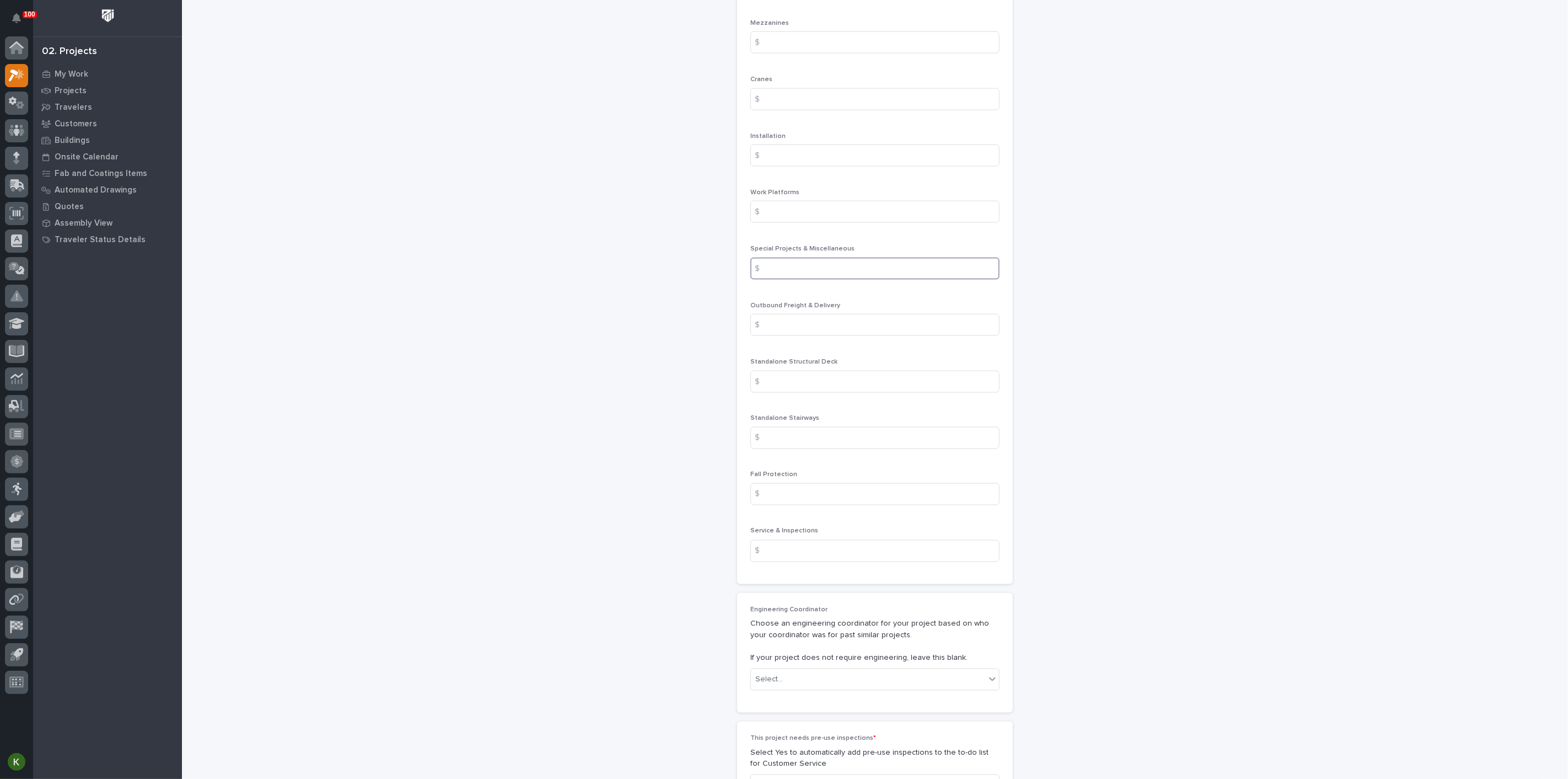
click at [792, 280] on input at bounding box center [875, 269] width 249 height 22
type input "63458.3"
click at [797, 167] on input at bounding box center [875, 156] width 249 height 22
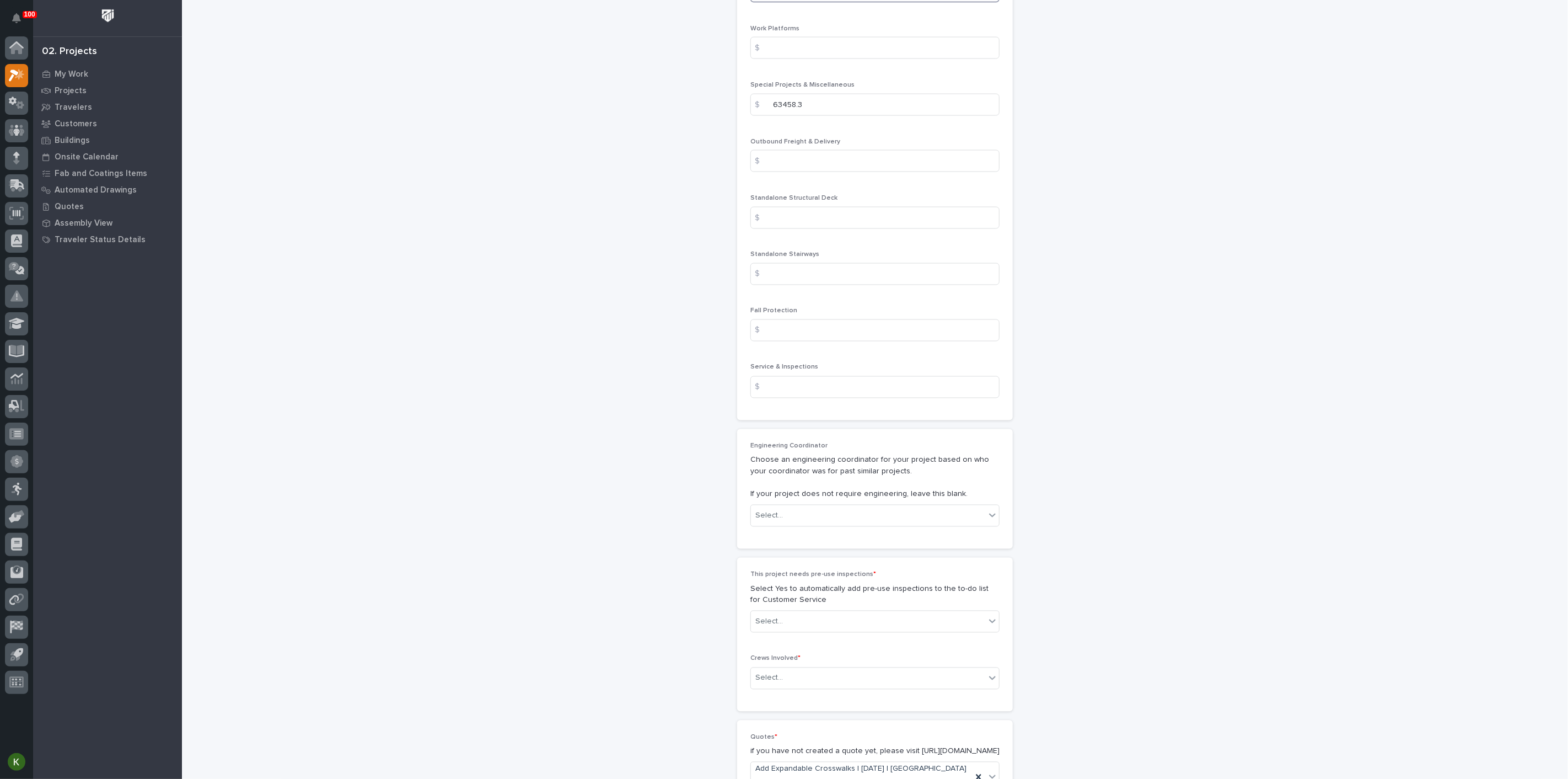
scroll to position [1532, 0]
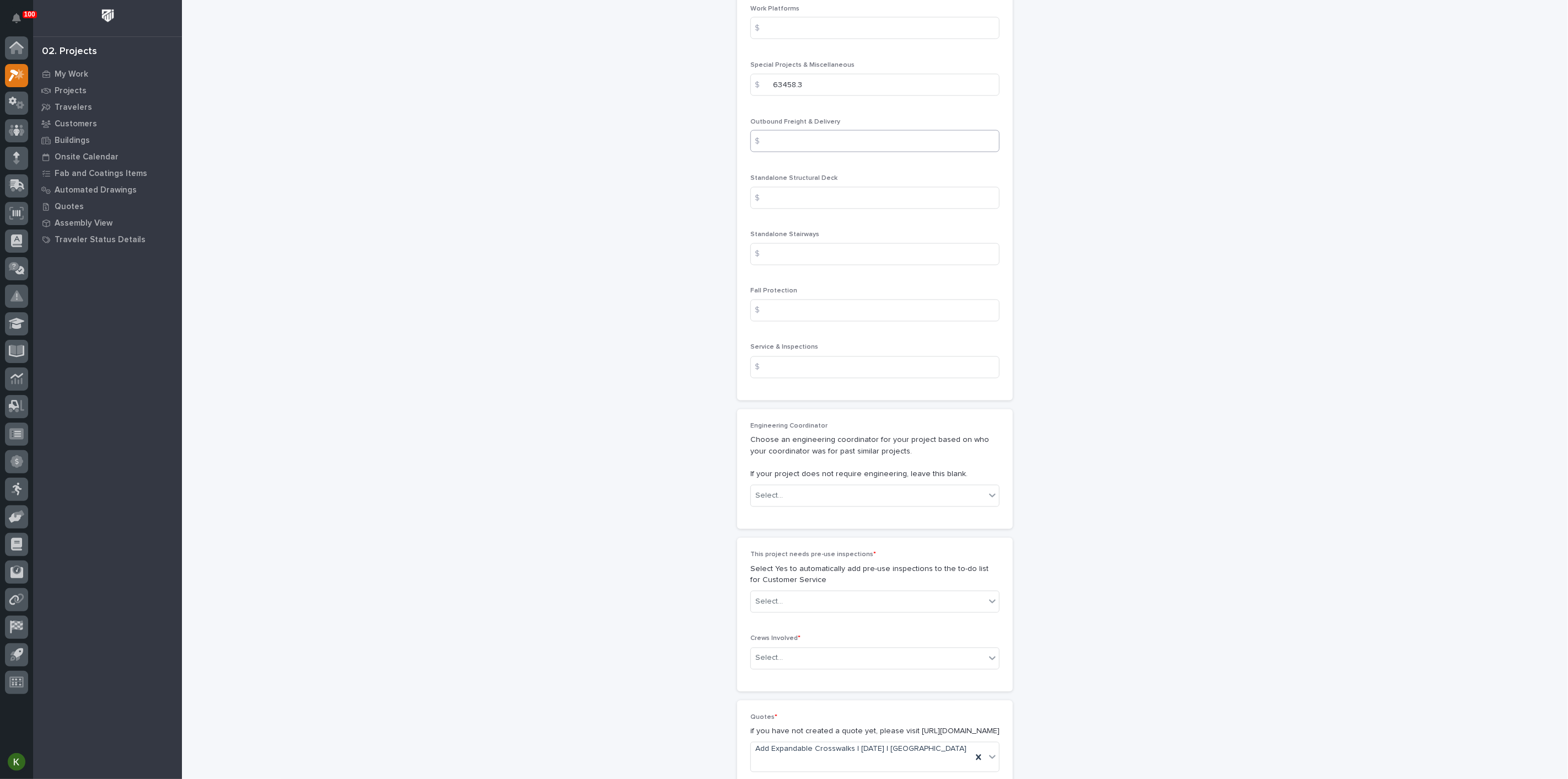
type input "9548.54"
click at [828, 152] on input at bounding box center [875, 141] width 249 height 22
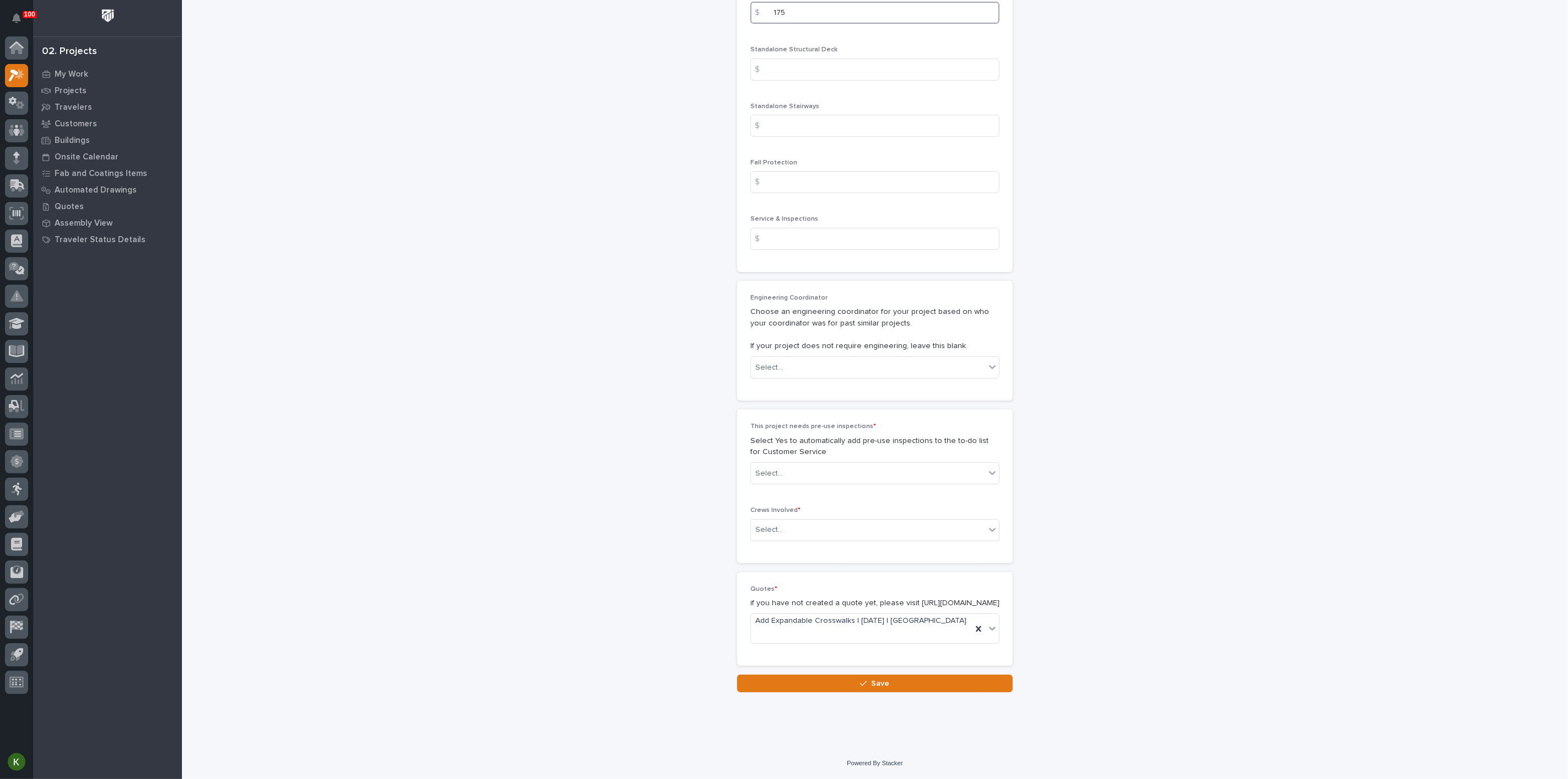
scroll to position [2022, 0]
type input "175"
click at [825, 377] on div "Select..." at bounding box center [868, 367] width 234 height 18
click at [813, 601] on div "[PERSON_NAME]" at bounding box center [871, 602] width 242 height 19
click at [806, 483] on div "Select..." at bounding box center [868, 474] width 234 height 18
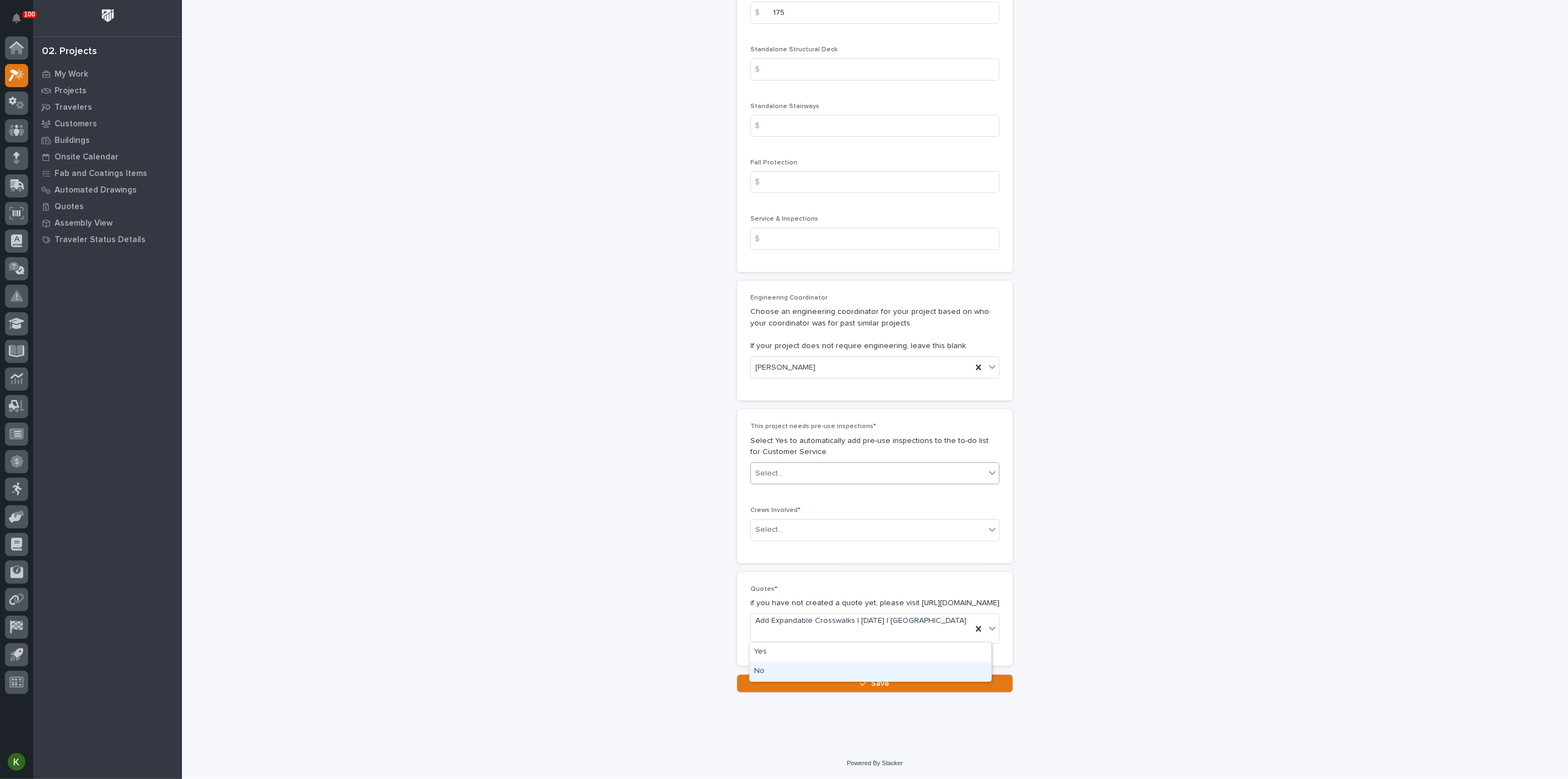
click at [800, 666] on div "No" at bounding box center [871, 671] width 242 height 19
click at [801, 539] on div "Select..." at bounding box center [868, 530] width 234 height 18
click at [808, 618] on div "Production" at bounding box center [871, 616] width 242 height 19
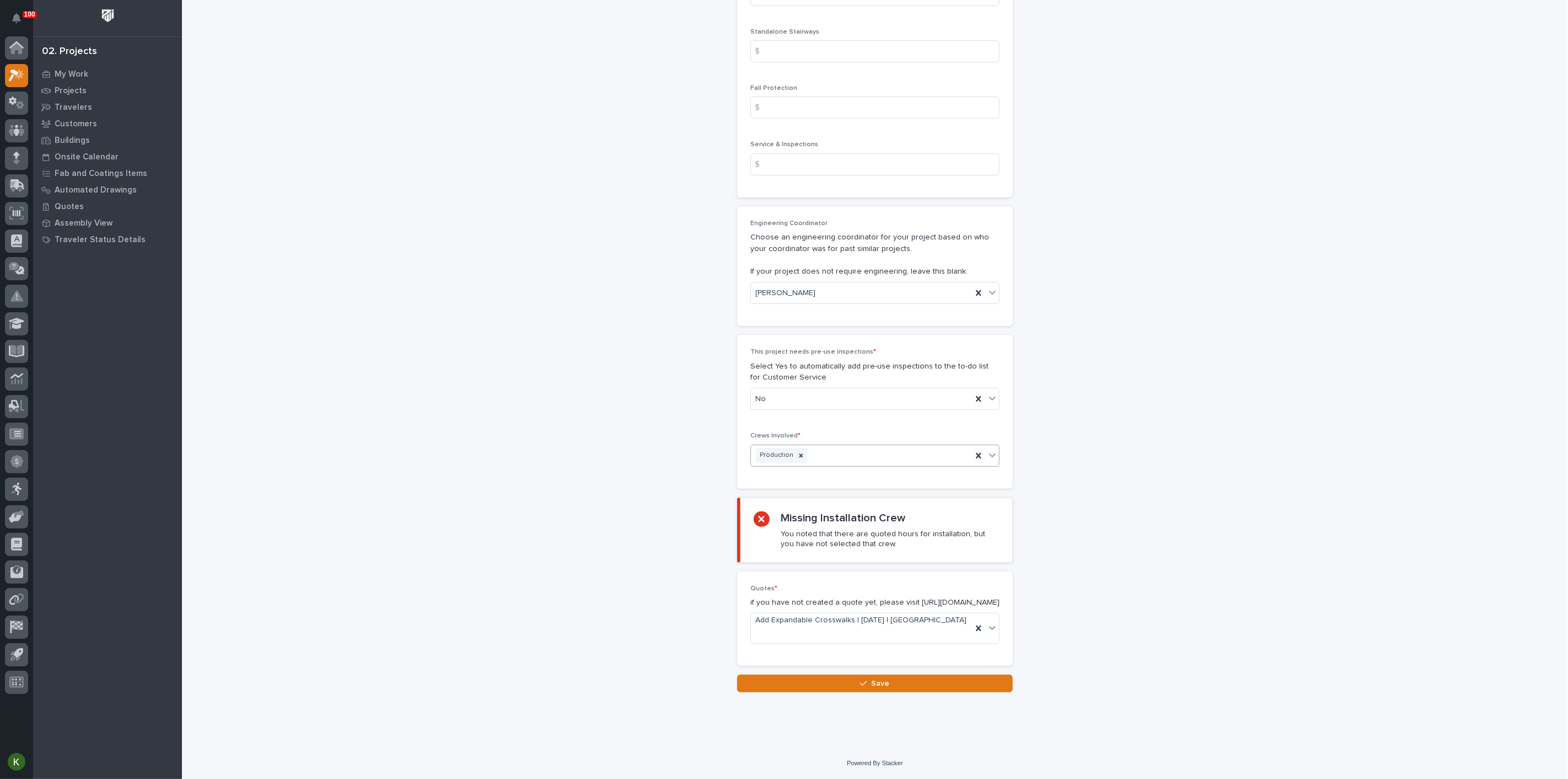
click at [835, 465] on div "Production" at bounding box center [862, 455] width 221 height 19
click at [813, 720] on div "Installation" at bounding box center [871, 718] width 242 height 19
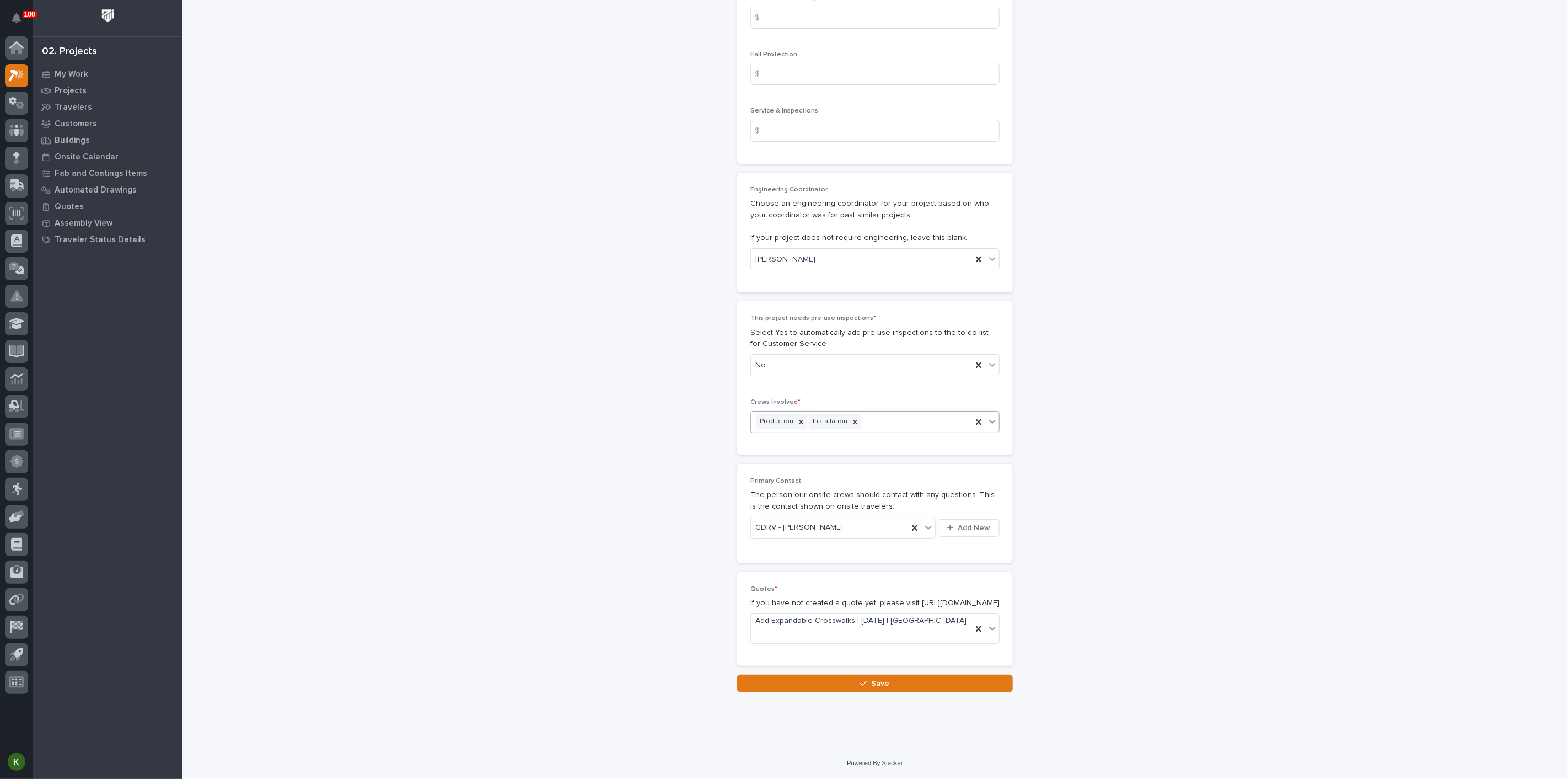
scroll to position [2380, 0]
click at [818, 683] on button "Save" at bounding box center [875, 683] width 276 height 18
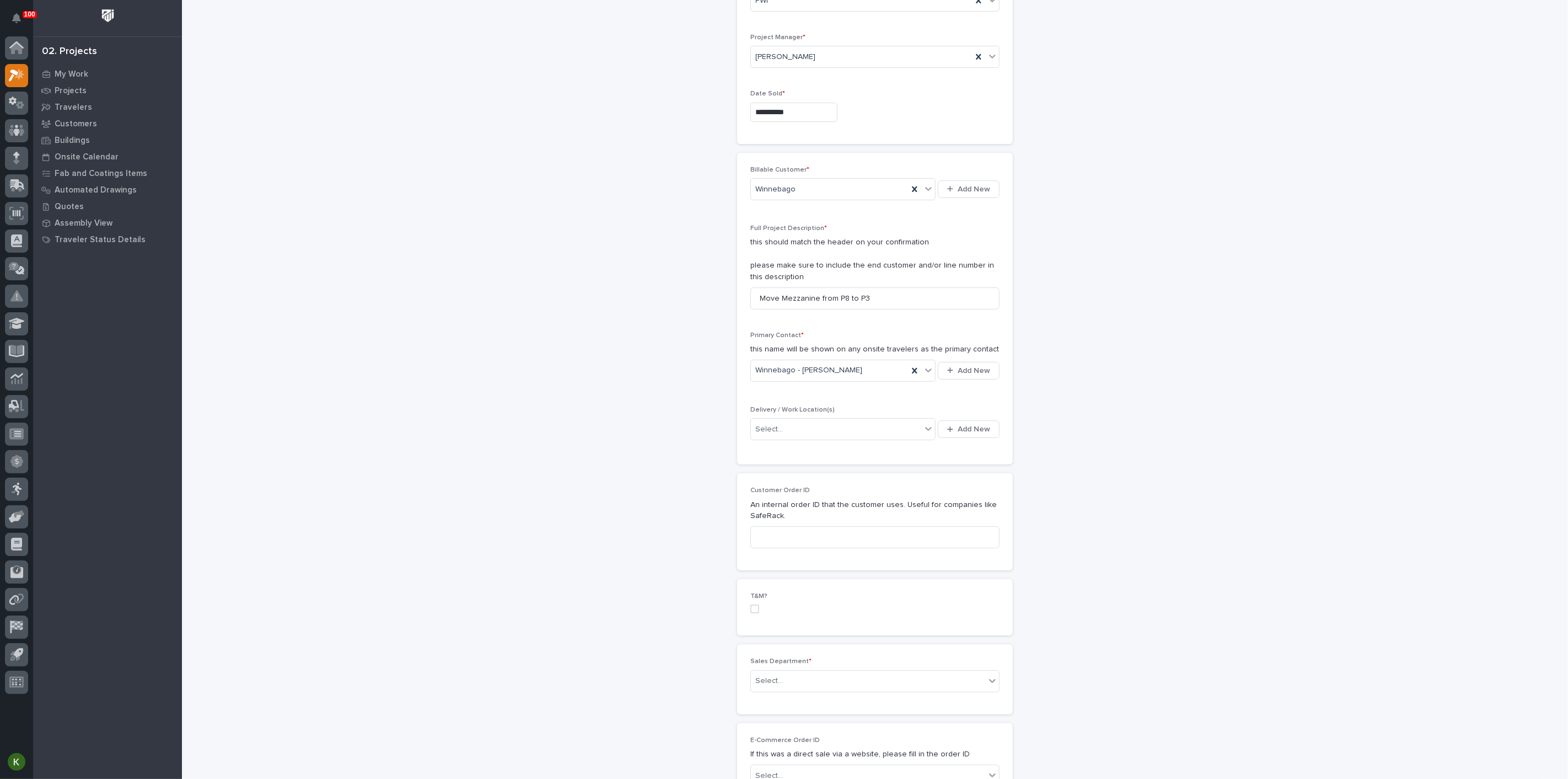
scroll to position [123, 0]
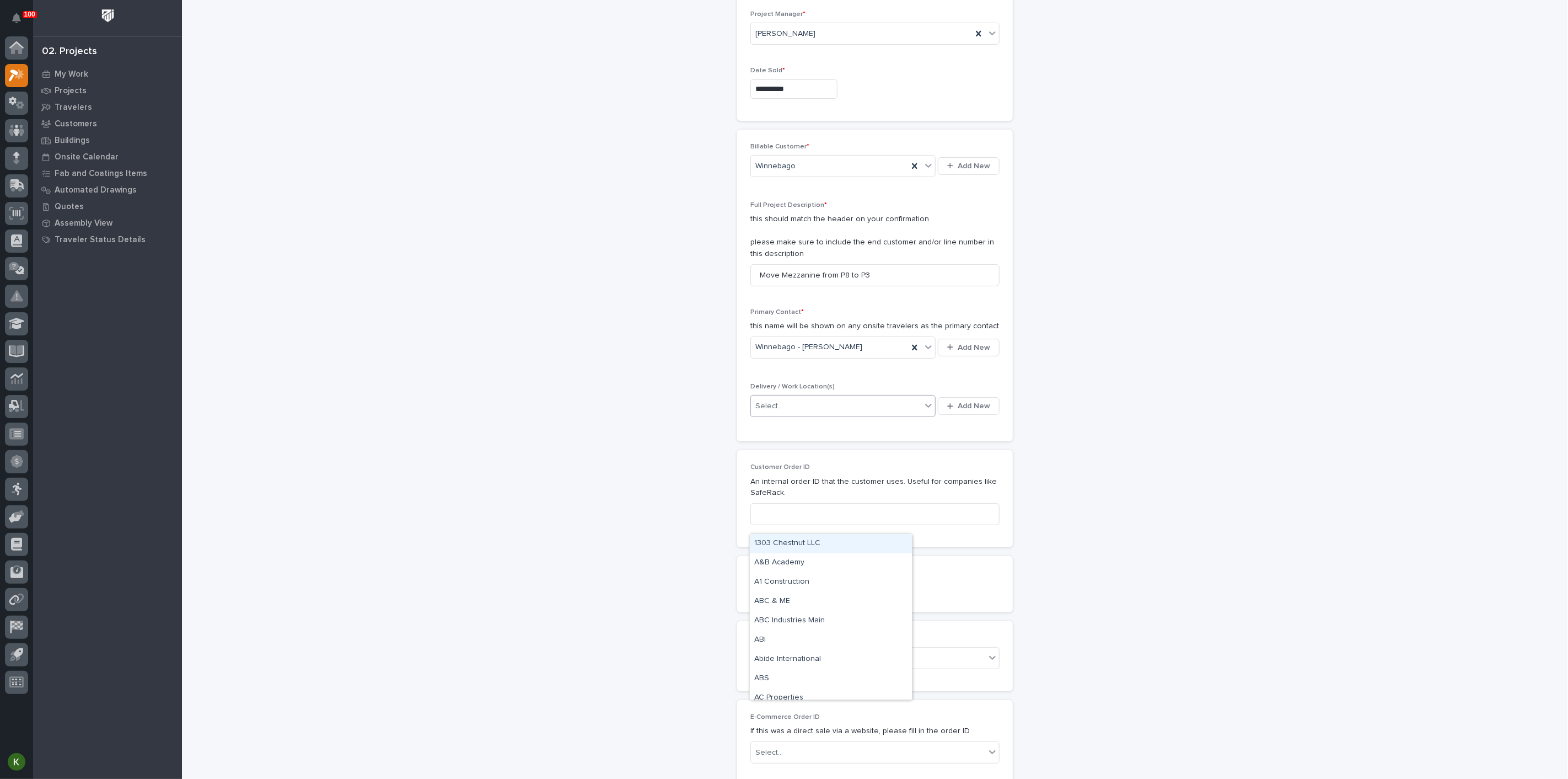
click at [828, 415] on div "Select..." at bounding box center [836, 406] width 170 height 18
type input "*****"
click at [825, 566] on div "Winnebago Plant 3" at bounding box center [831, 562] width 162 height 19
click at [836, 525] on input at bounding box center [875, 514] width 249 height 22
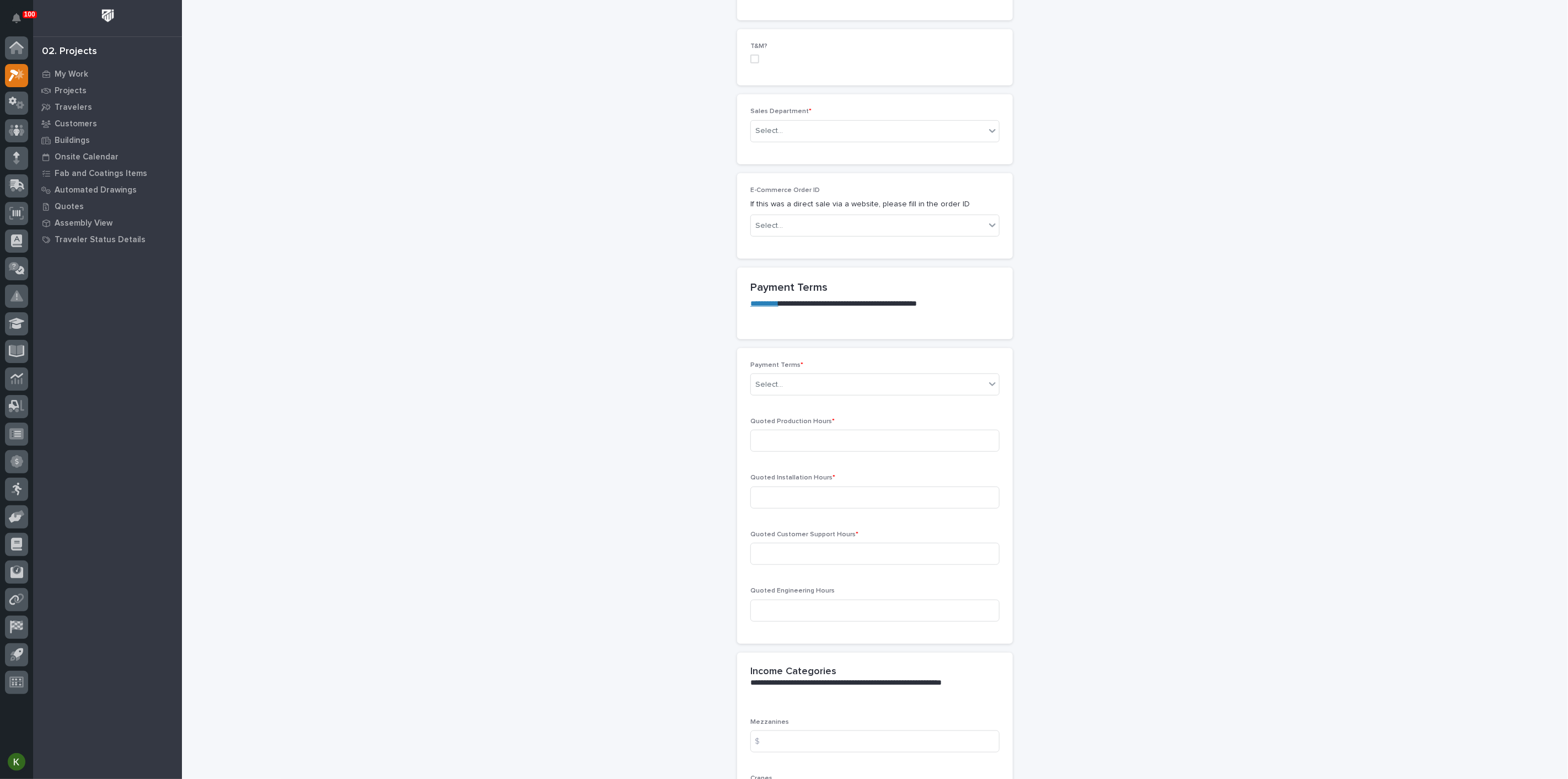
scroll to position [674, 0]
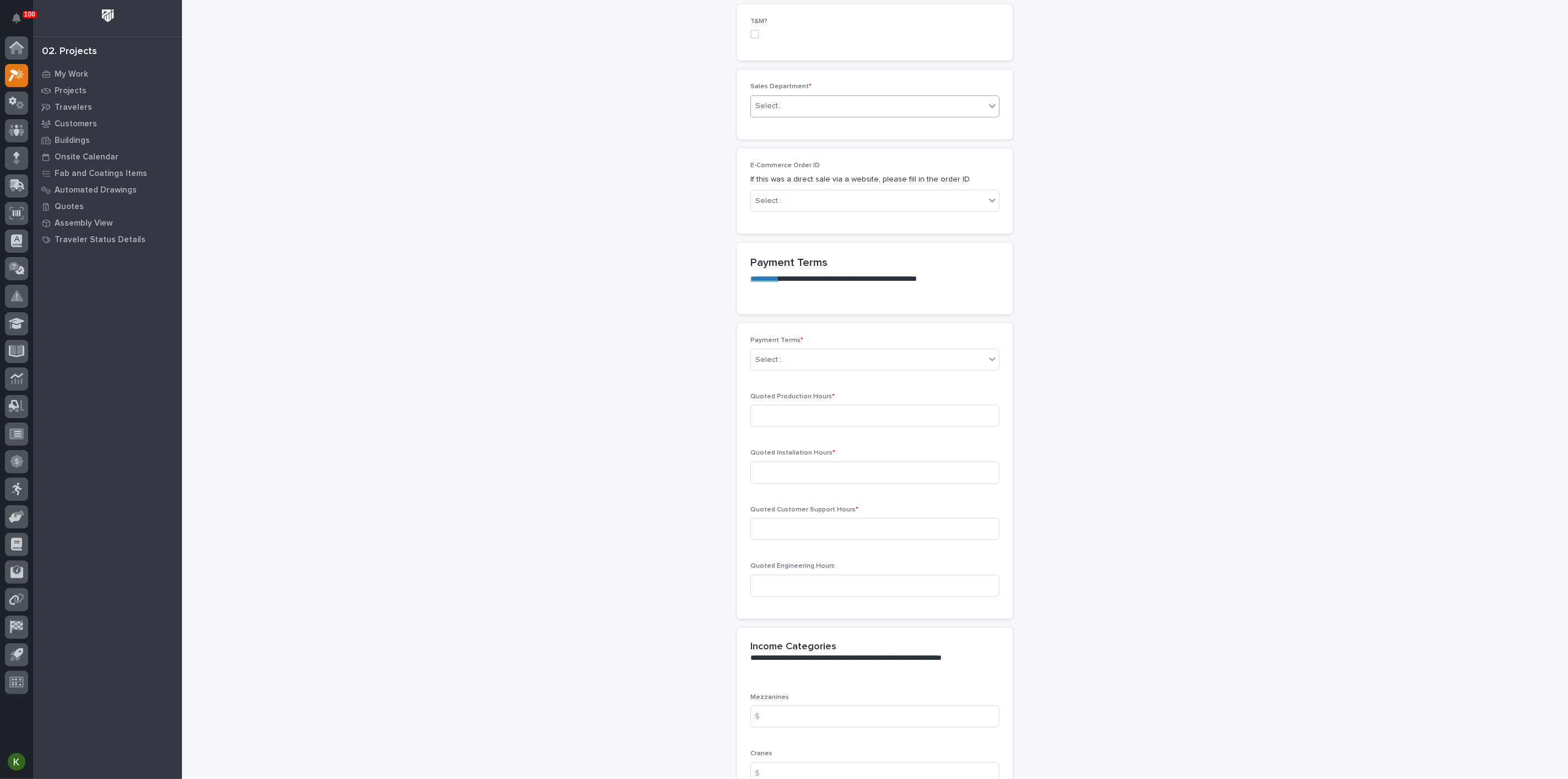
type input "[PERSON_NAME]"
click at [832, 115] on div "Select..." at bounding box center [868, 106] width 234 height 18
click at [813, 319] on span "Regional Sales" at bounding box center [783, 321] width 58 height 12
click at [884, 369] on div "Select..." at bounding box center [868, 360] width 234 height 18
click at [797, 369] on div "Select..." at bounding box center [868, 360] width 234 height 18
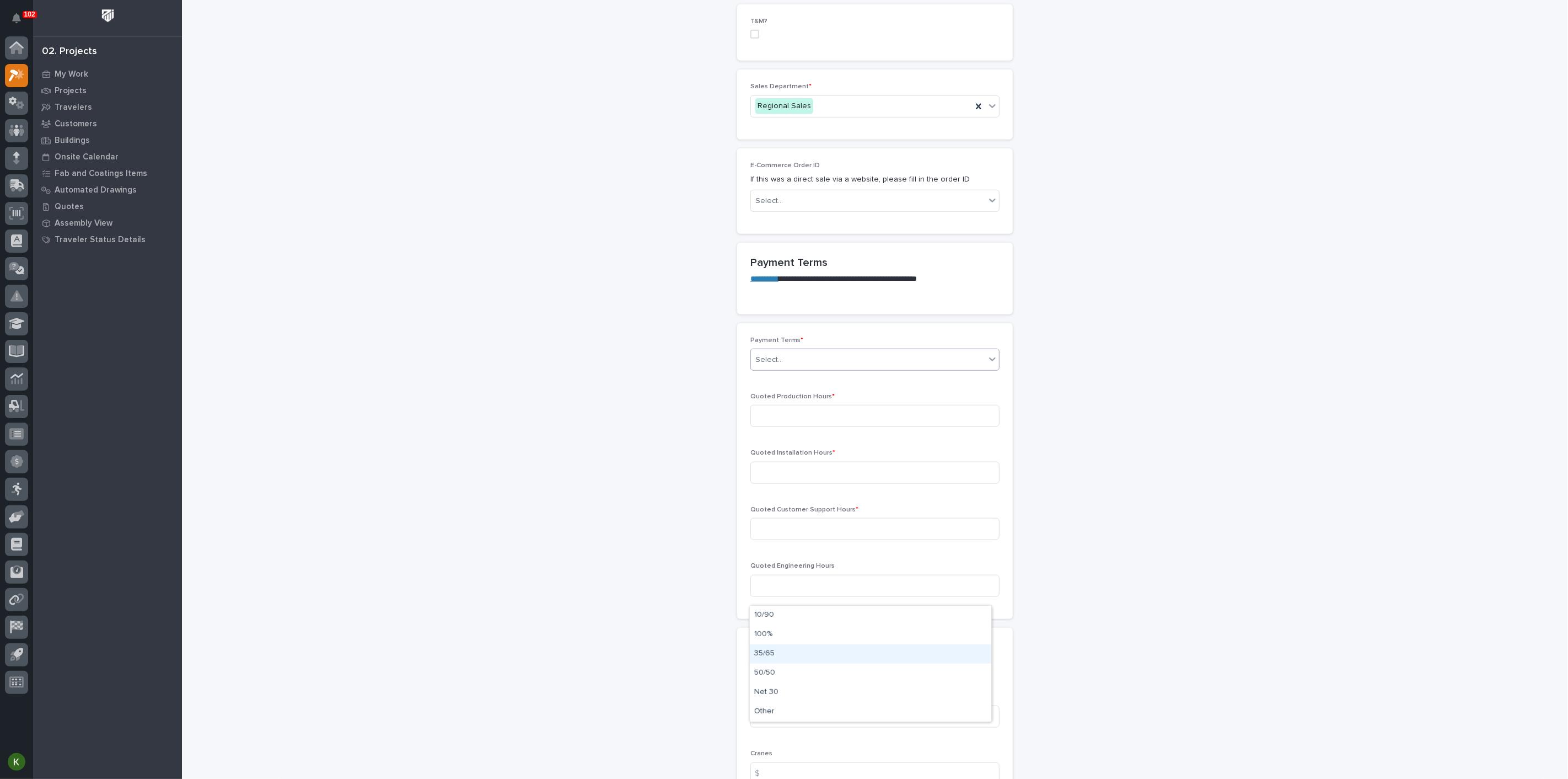
click at [798, 659] on div "35/65" at bounding box center [871, 653] width 242 height 19
click at [794, 427] on input at bounding box center [875, 416] width 249 height 22
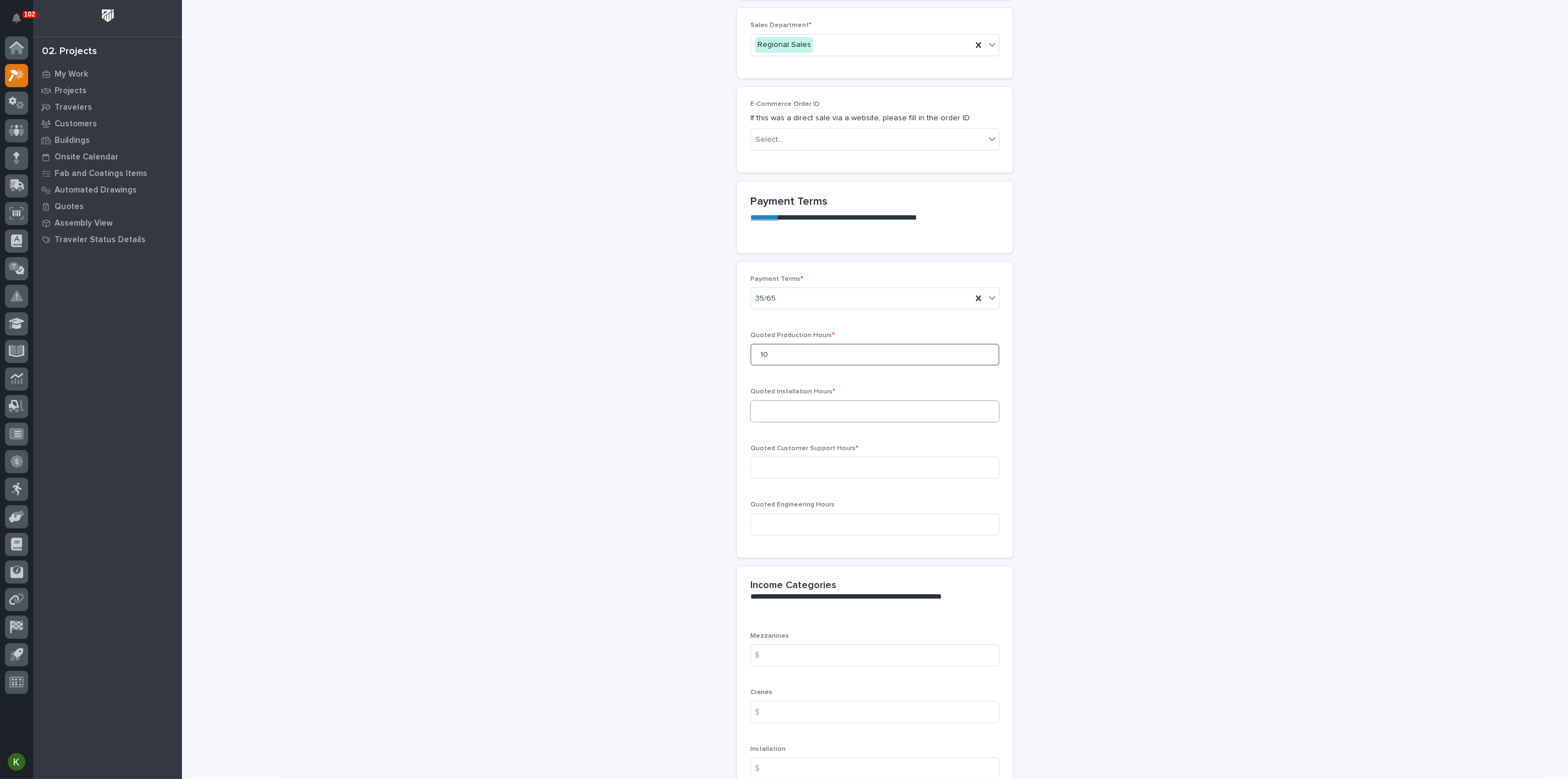
scroll to position [796, 0]
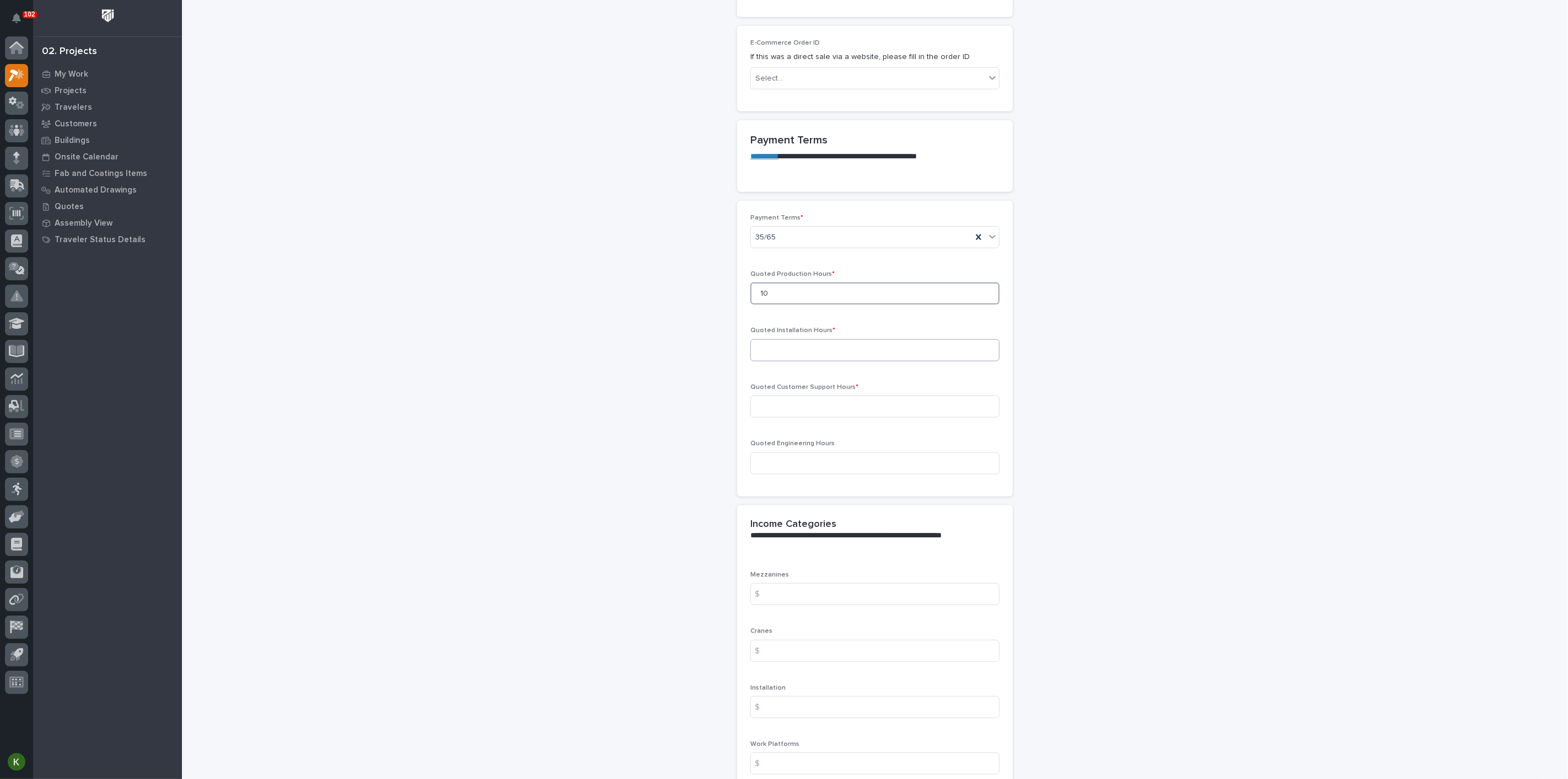
type input "10"
click at [811, 361] on input at bounding box center [875, 350] width 249 height 22
type input "264"
click at [789, 418] on input at bounding box center [875, 407] width 249 height 22
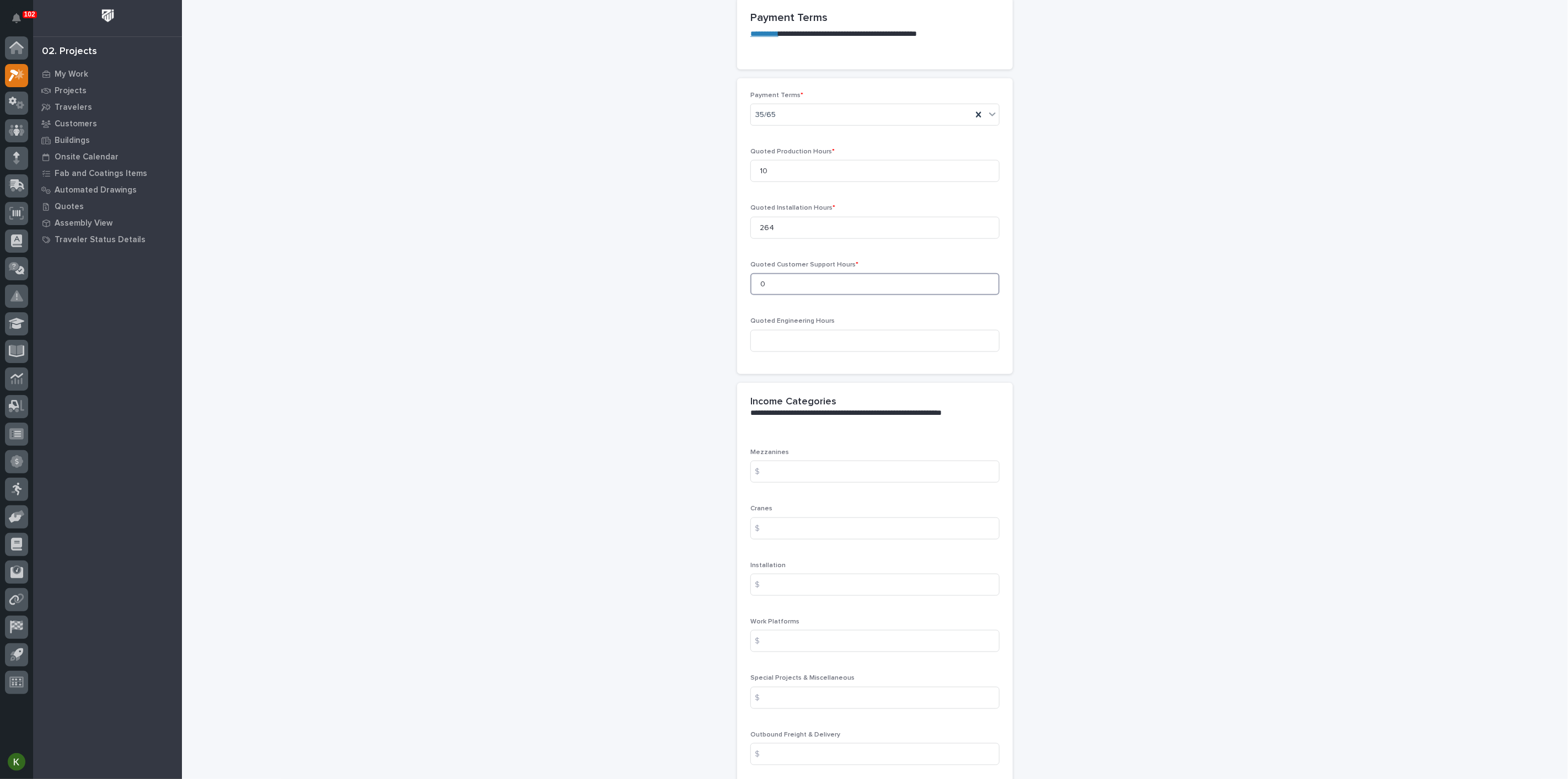
scroll to position [858, 0]
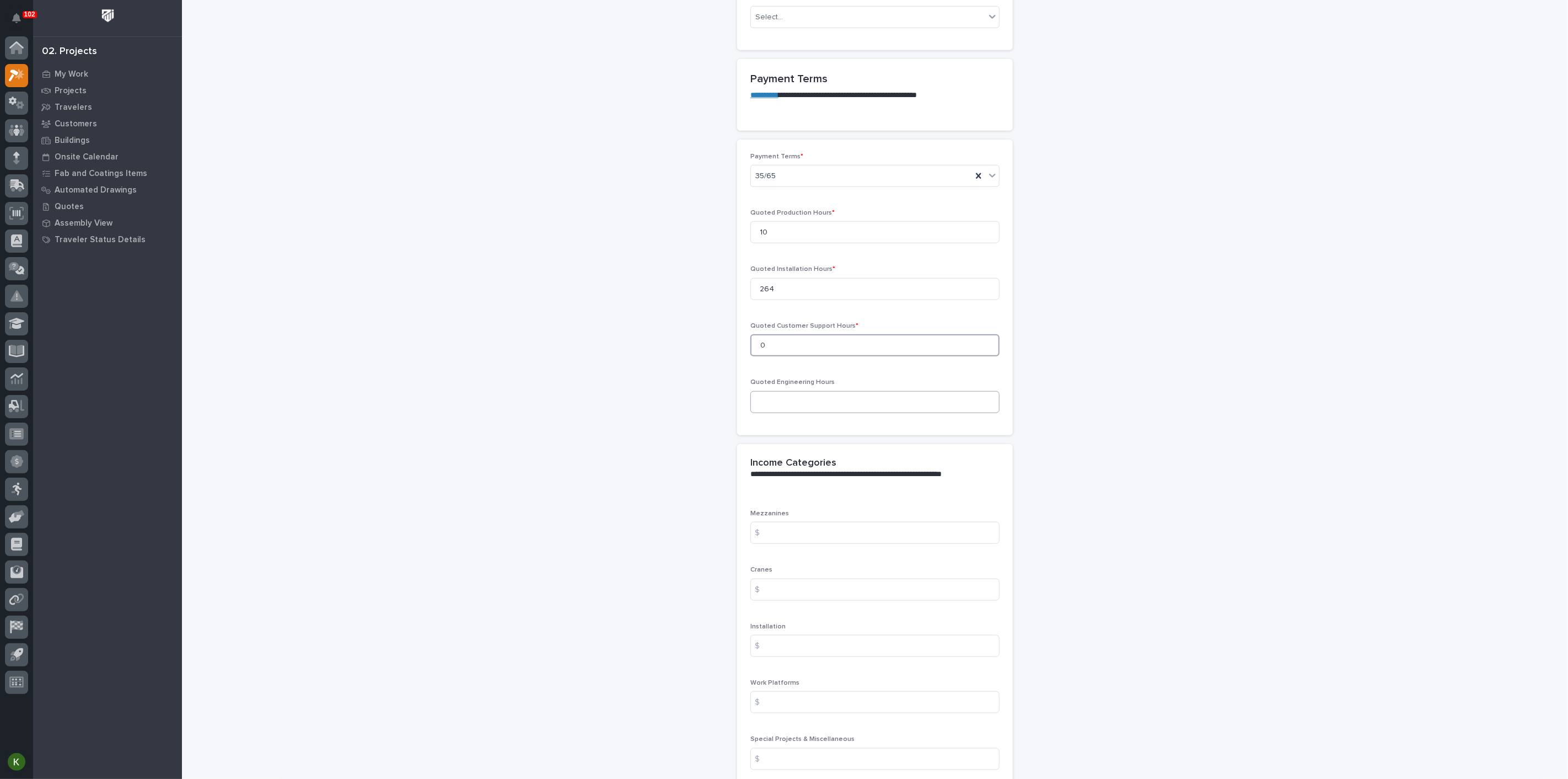
type input "0"
click at [799, 413] on input at bounding box center [875, 402] width 249 height 22
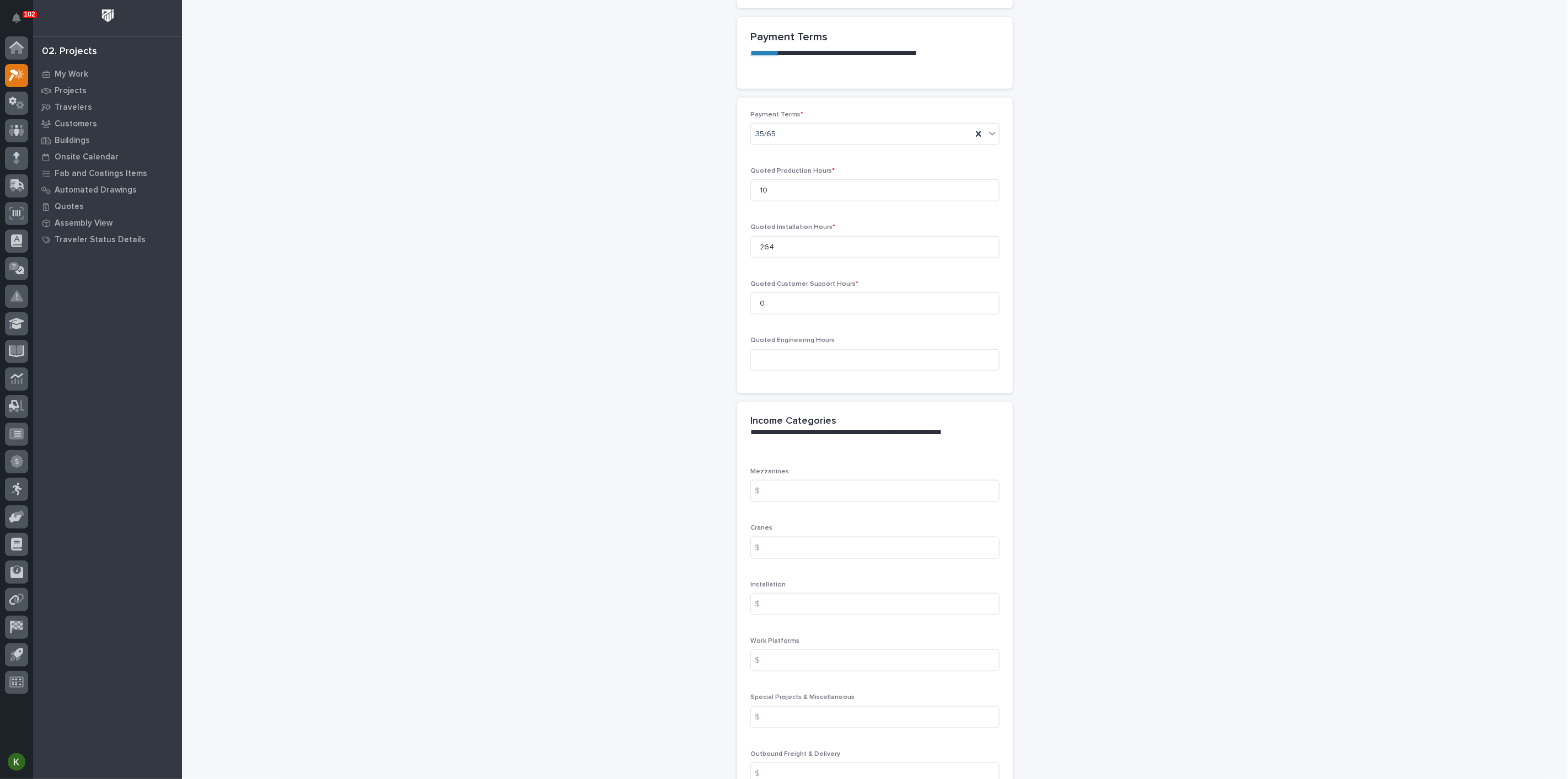
scroll to position [919, 0]
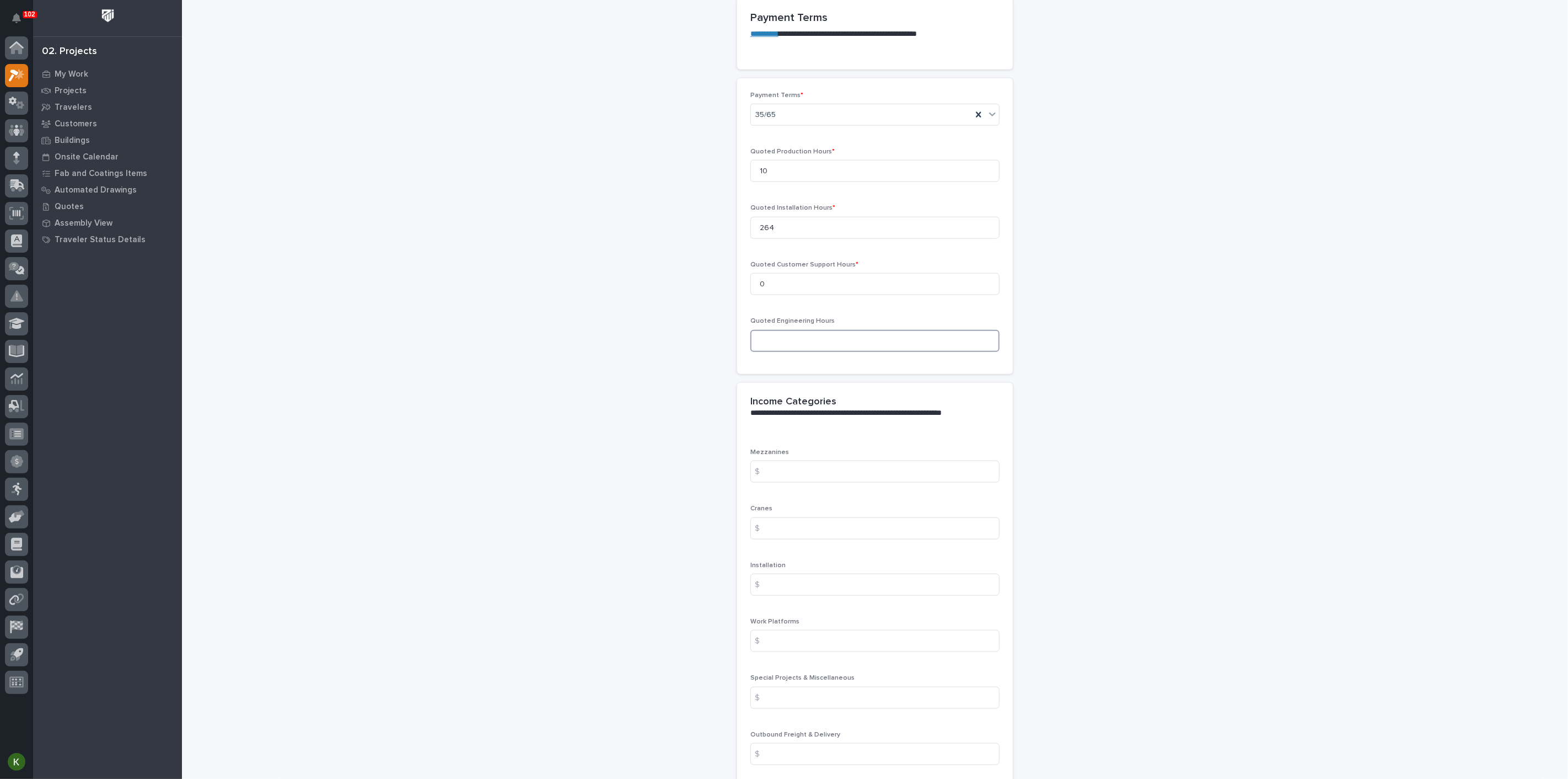
click at [779, 352] on input at bounding box center [875, 341] width 249 height 22
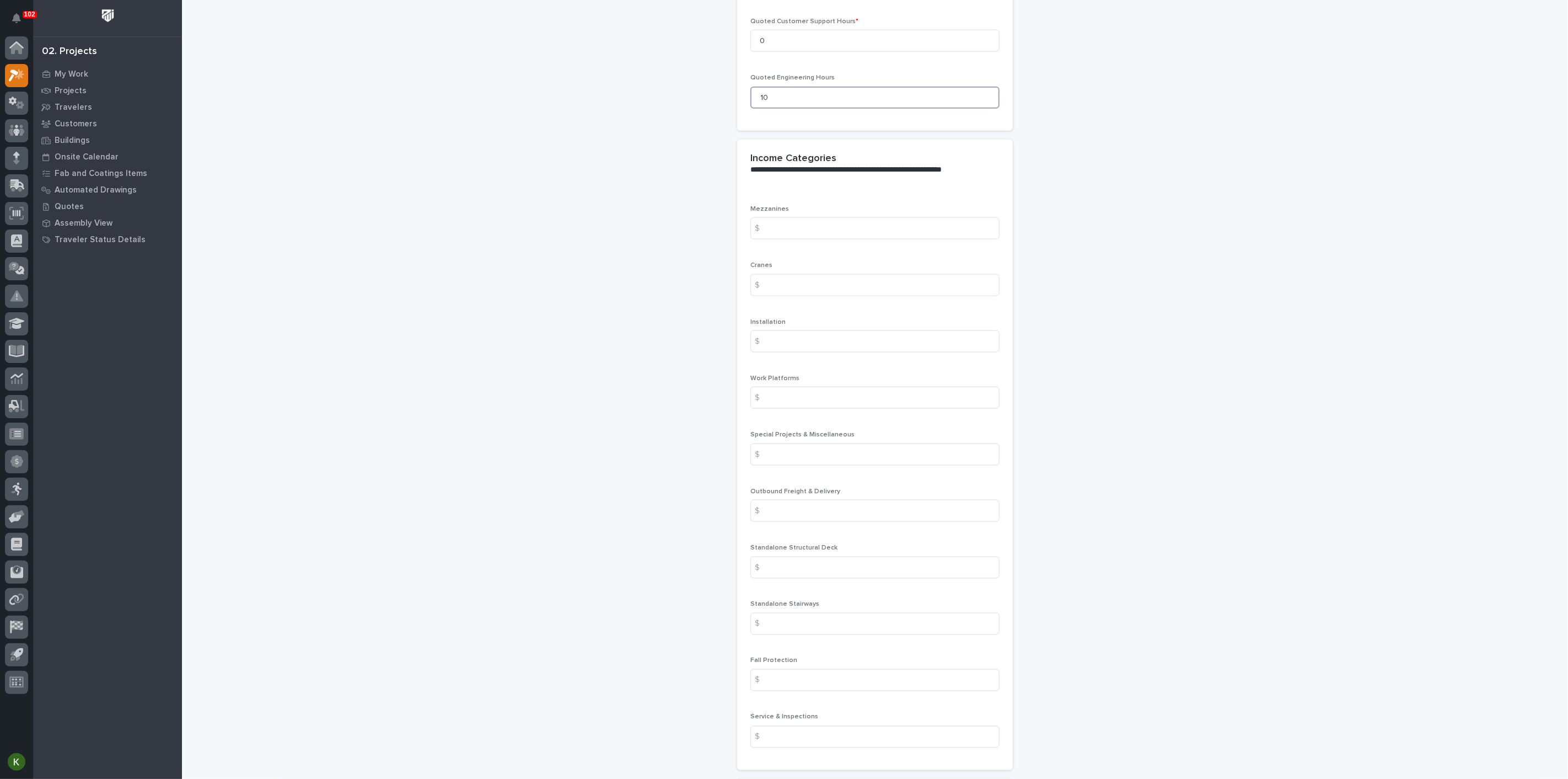
scroll to position [1164, 0]
type input "10"
click at [795, 237] on input at bounding box center [875, 226] width 249 height 22
type input "9411.34"
click at [780, 350] on input at bounding box center [875, 339] width 249 height 22
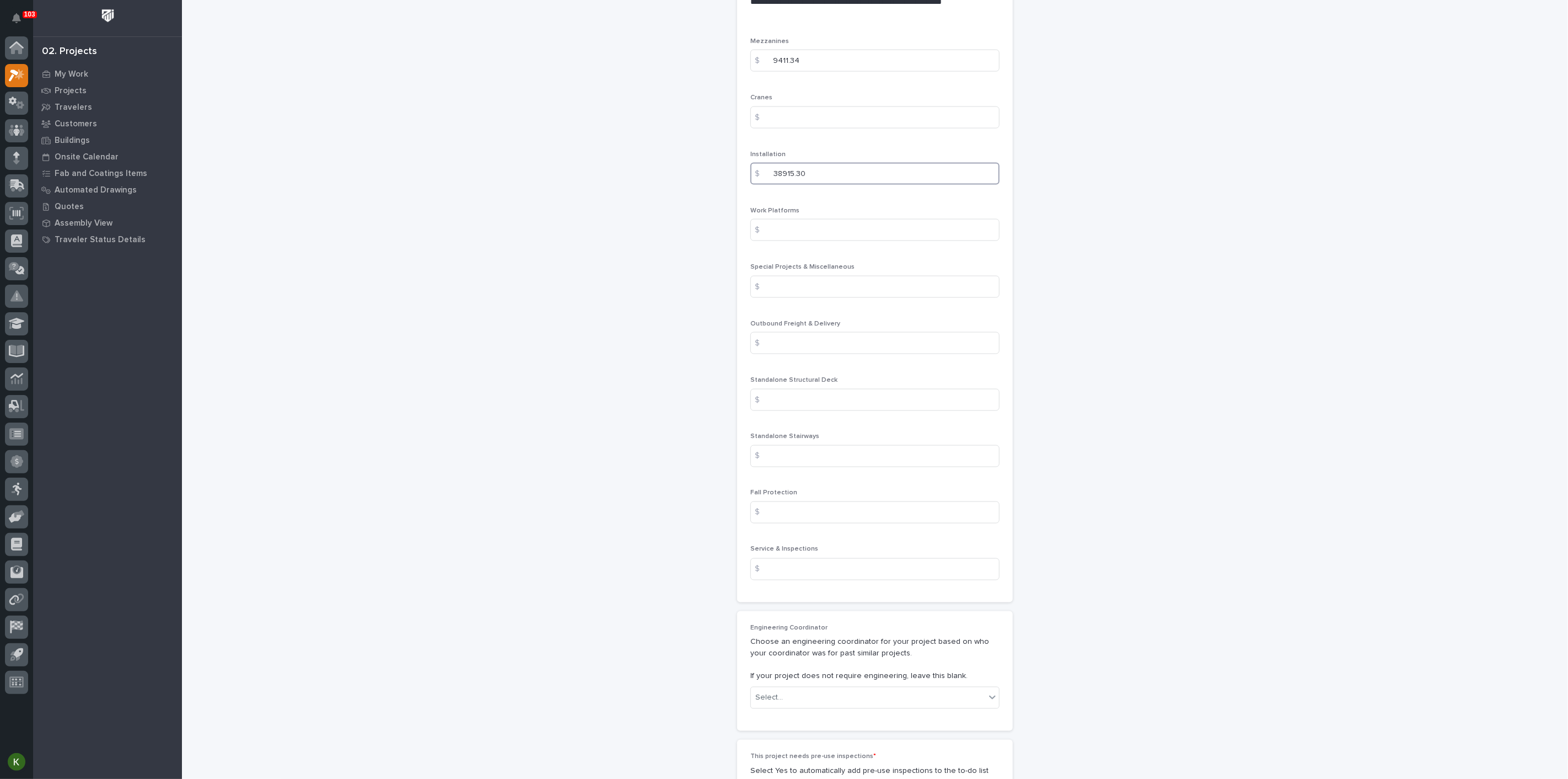
scroll to position [1348, 0]
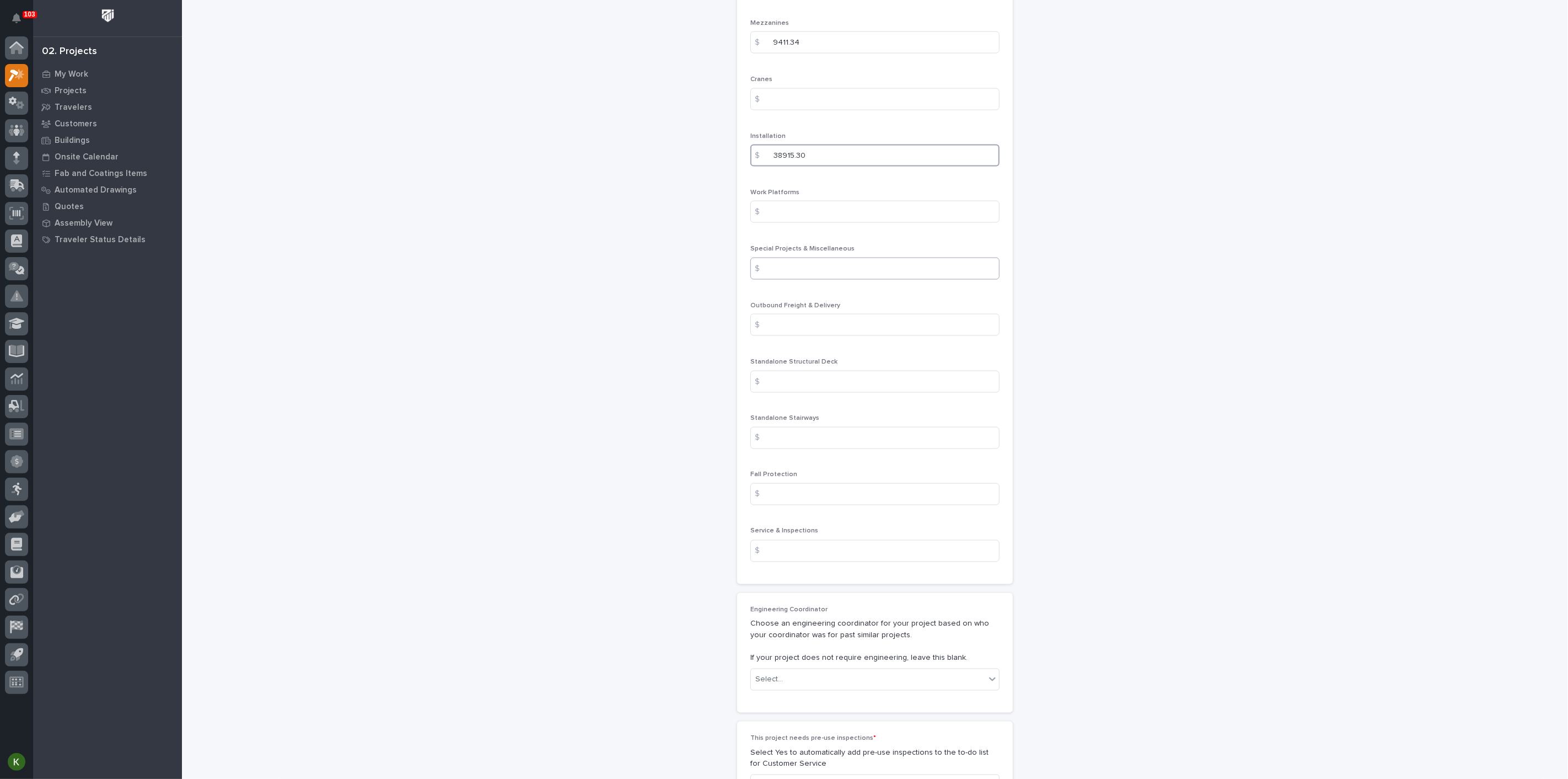
type input "38915.30"
click at [790, 280] on input at bounding box center [875, 269] width 249 height 22
type input "541.22"
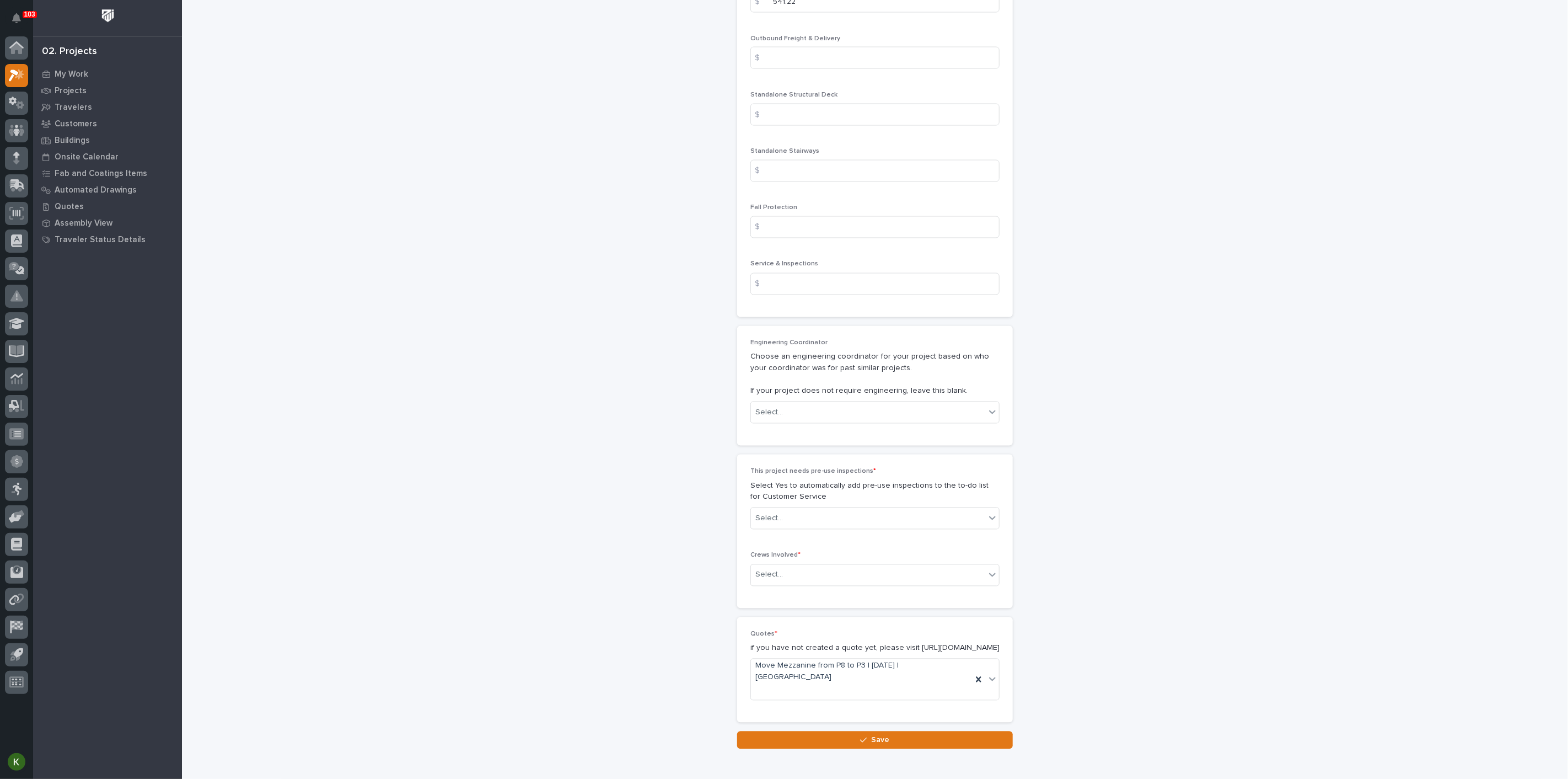
scroll to position [1655, 0]
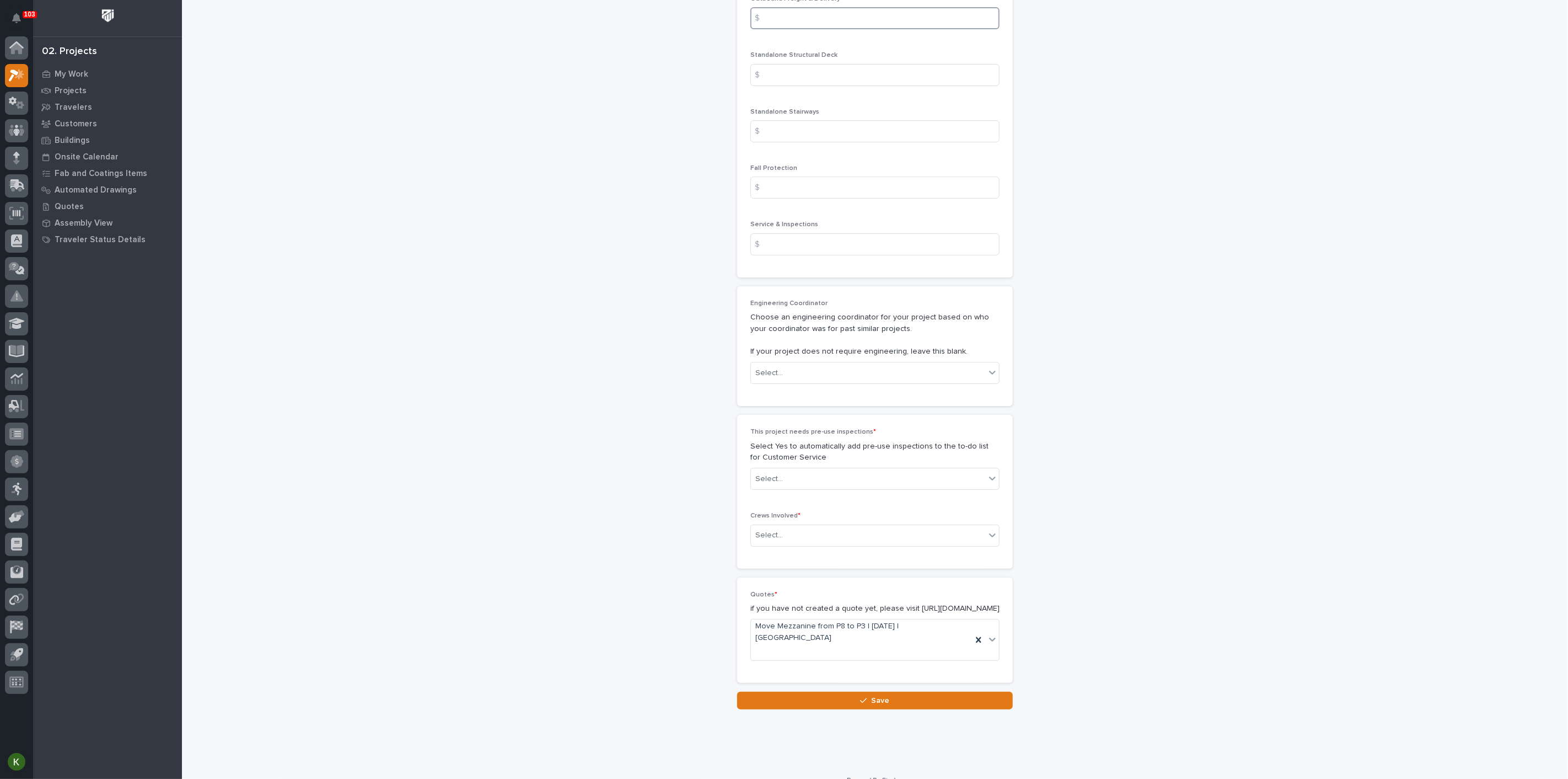
click at [816, 29] on input at bounding box center [875, 18] width 249 height 22
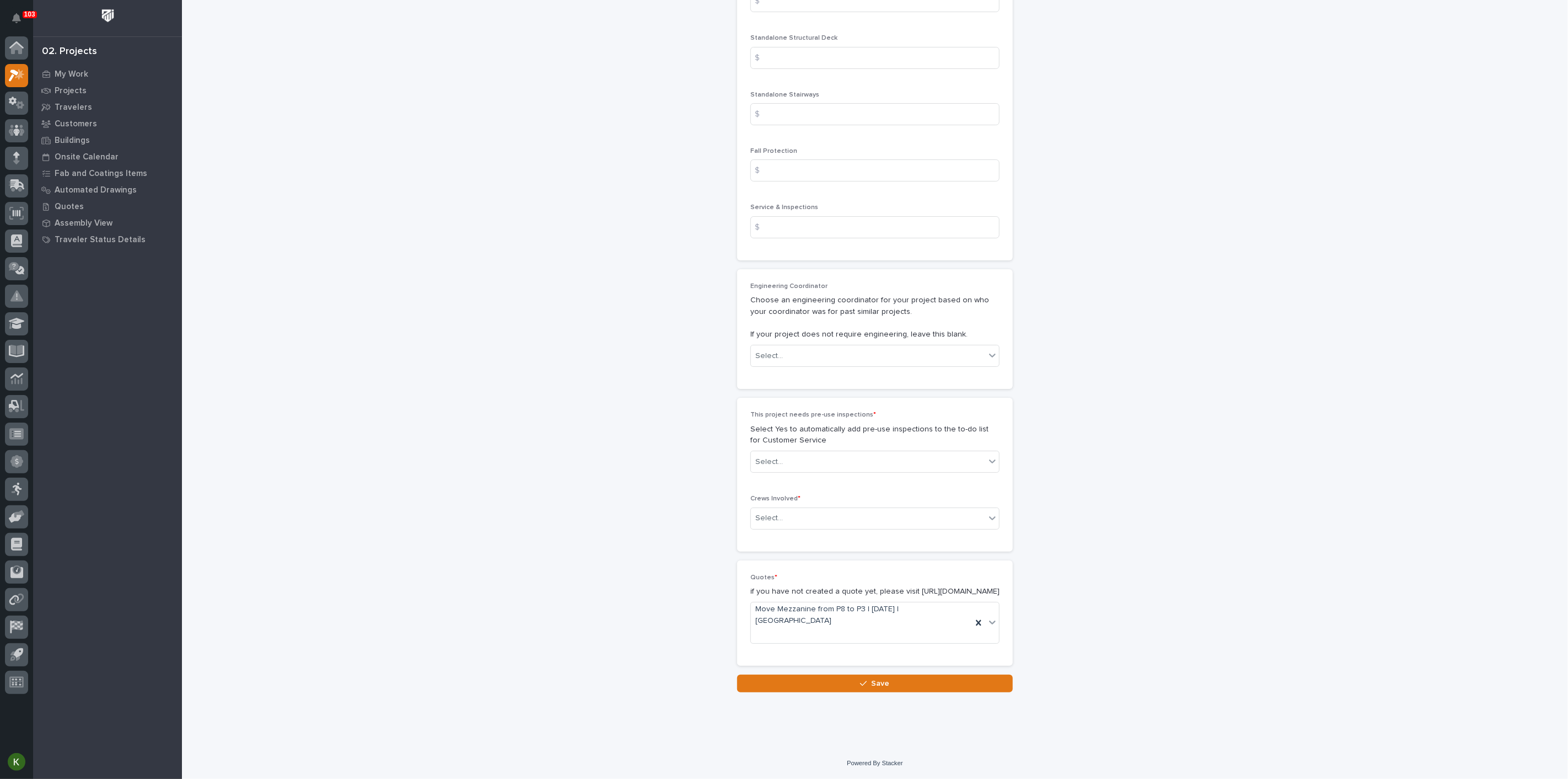
scroll to position [2144, 0]
click at [824, 365] on div "Select..." at bounding box center [868, 356] width 234 height 18
click at [806, 474] on div "[PERSON_NAME]" at bounding box center [871, 480] width 242 height 19
click at [843, 453] on div "Select..." at bounding box center [868, 462] width 234 height 18
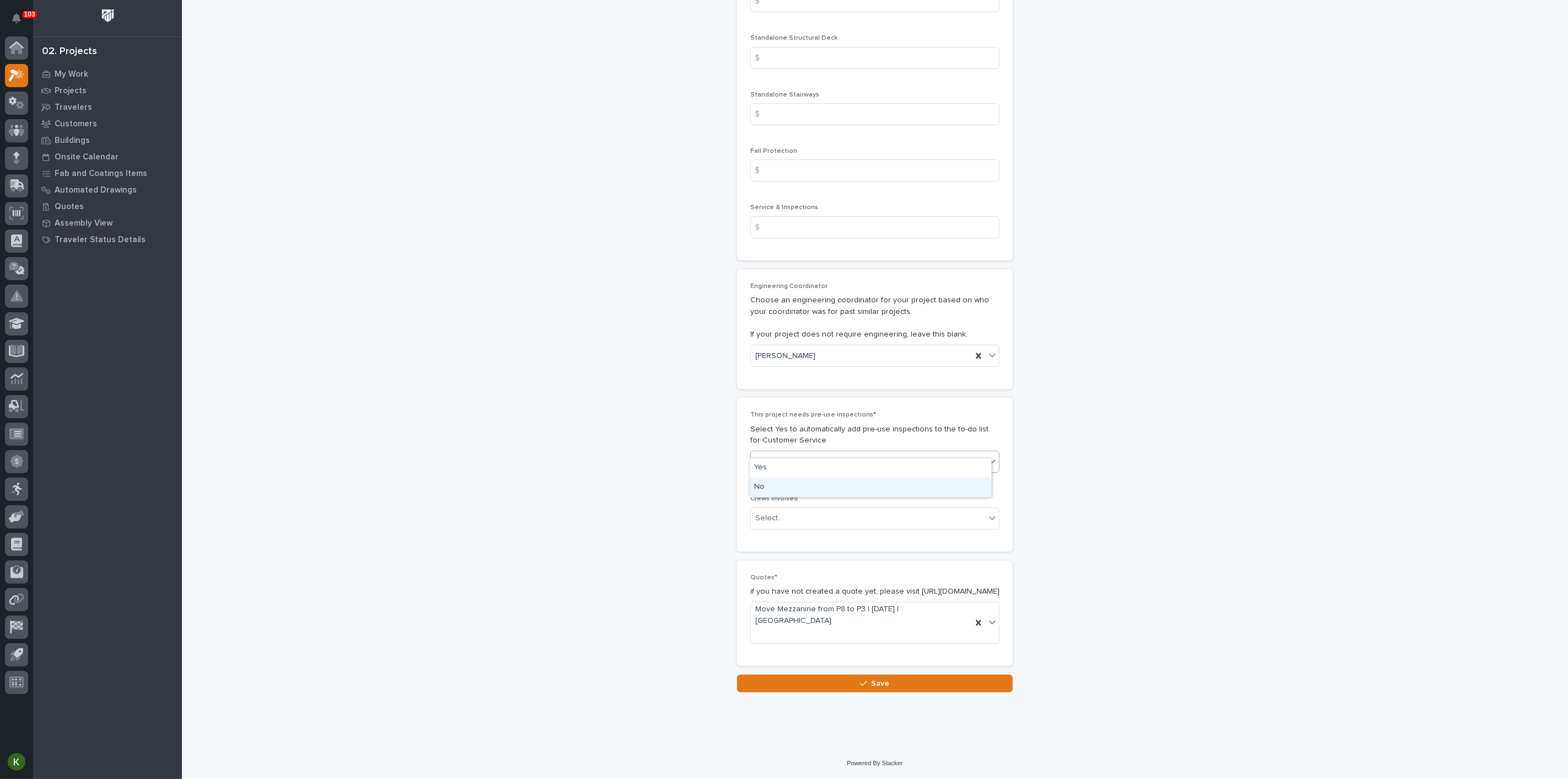
click at [824, 481] on div "No" at bounding box center [871, 487] width 242 height 19
click at [822, 511] on div "Select..." at bounding box center [868, 518] width 234 height 18
click at [817, 534] on div "Production" at bounding box center [871, 532] width 242 height 19
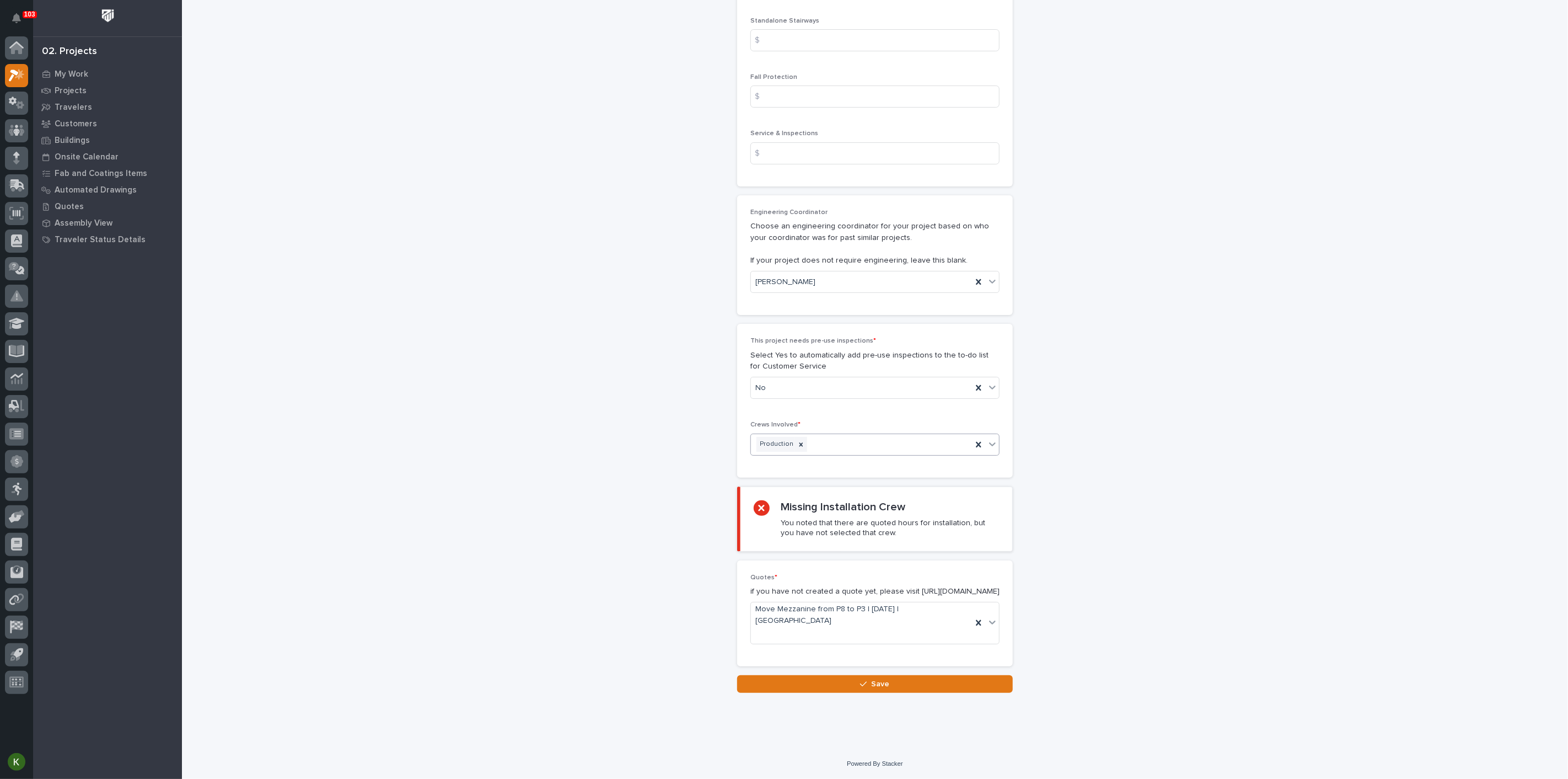
click at [848, 454] on div "Production" at bounding box center [862, 444] width 221 height 19
click at [830, 539] on div "Installation" at bounding box center [871, 534] width 242 height 19
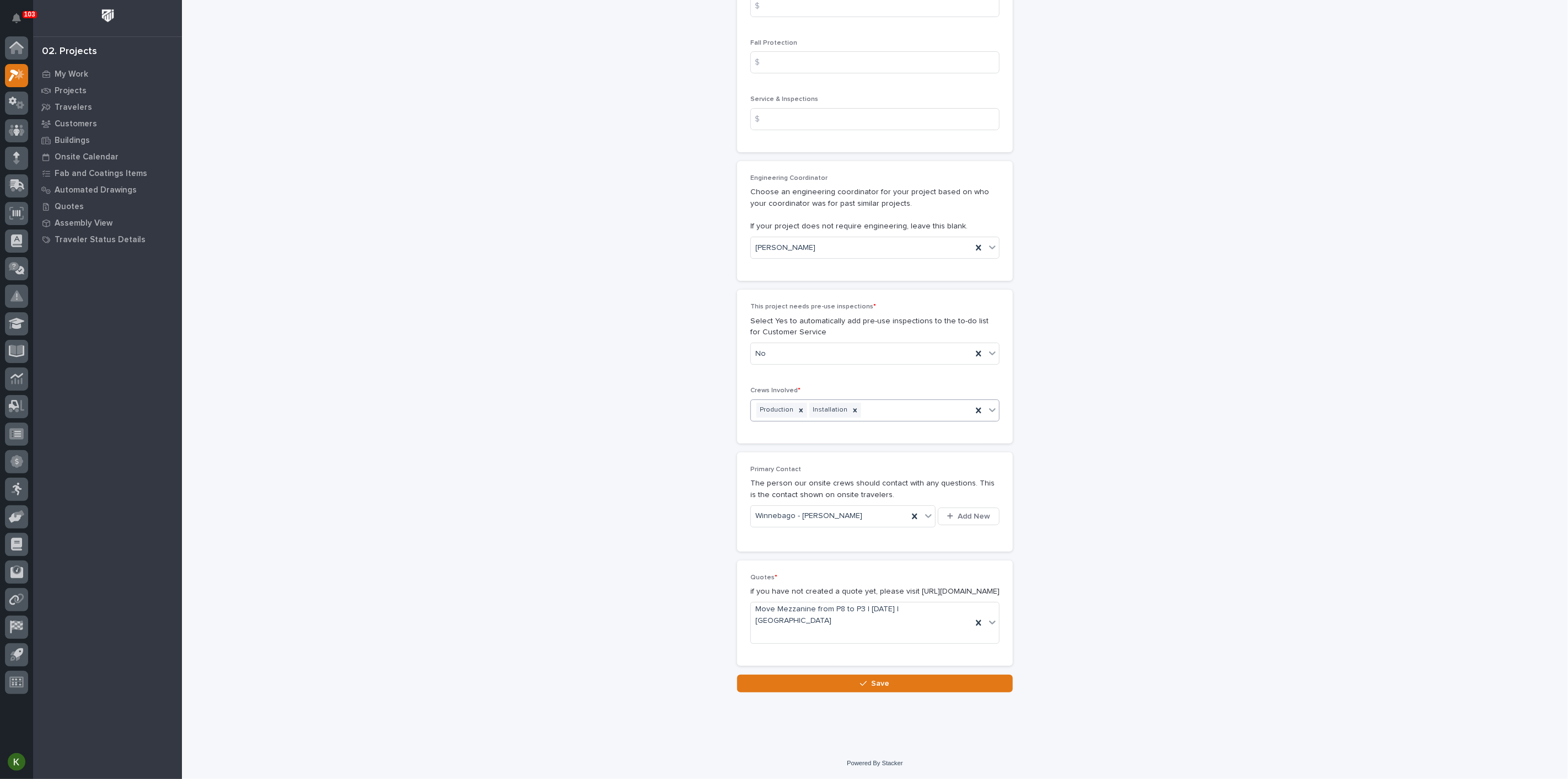
scroll to position [2380, 0]
click at [880, 685] on span "Save" at bounding box center [881, 683] width 18 height 10
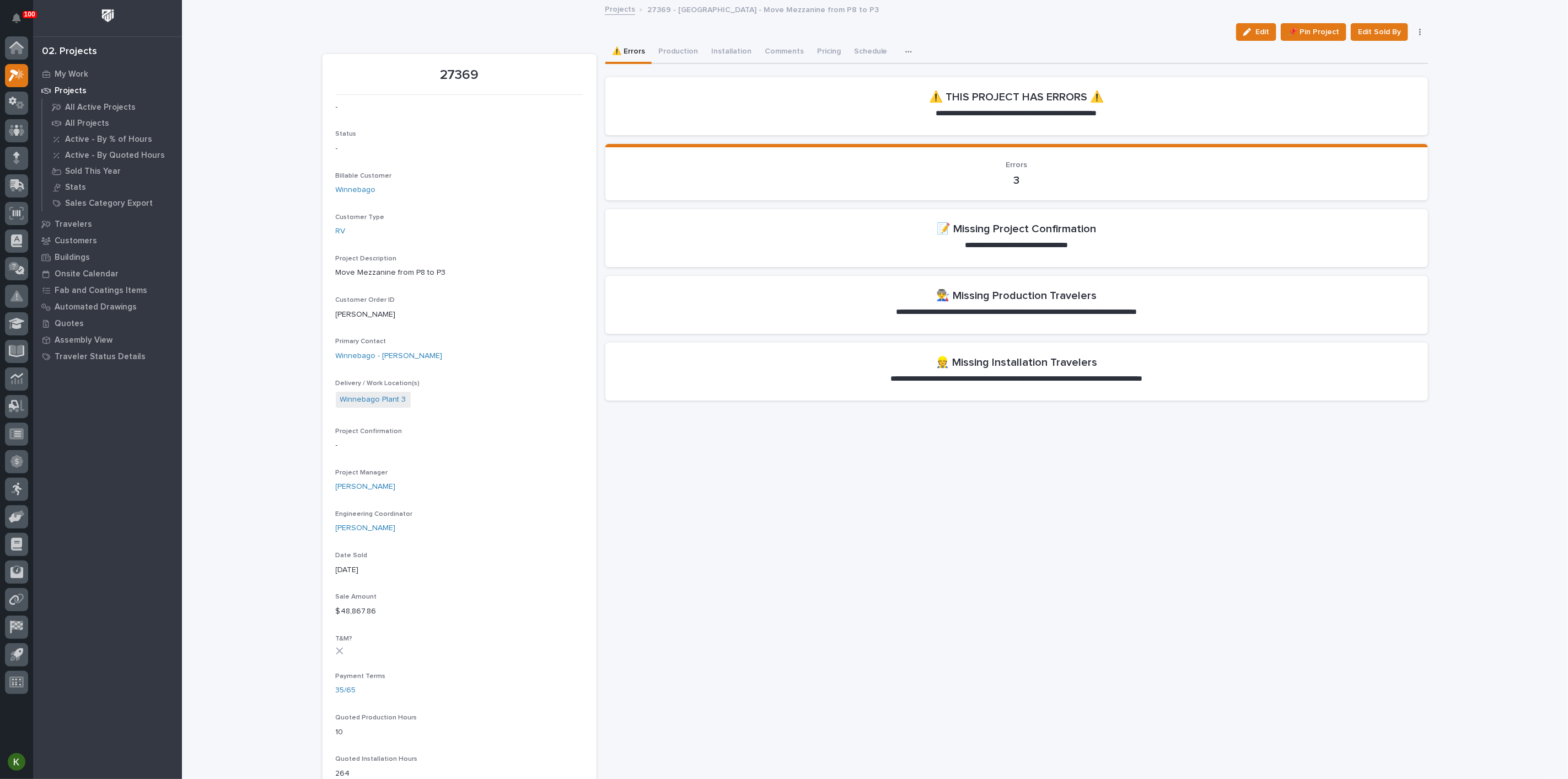
drag, startPoint x: 1244, startPoint y: 39, endPoint x: 1523, endPoint y: 216, distance: 330.4
click at [1256, 37] on span "Edit" at bounding box center [1263, 32] width 13 height 10
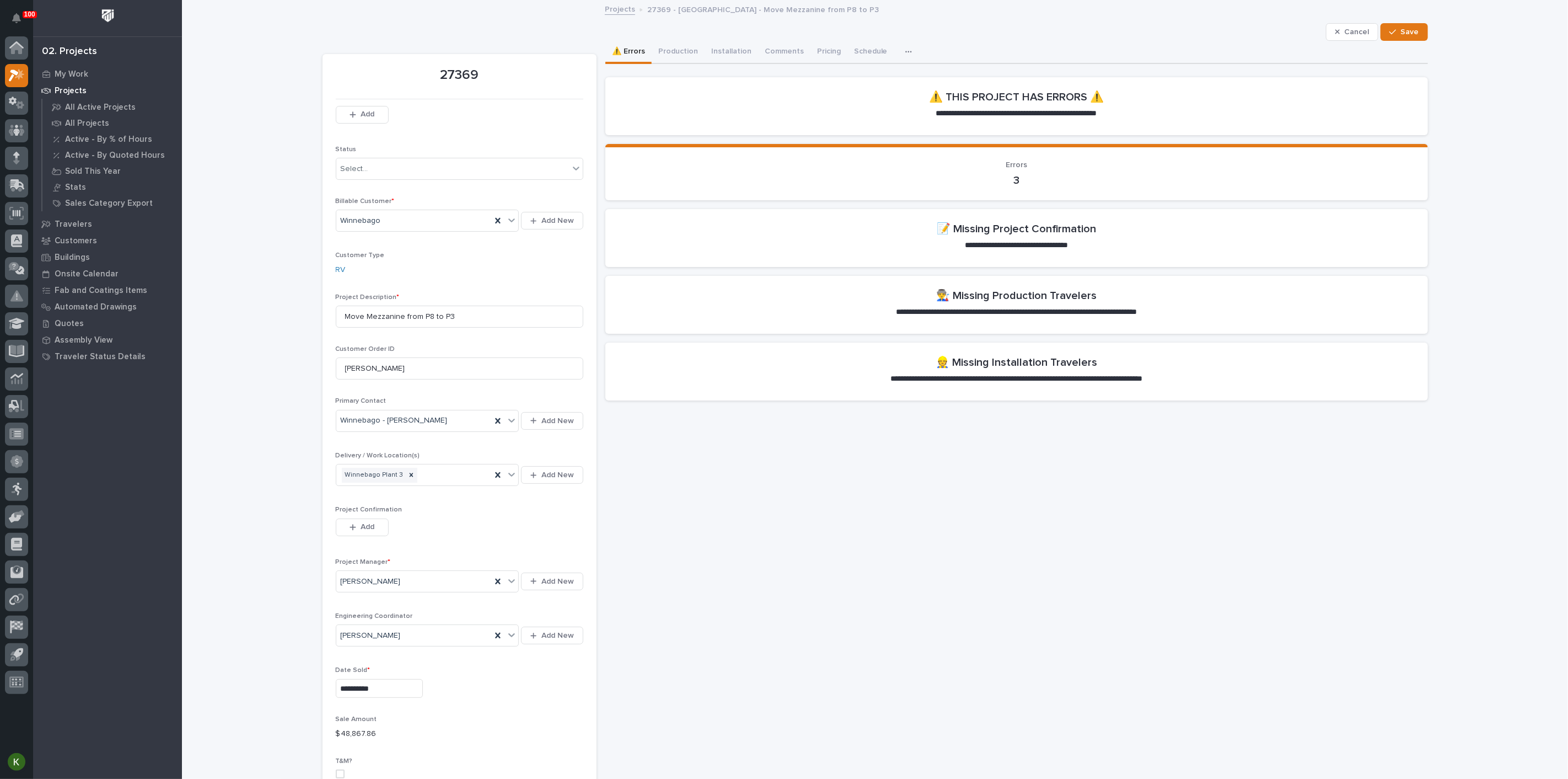
scroll to position [61, 0]
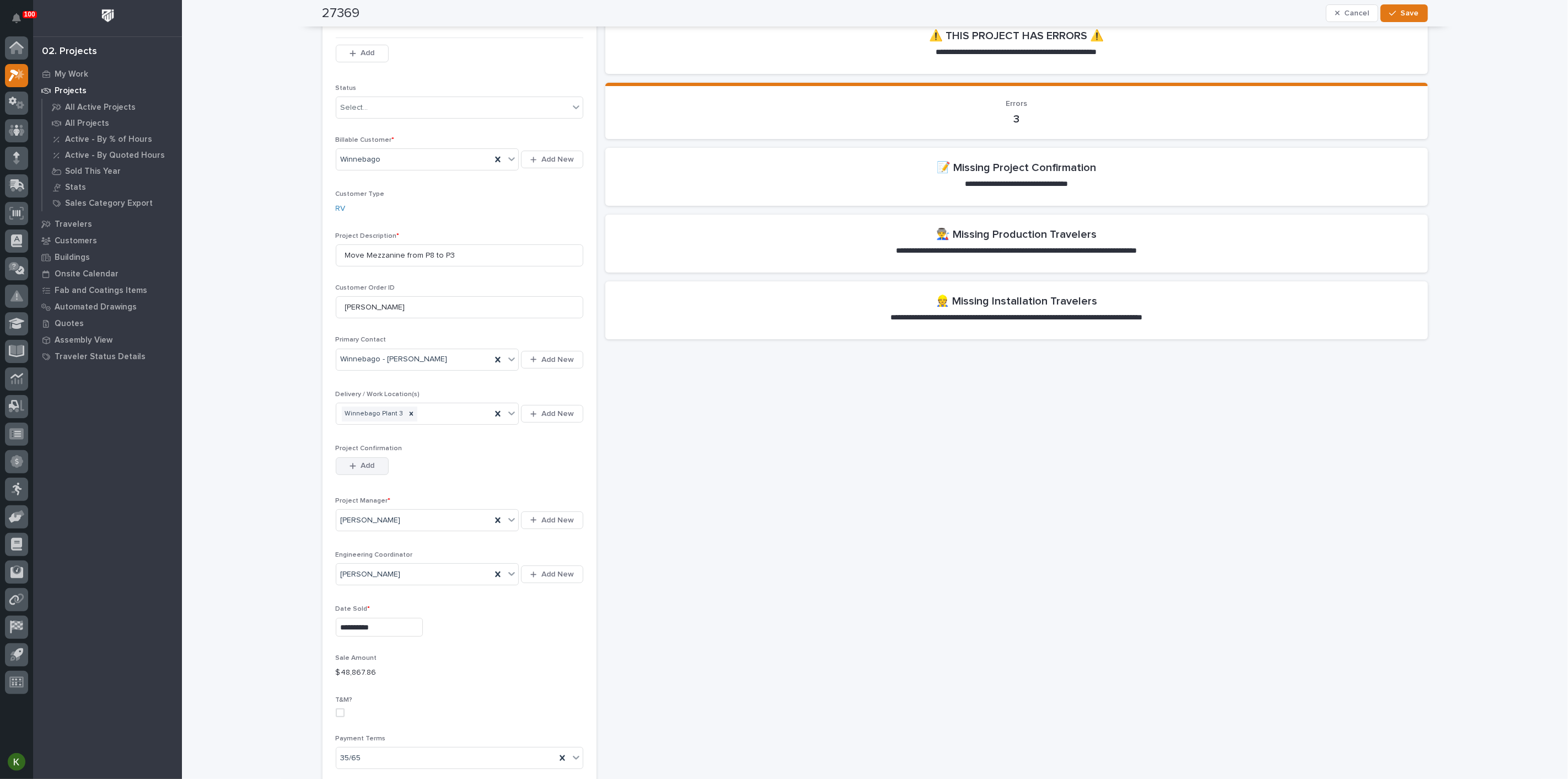
click at [362, 470] on span "Add" at bounding box center [367, 466] width 13 height 10
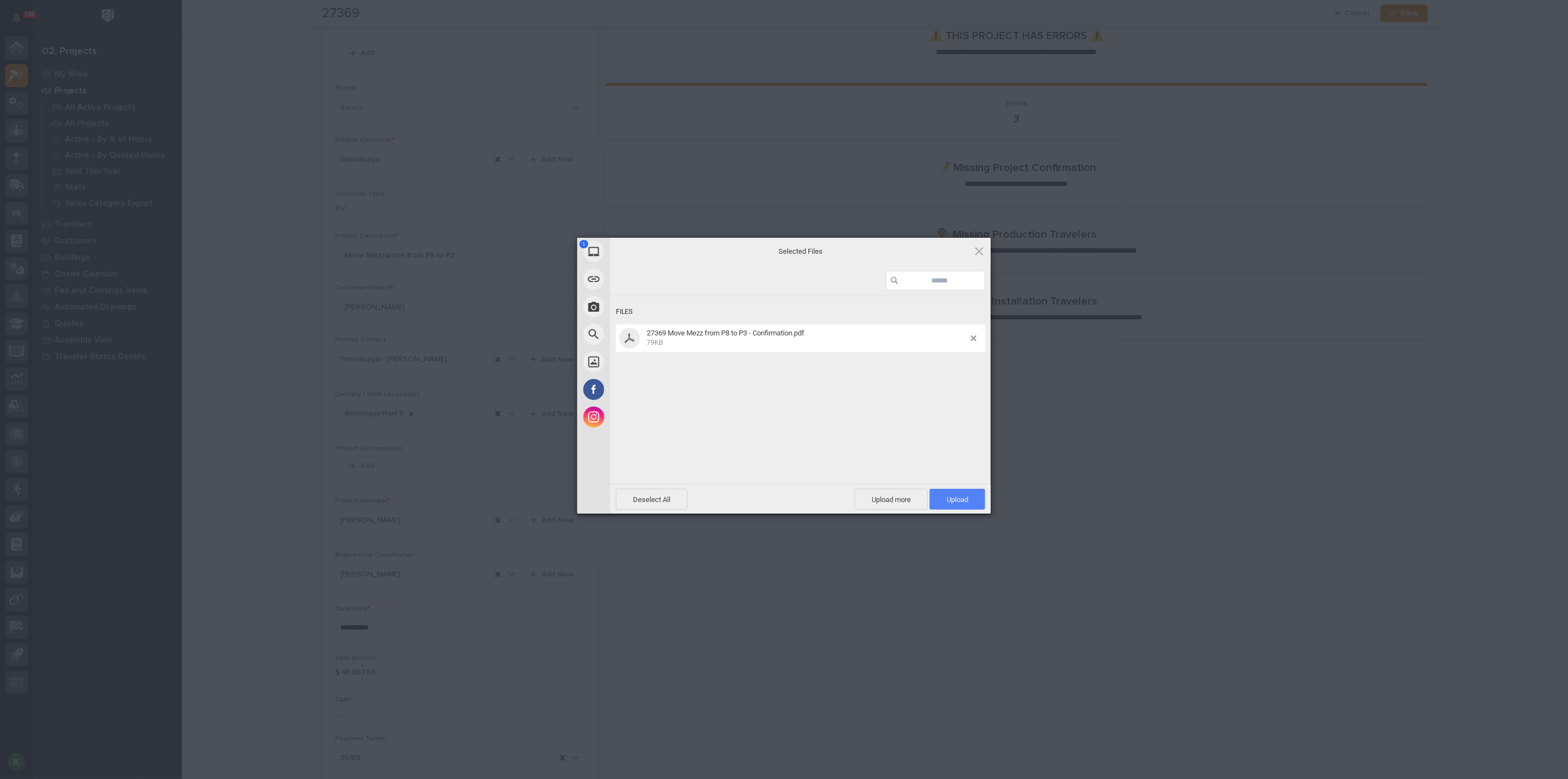
click at [953, 495] on span "Upload 1" at bounding box center [957, 499] width 21 height 8
